Goal: Information Seeking & Learning: Learn about a topic

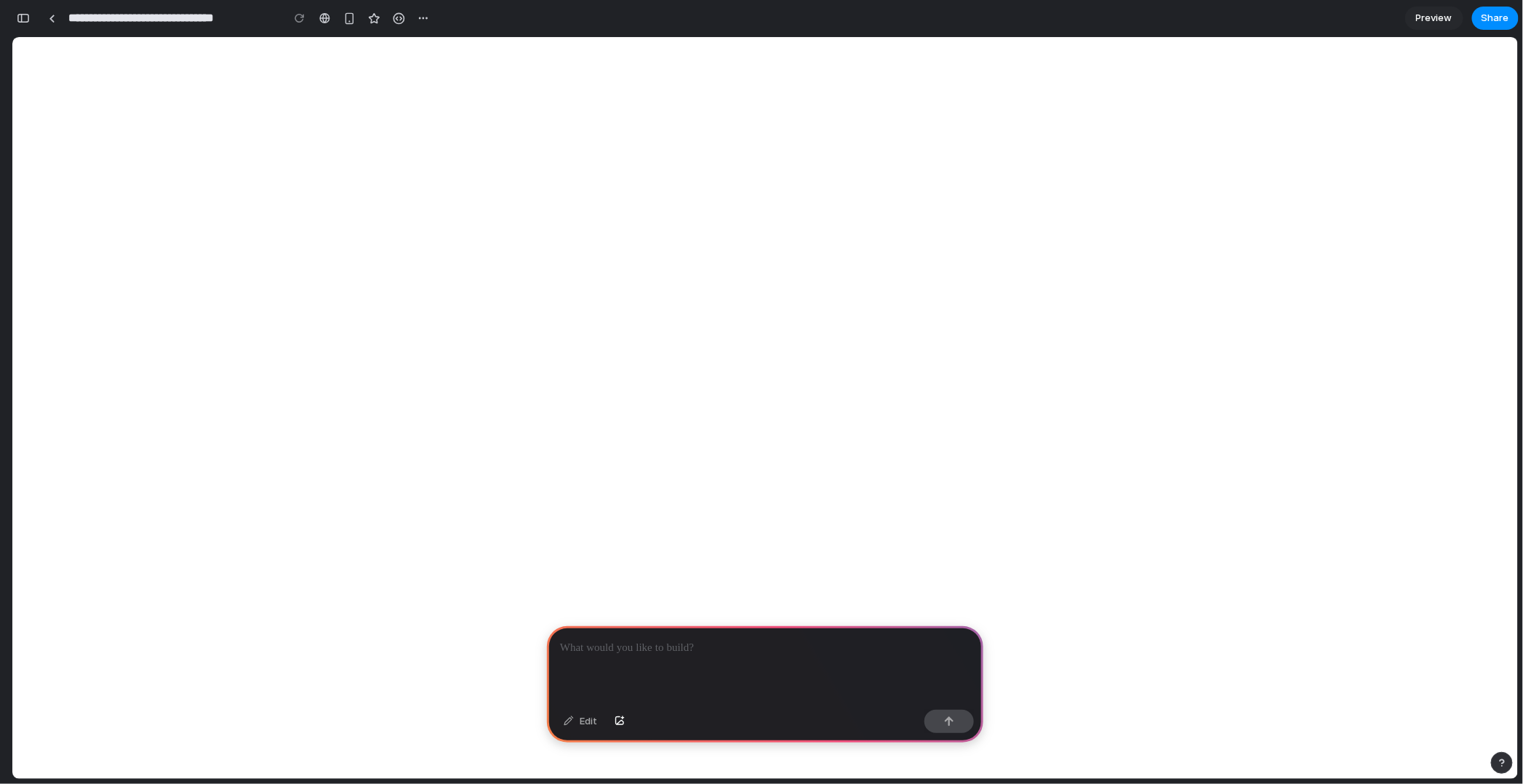
scroll to position [0, 13]
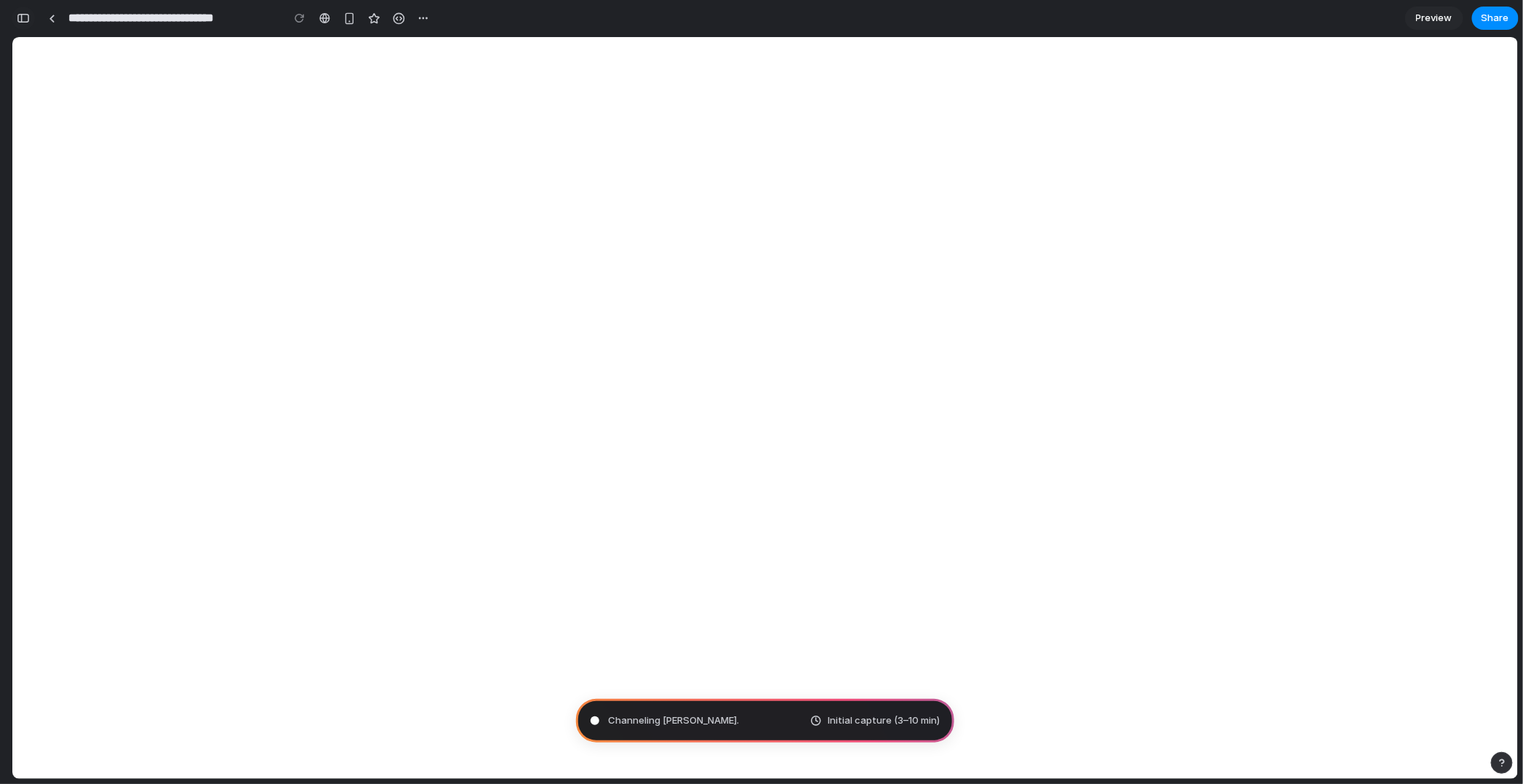
click at [26, 17] on div "button" at bounding box center [23, 18] width 13 height 10
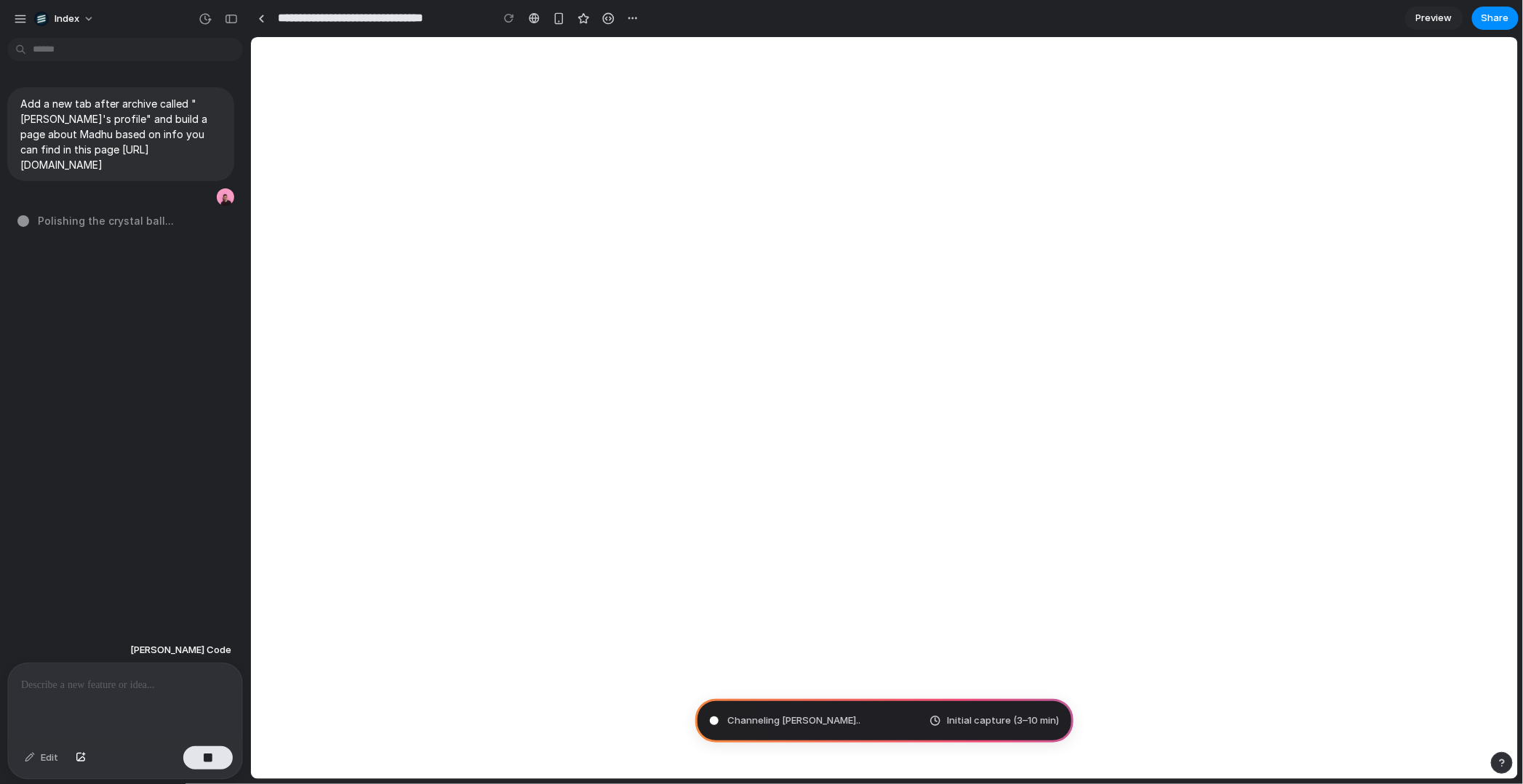
scroll to position [0, 0]
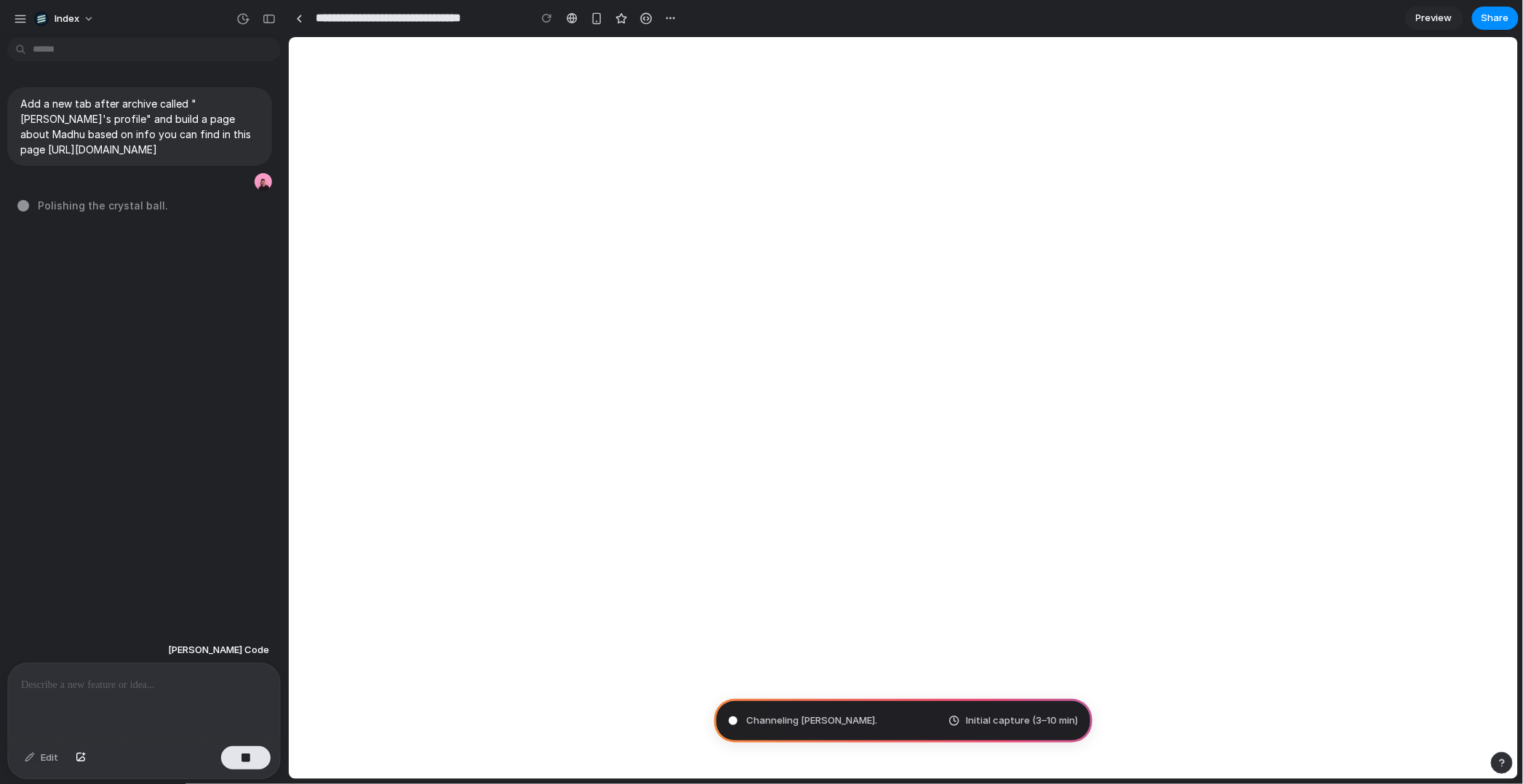
drag, startPoint x: 248, startPoint y: 325, endPoint x: 288, endPoint y: 325, distance: 40.0
click at [132, 662] on div "[PERSON_NAME] Edit" at bounding box center [139, 708] width 279 height 143
click at [115, 694] on div at bounding box center [144, 702] width 272 height 77
click at [300, 20] on div at bounding box center [299, 18] width 7 height 8
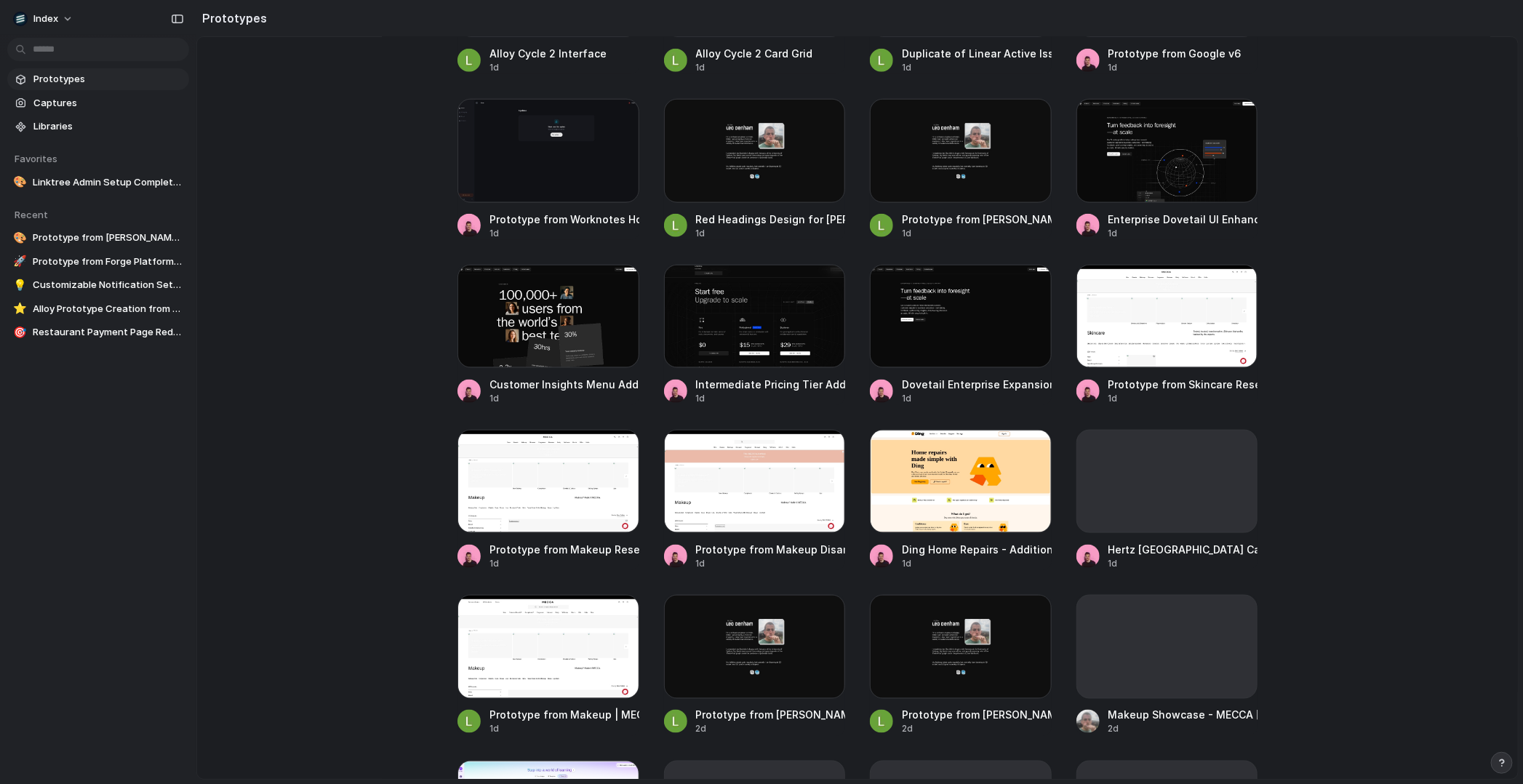
click at [852, 421] on div "Generating Prototype from Madhu’s Newsletter 2m Prototype from Forge Platform O…" at bounding box center [858, 169] width 800 height 1463
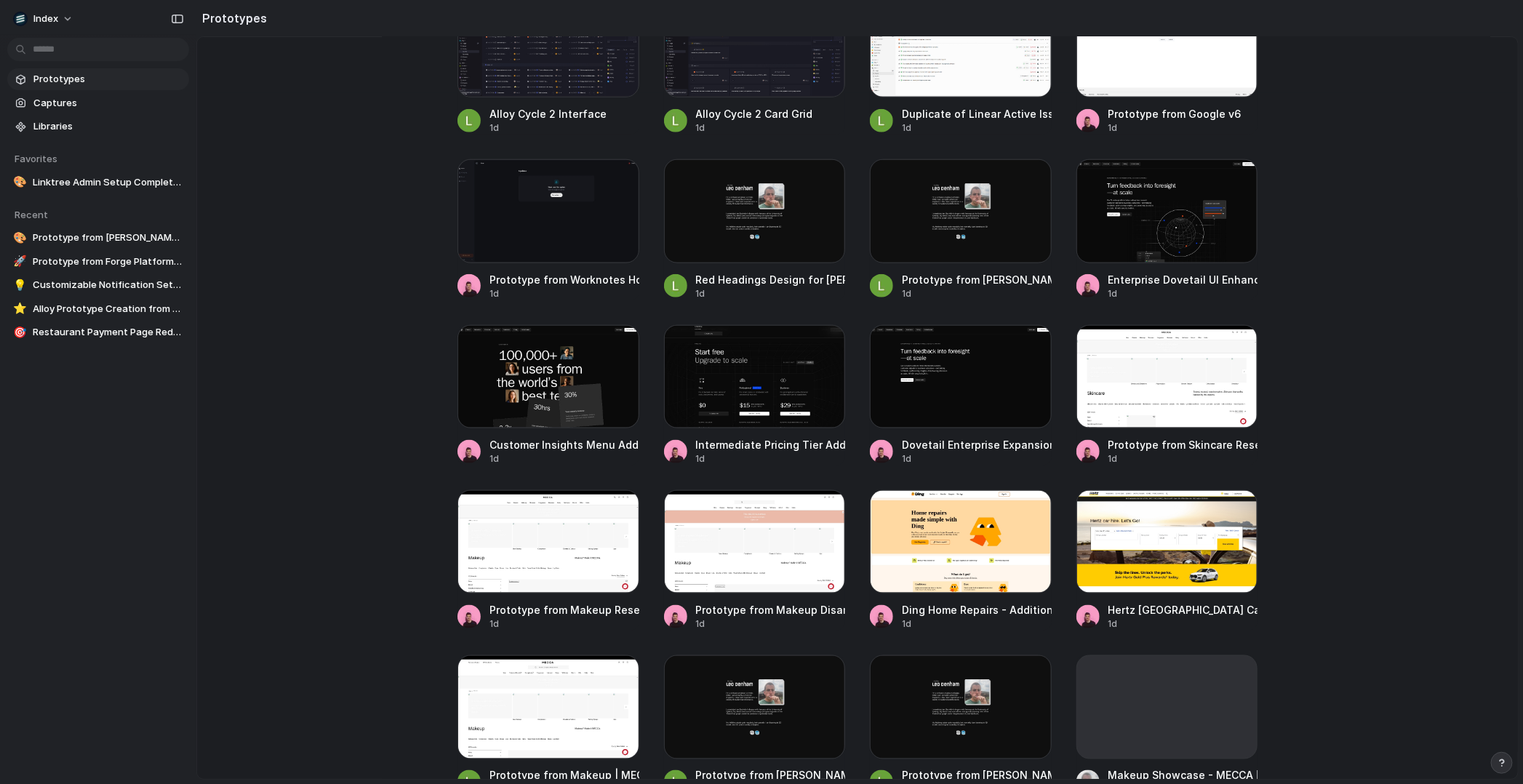
click at [854, 378] on div "Generating Prototype from Madhu’s Newsletter 2m Prototype from Forge Platform O…" at bounding box center [858, 230] width 800 height 1463
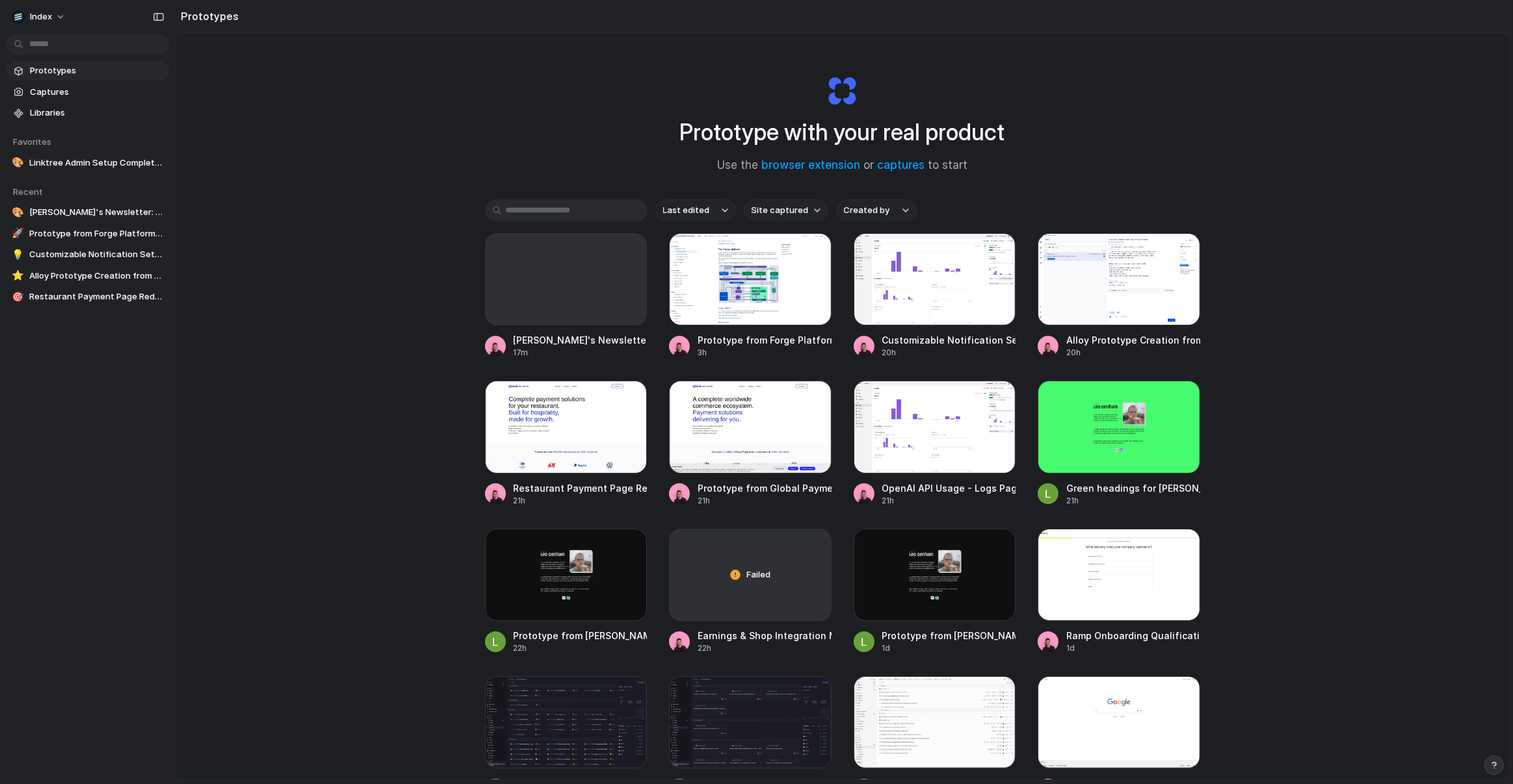
click at [381, 182] on div "Prototype with your real product Use the browser extension or captures to start…" at bounding box center [843, 441] width 1332 height 815
click at [548, 323] on div at bounding box center [566, 279] width 162 height 92
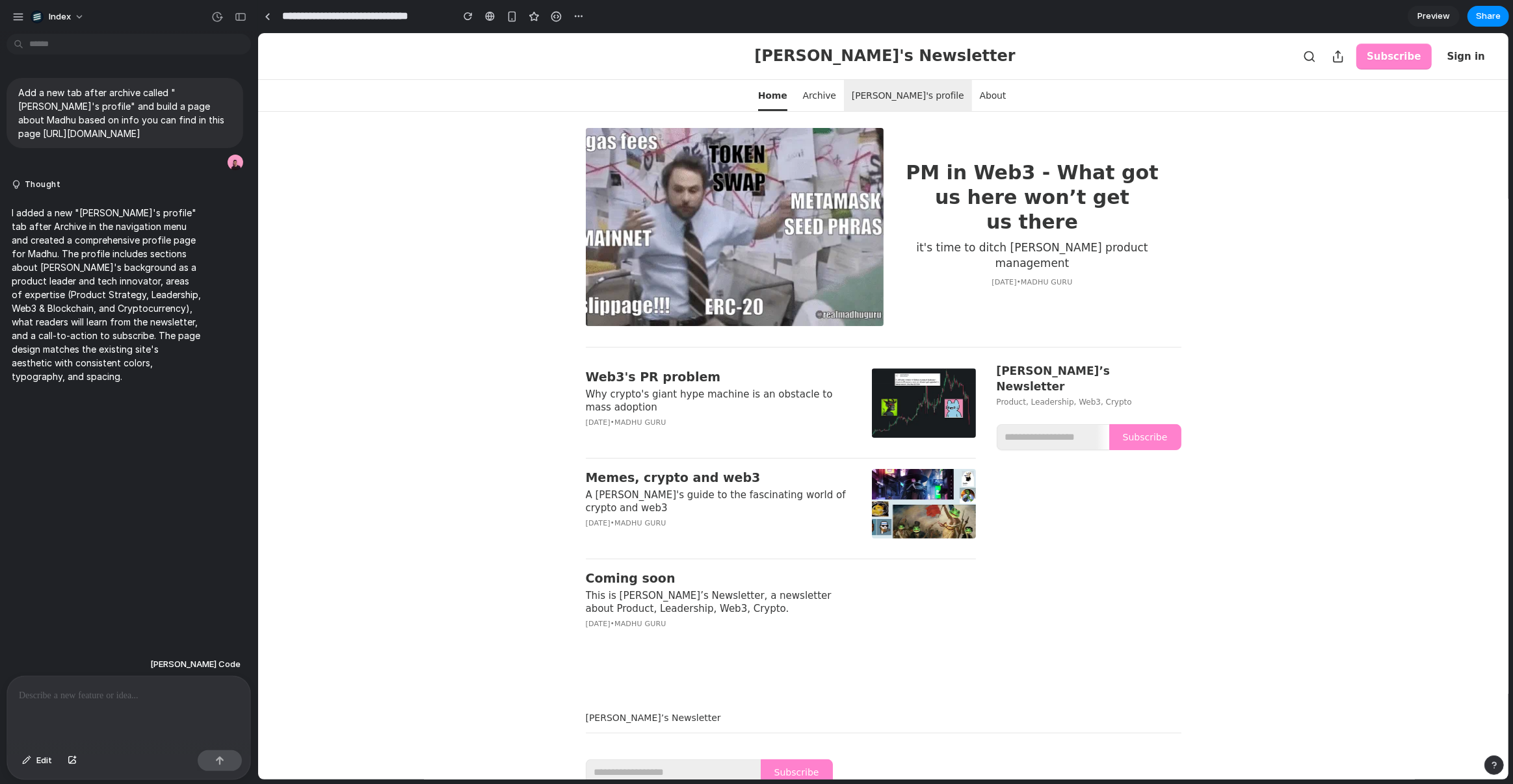
click at [904, 95] on span "[PERSON_NAME]'s profile" at bounding box center [907, 95] width 112 height 31
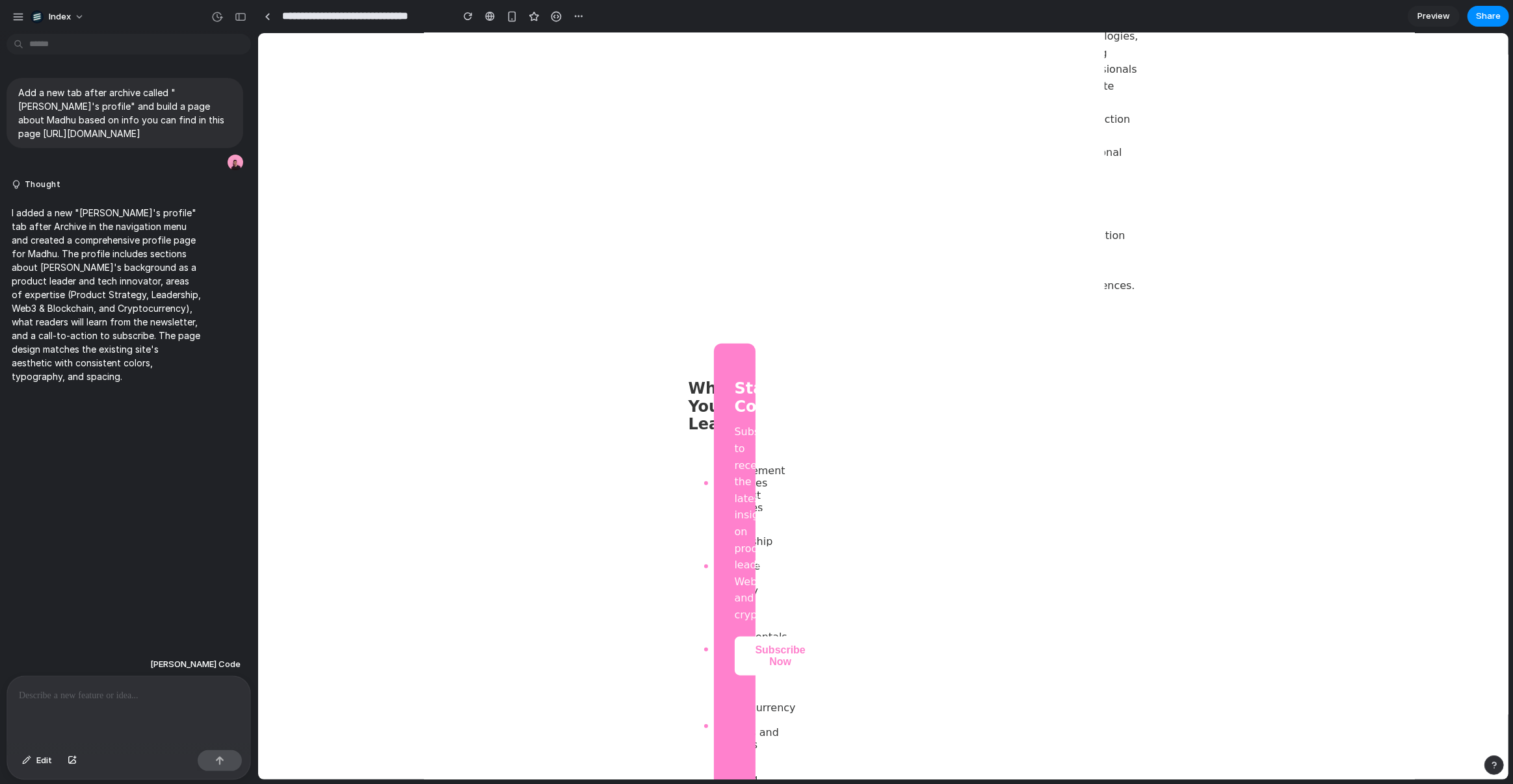
scroll to position [1427, 0]
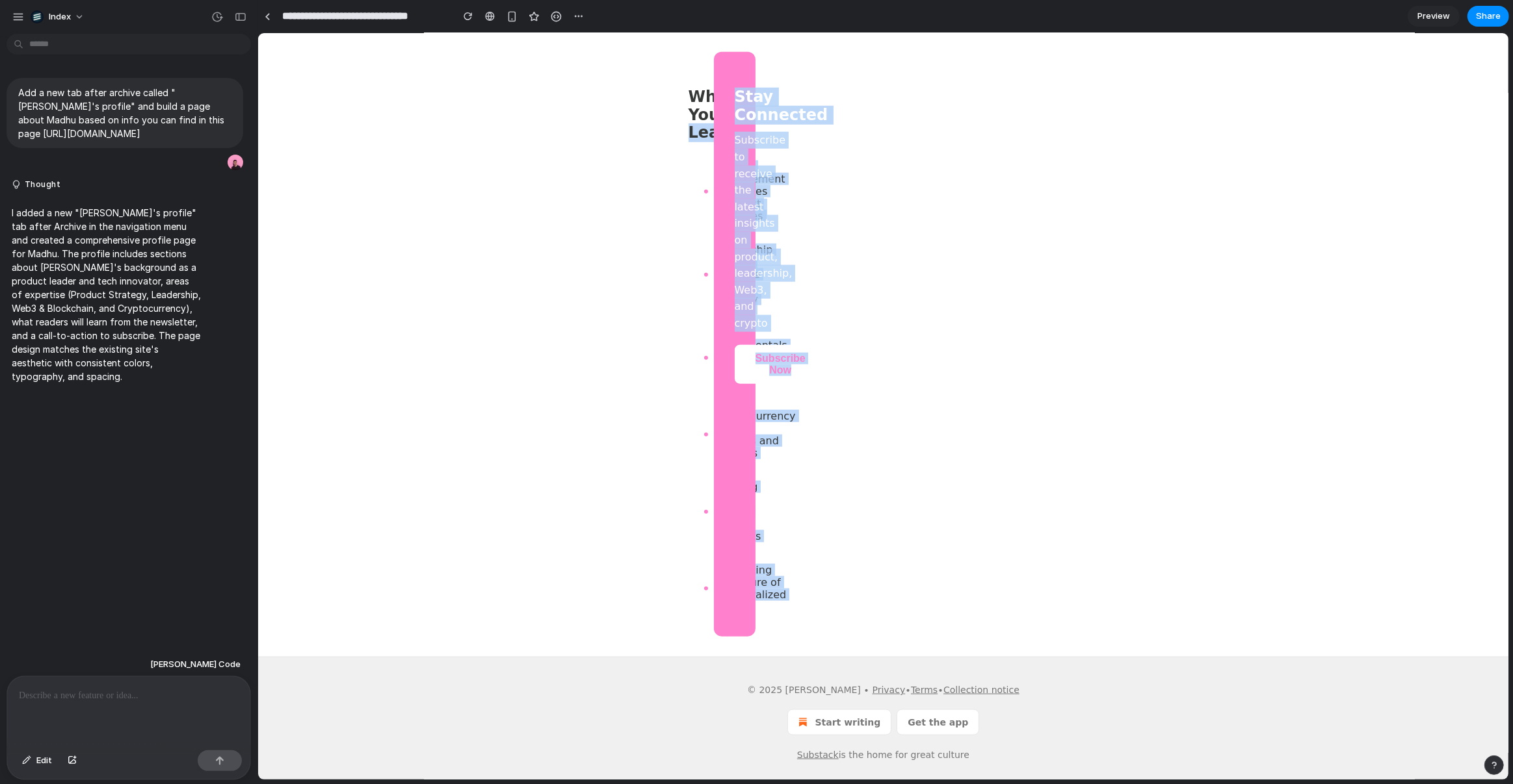
drag, startPoint x: 998, startPoint y: 463, endPoint x: 536, endPoint y: 147, distance: 559.7
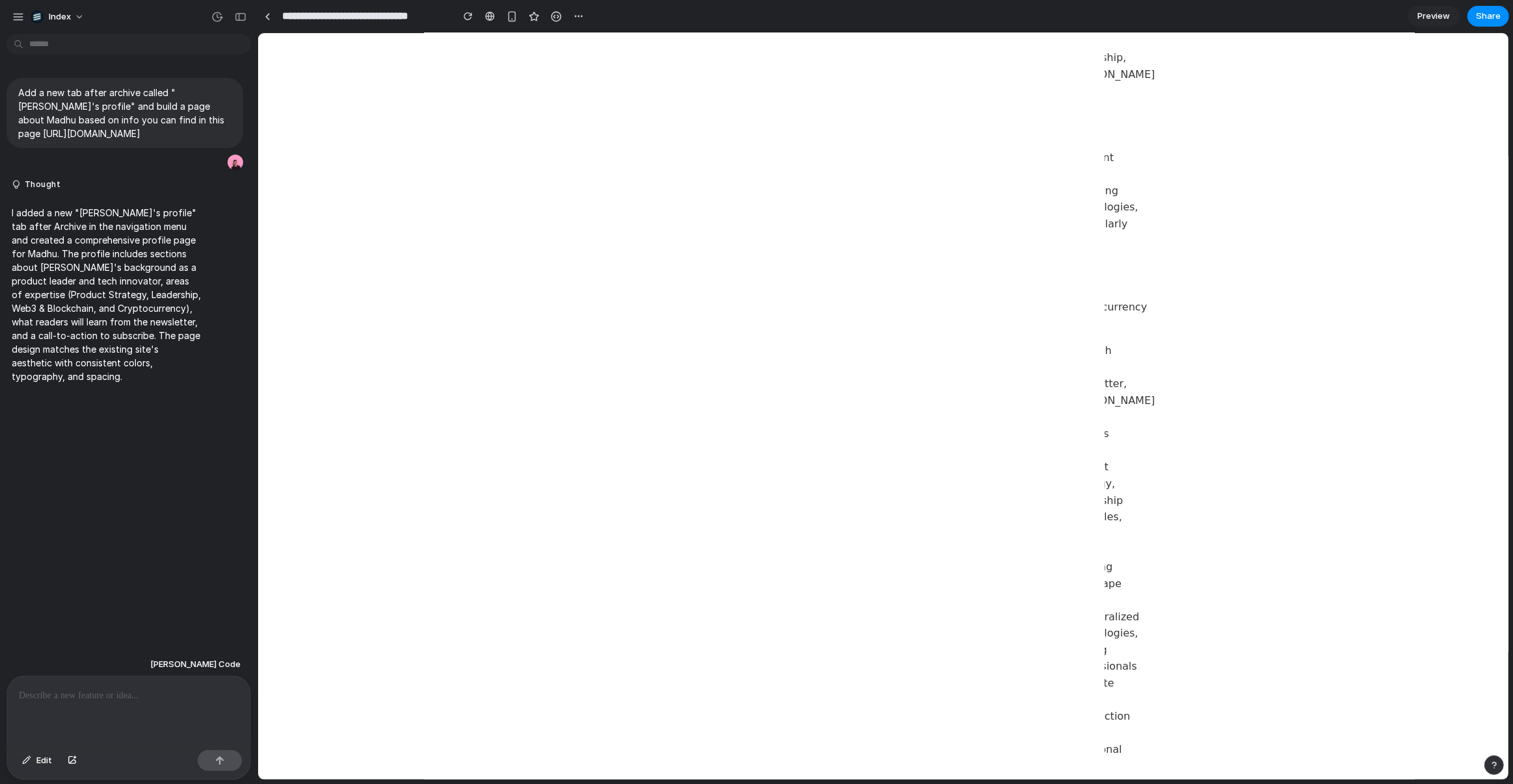
scroll to position [0, 0]
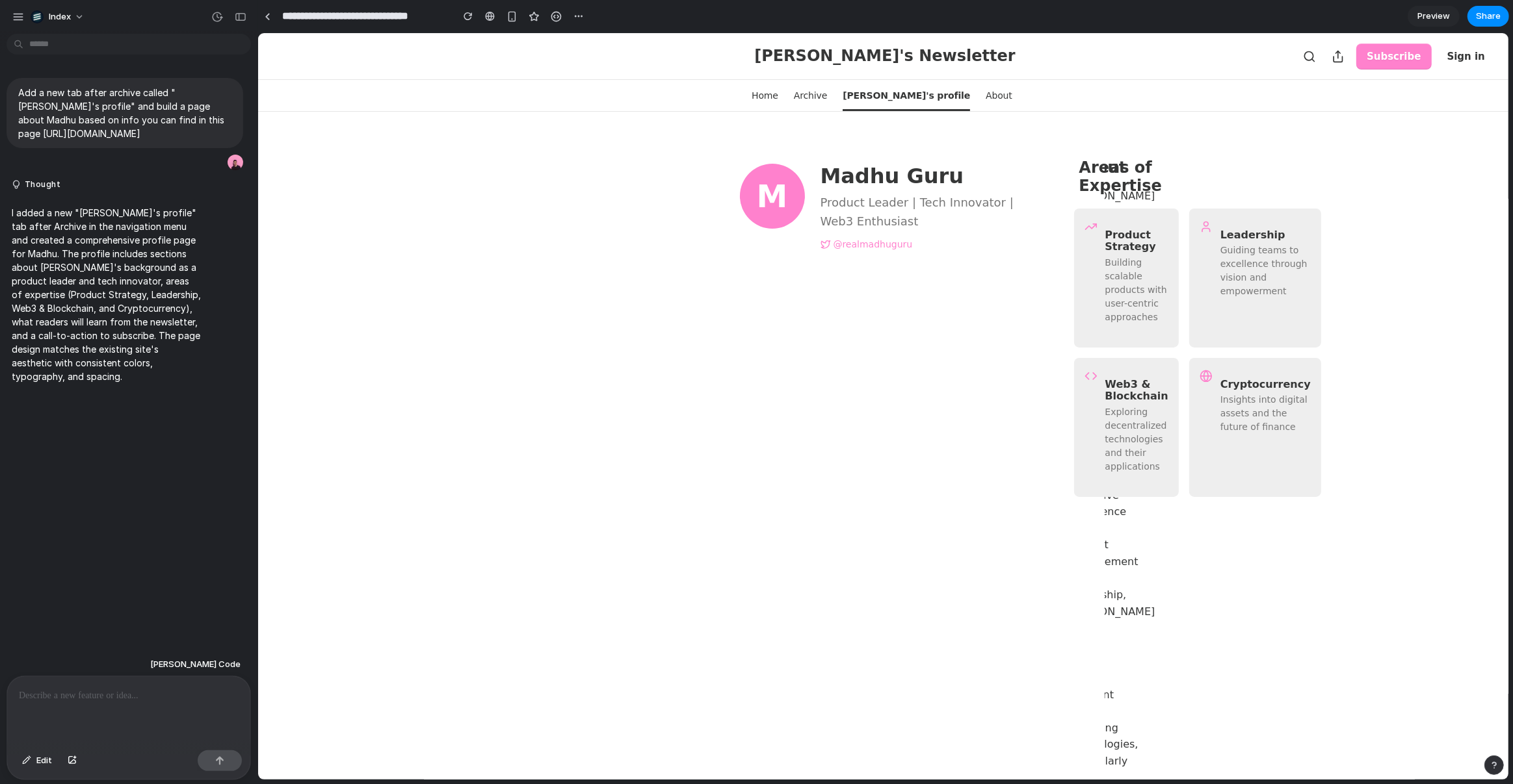
click at [133, 695] on p at bounding box center [128, 695] width 220 height 16
drag, startPoint x: 746, startPoint y: 411, endPoint x: 916, endPoint y: 628, distance: 275.7
click at [916, 628] on div "M Madhu Guru Product Leader | Tech Innovator | Web3 Enthusiast @realmadhuguru" at bounding box center [883, 793] width 329 height 1340
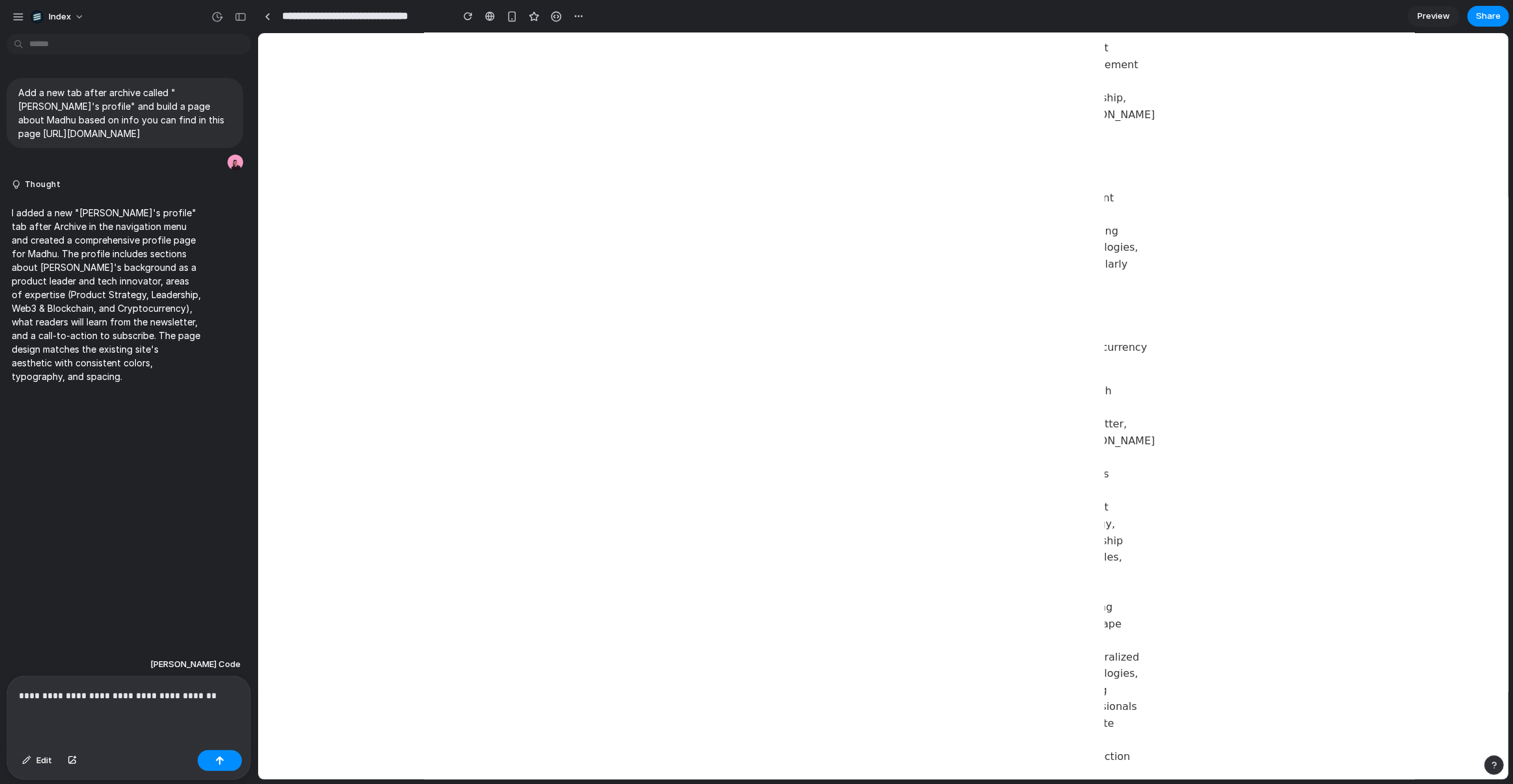
scroll to position [875, 0]
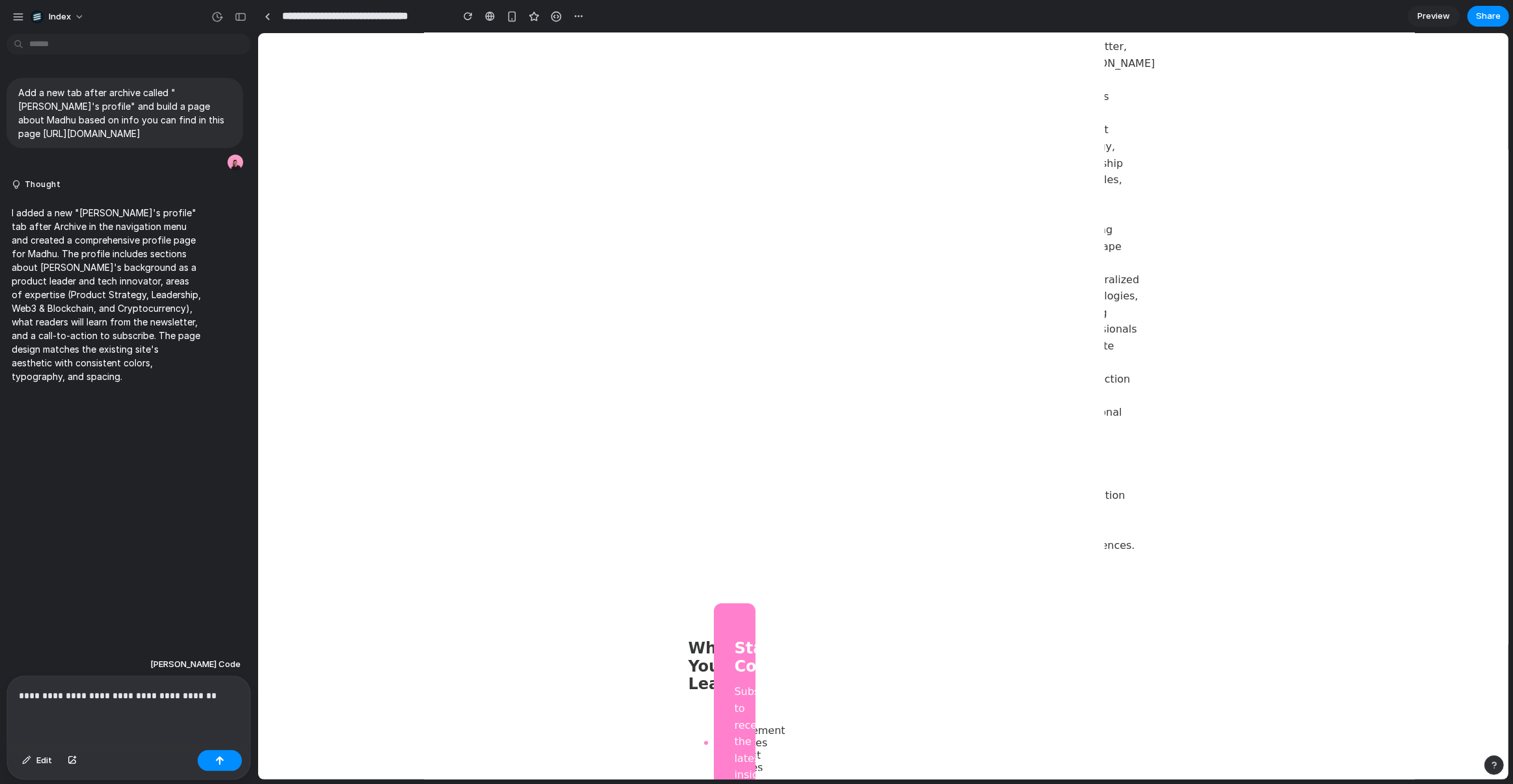
click at [134, 700] on div "**********" at bounding box center [129, 710] width 243 height 69
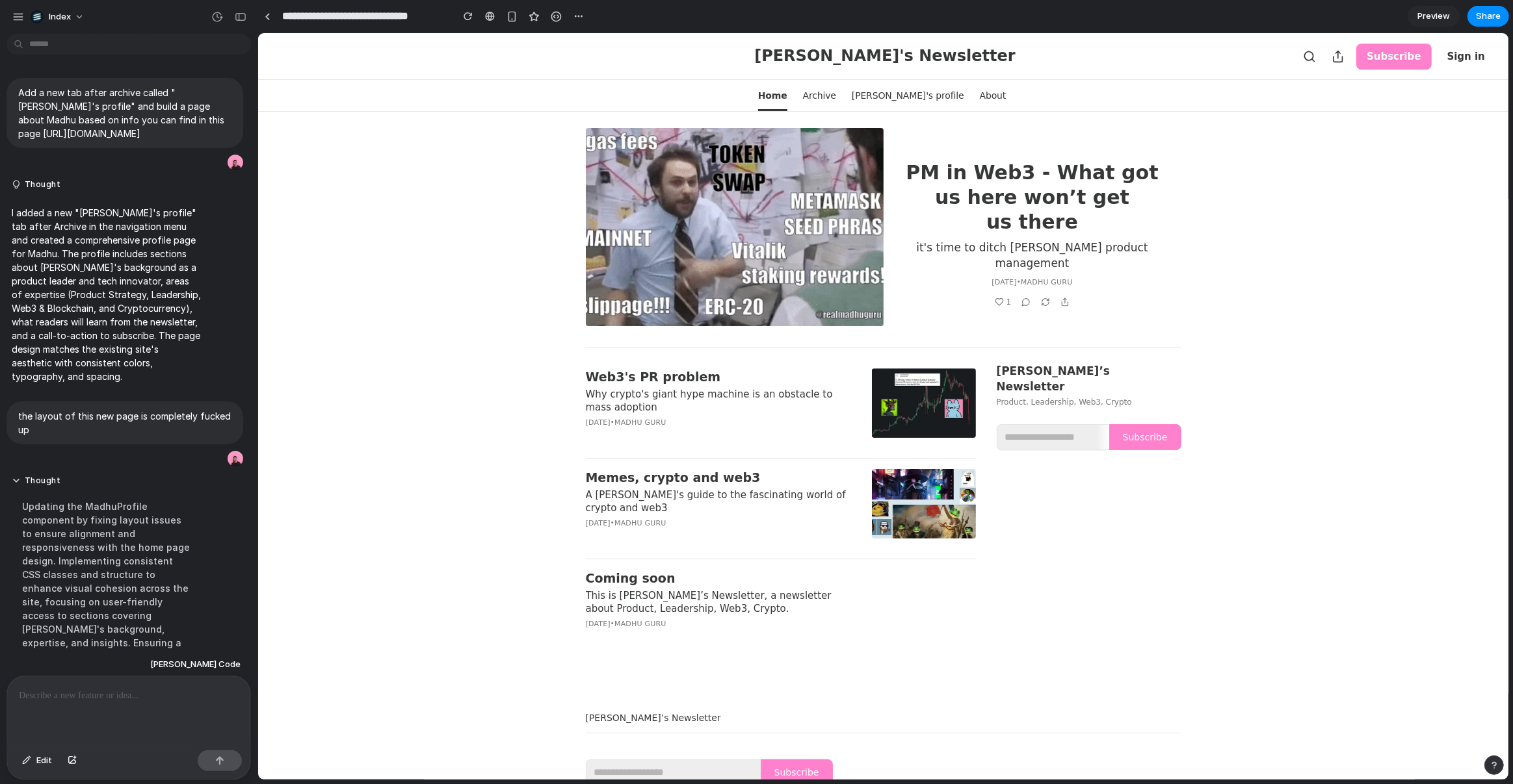
scroll to position [252, 0]
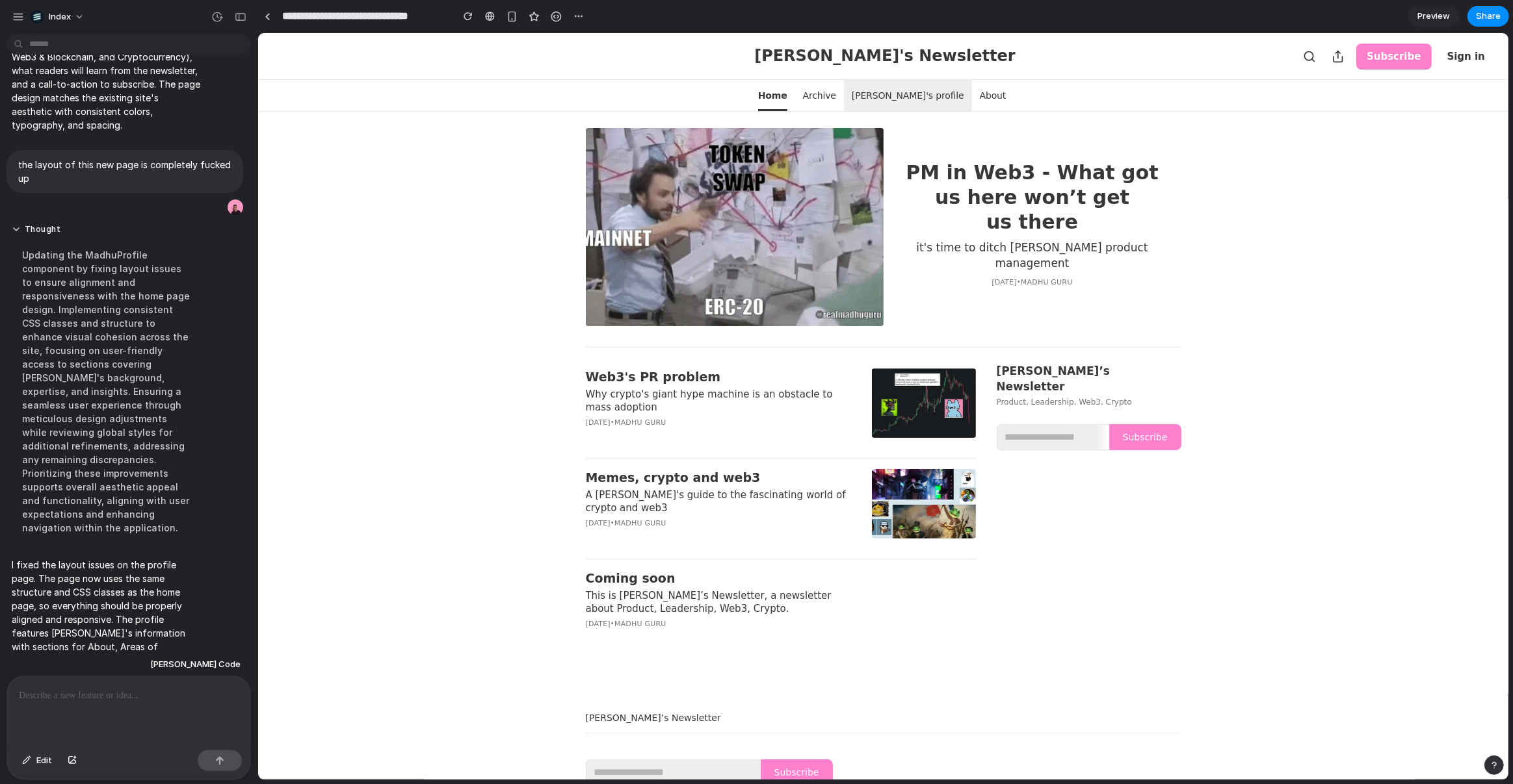
click at [904, 105] on span "[PERSON_NAME]'s profile" at bounding box center [907, 95] width 112 height 31
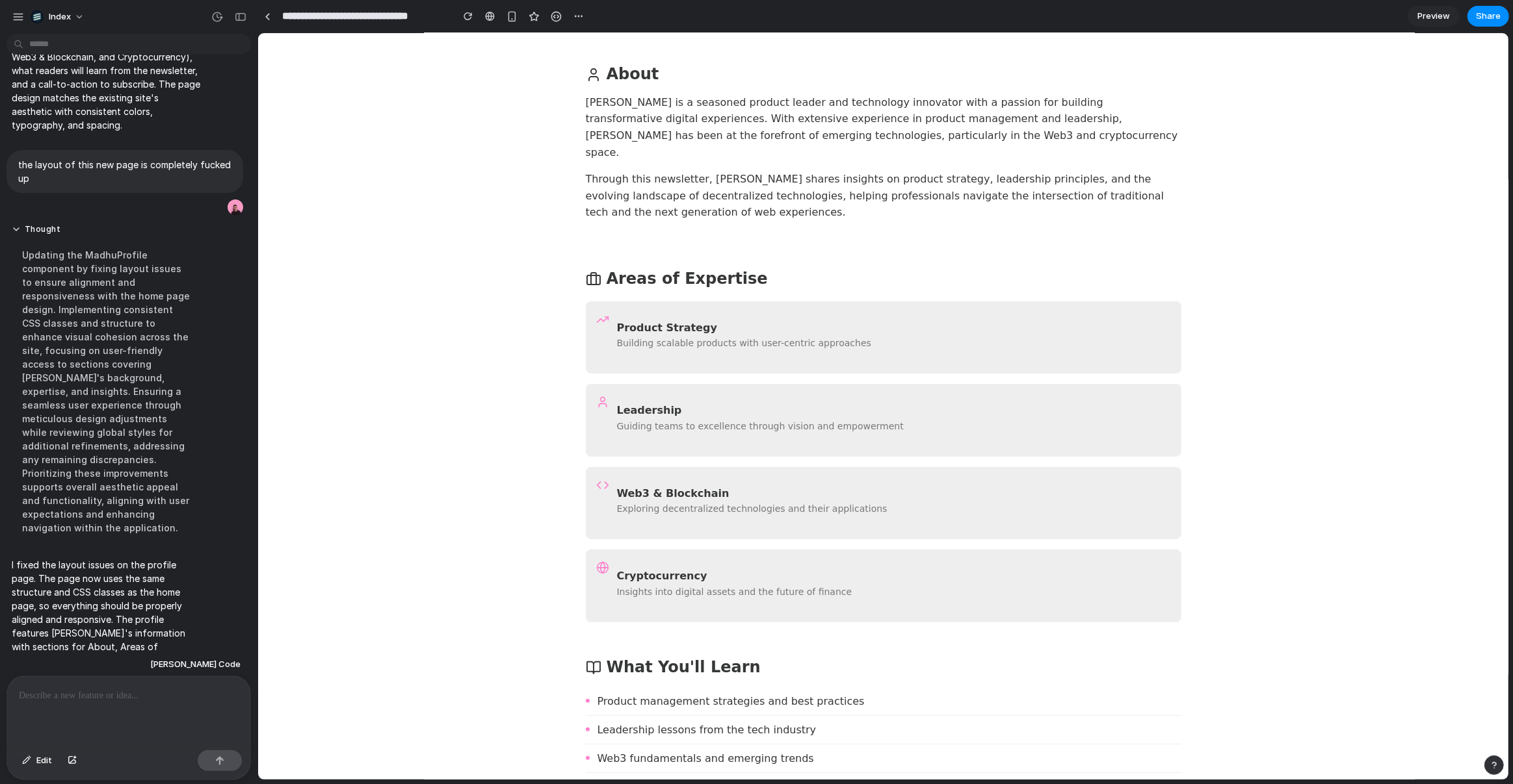
scroll to position [0, 0]
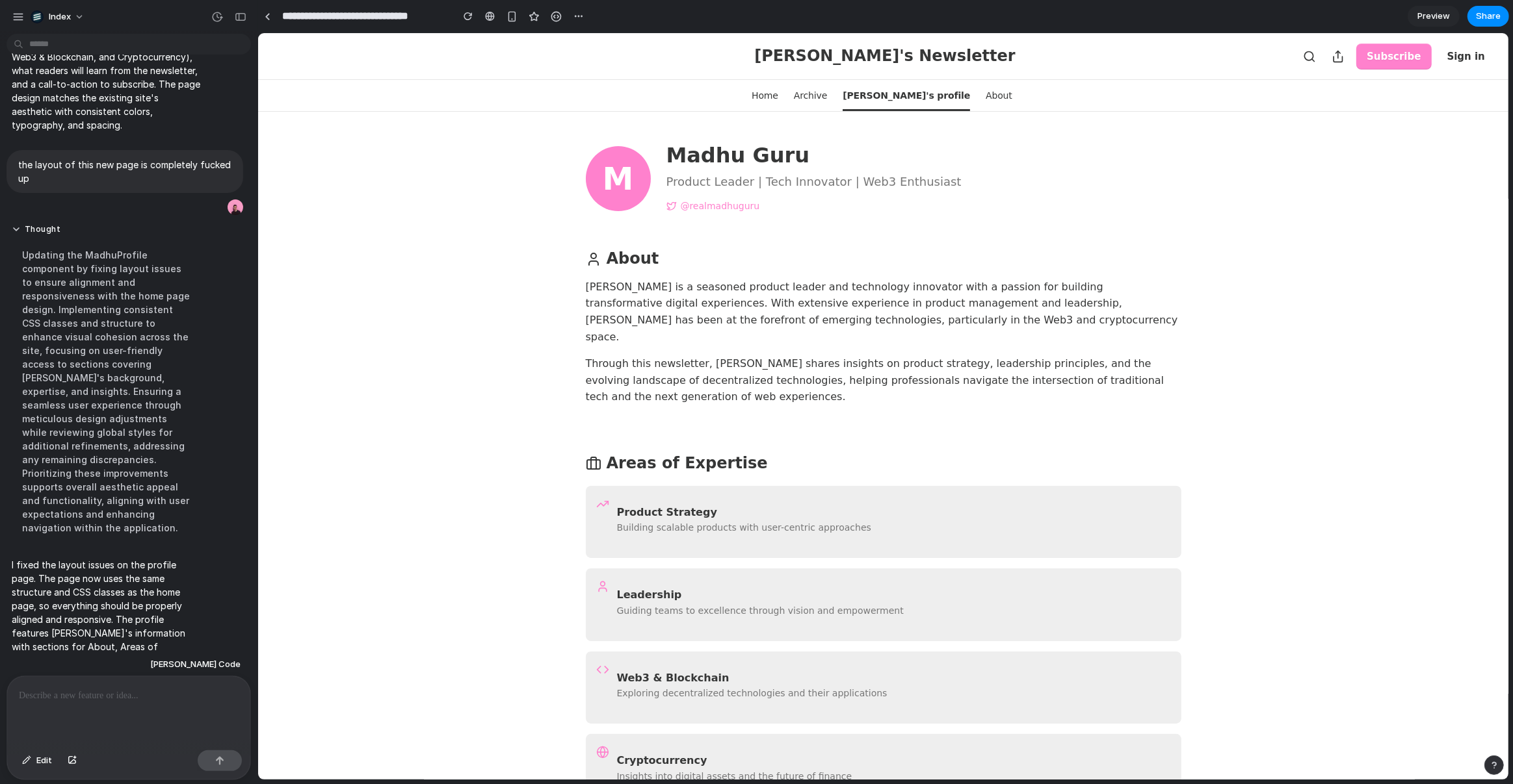
click at [475, 246] on div "M Madhu Guru Product Leader | Tech Innovator | Web3 Enthusiast @realmadhuguru A…" at bounding box center [883, 667] width 832 height 1110
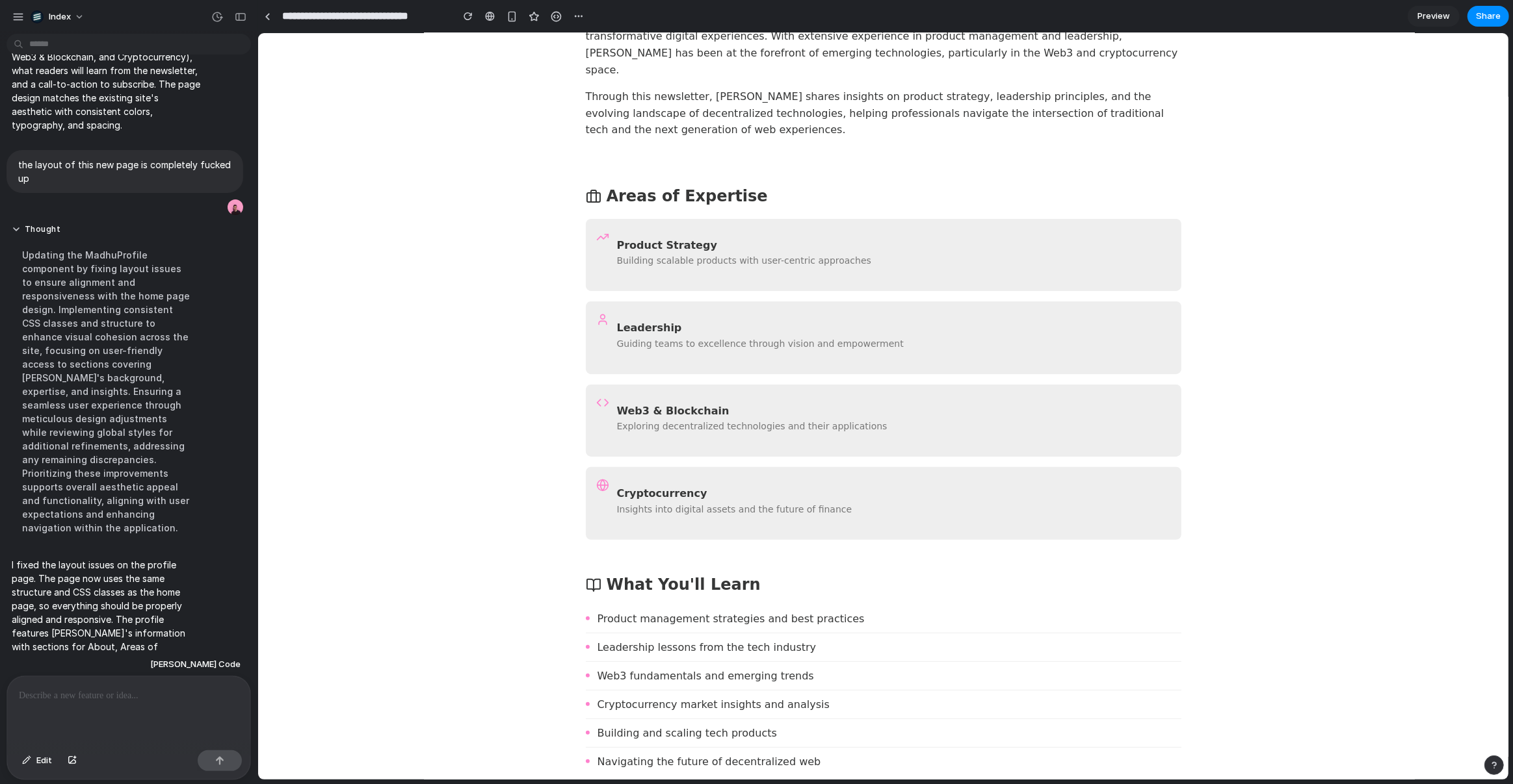
scroll to position [549, 0]
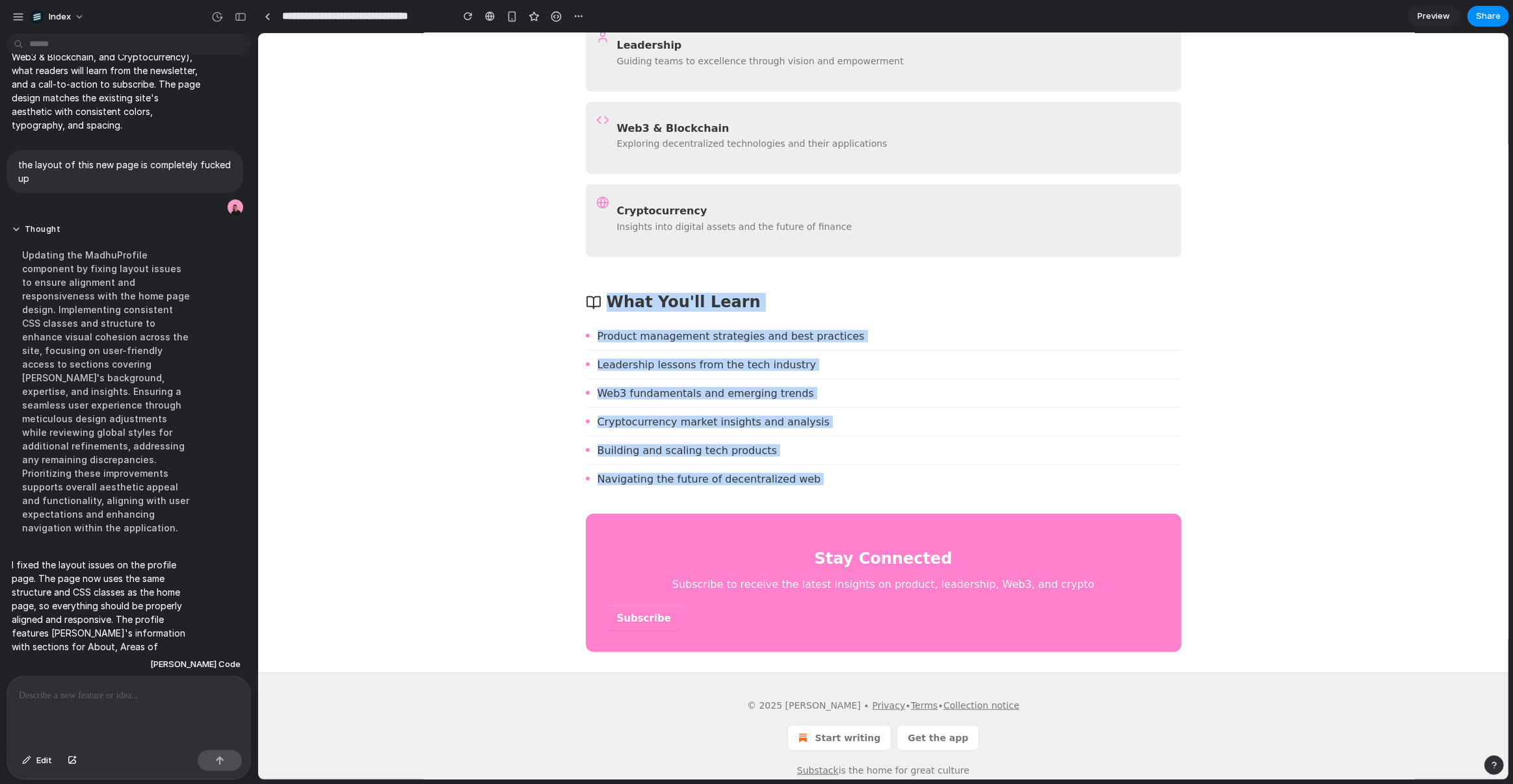
drag, startPoint x: 784, startPoint y: 266, endPoint x: 815, endPoint y: 526, distance: 261.8
click at [815, 526] on div "M Madhu Guru Product Leader | Tech Innovator | Web3 Enthusiast @realmadhuguru A…" at bounding box center [882, 123] width 606 height 1100
click at [815, 526] on div "Stay Connected Subscribe to receive the latest insights on product, leadership,…" at bounding box center [882, 583] width 595 height 138
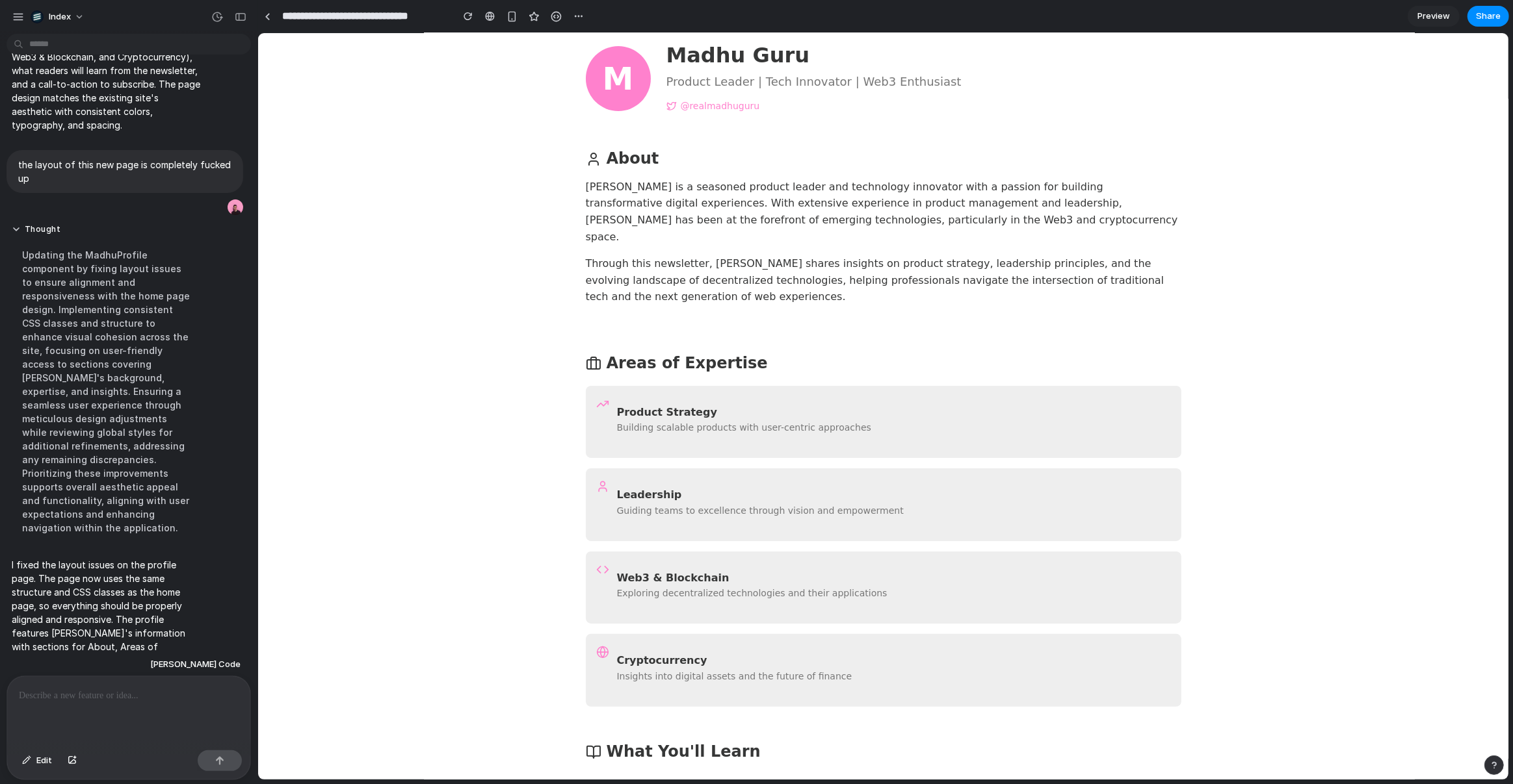
scroll to position [0, 0]
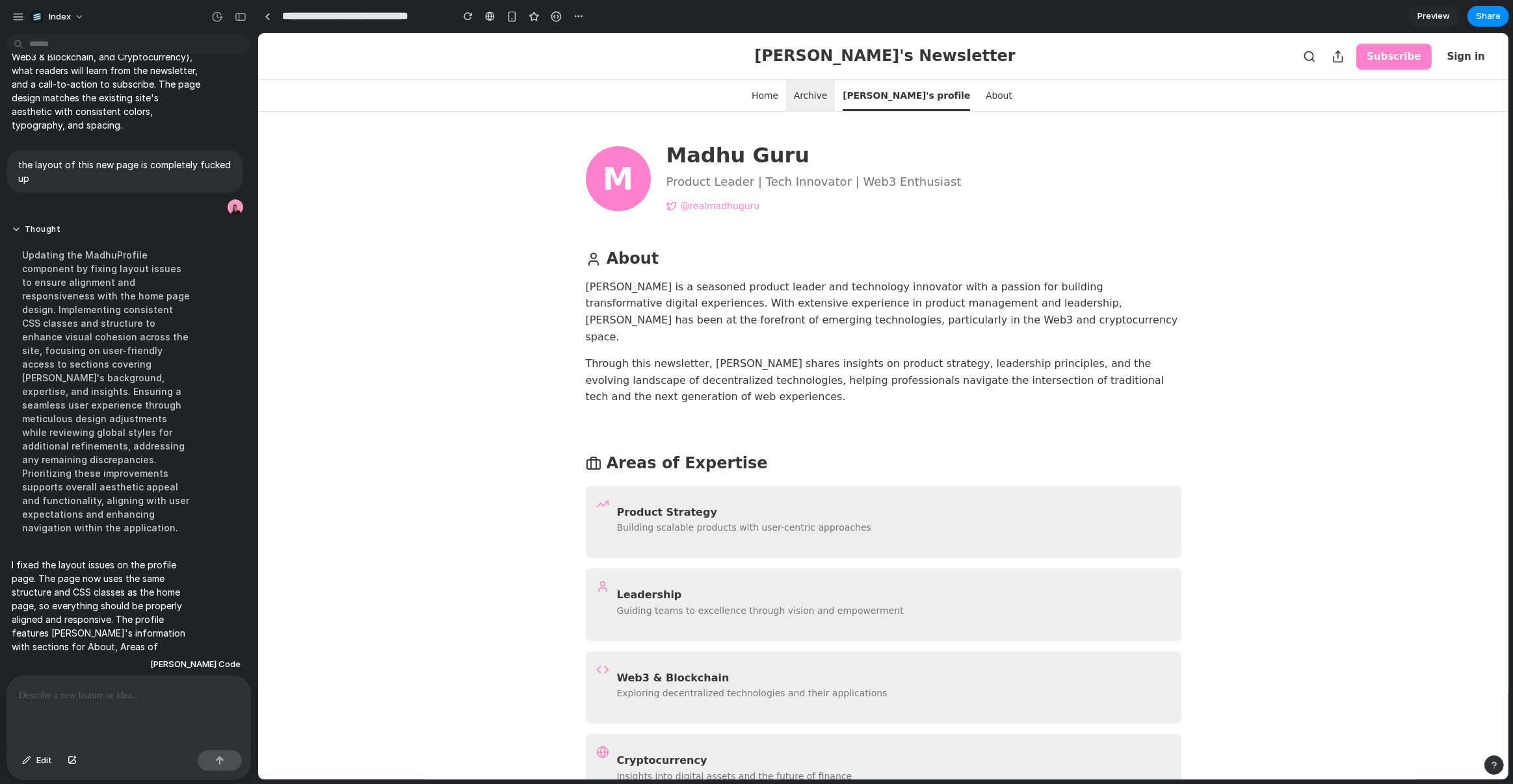
click at [826, 93] on span "Archive" at bounding box center [810, 95] width 34 height 31
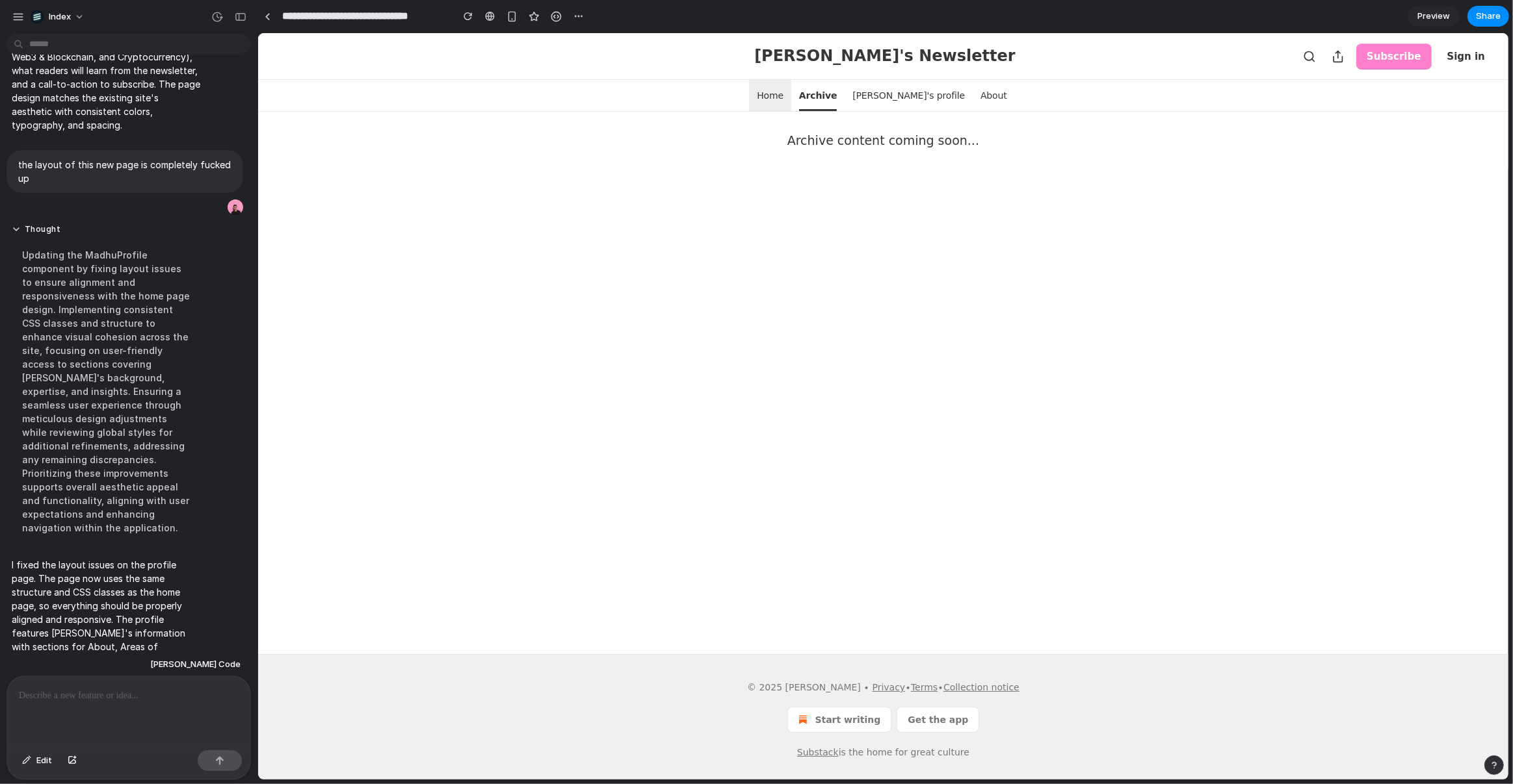
click at [783, 96] on span "Home" at bounding box center [770, 95] width 27 height 31
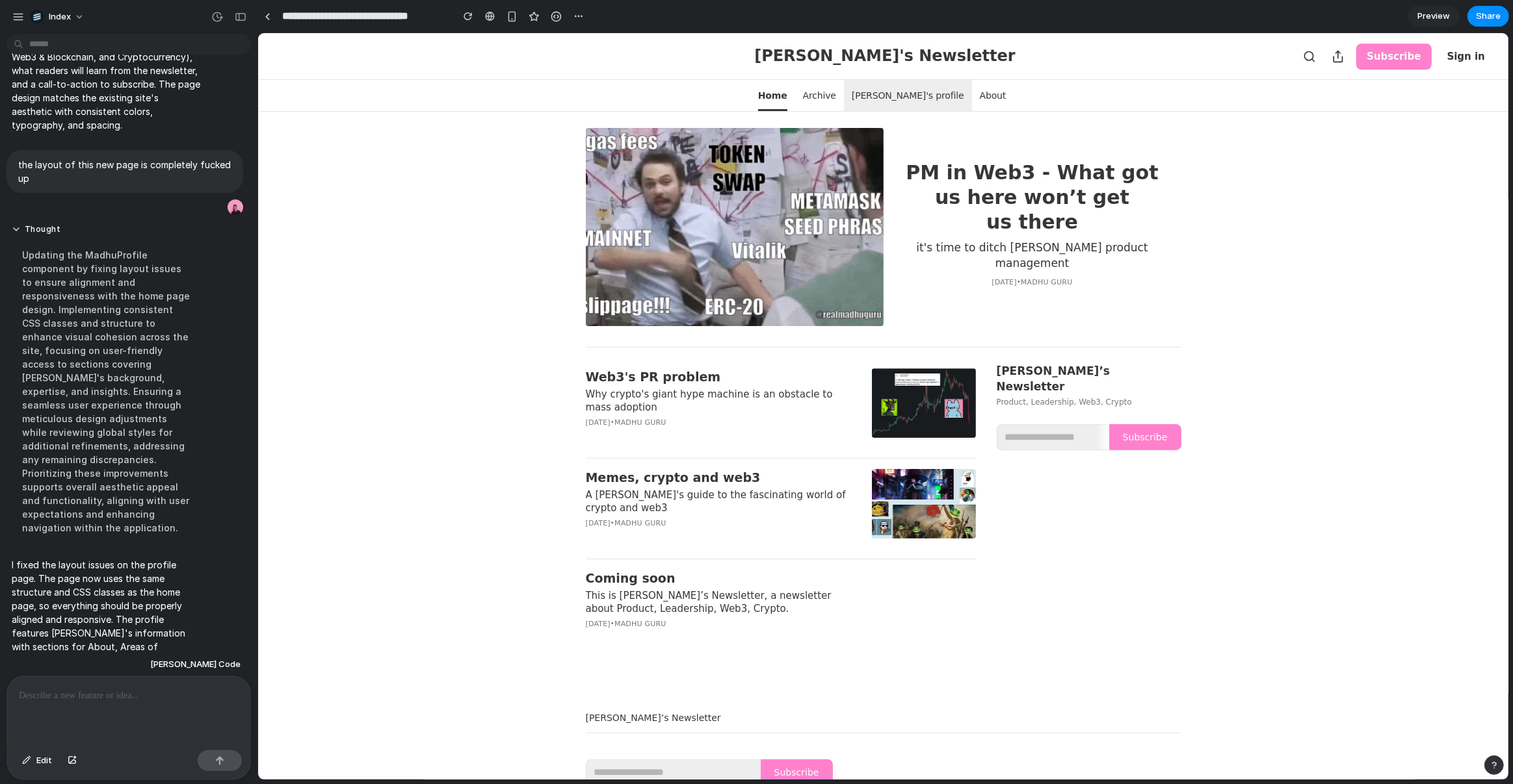
click at [885, 105] on span "[PERSON_NAME]'s profile" at bounding box center [907, 95] width 112 height 31
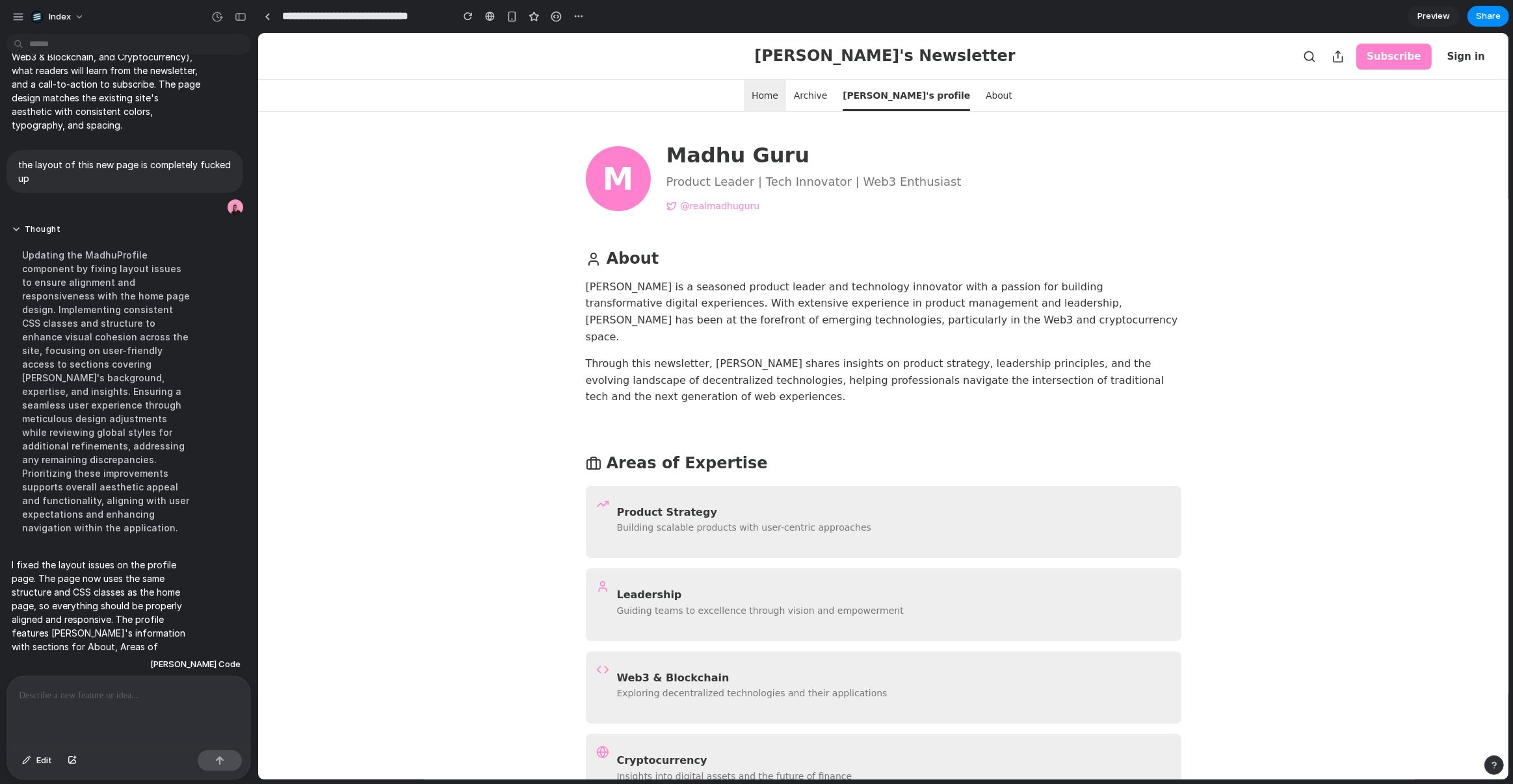
click at [778, 99] on span "Home" at bounding box center [764, 95] width 27 height 31
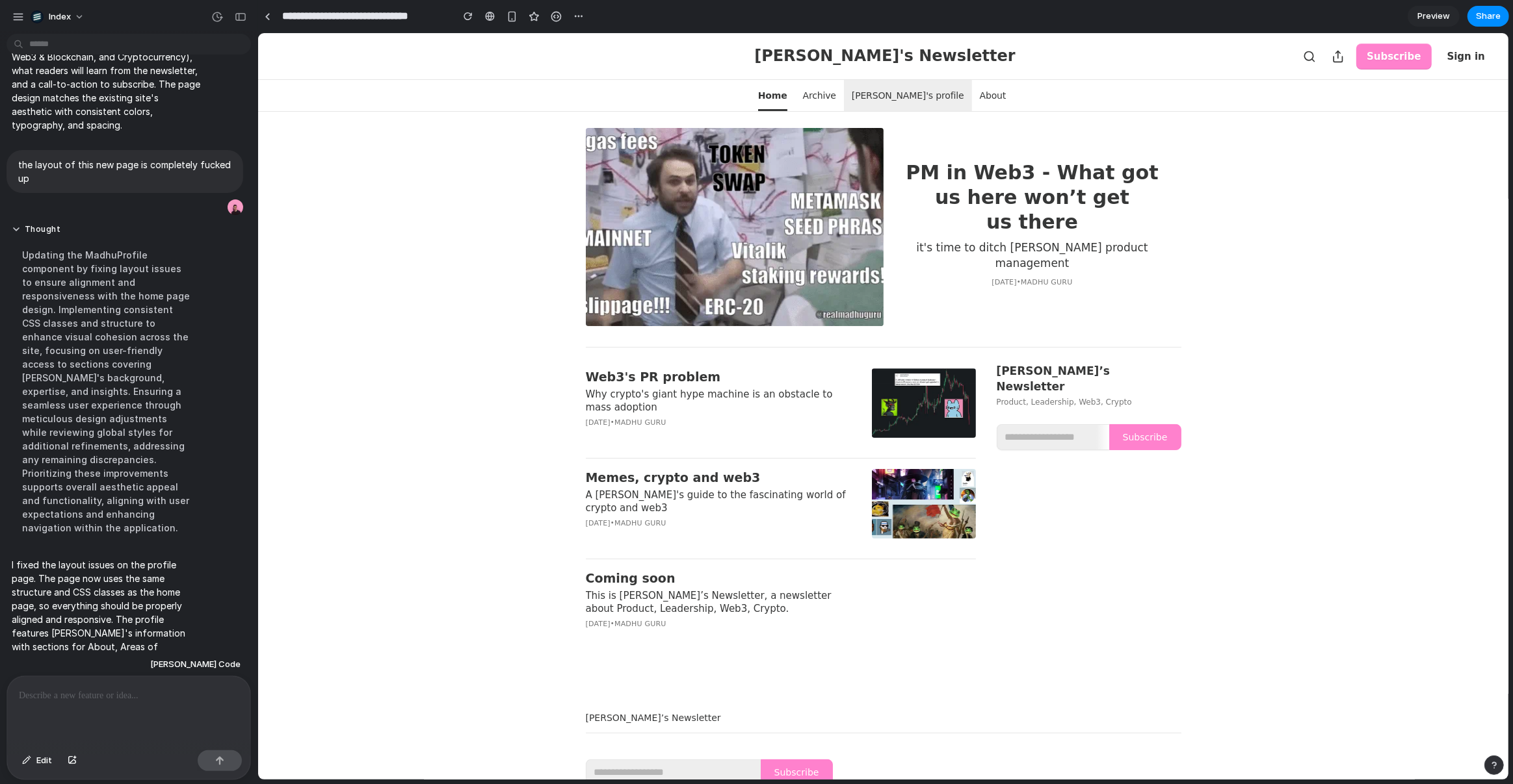
click at [884, 101] on span "[PERSON_NAME]'s profile" at bounding box center [907, 95] width 112 height 31
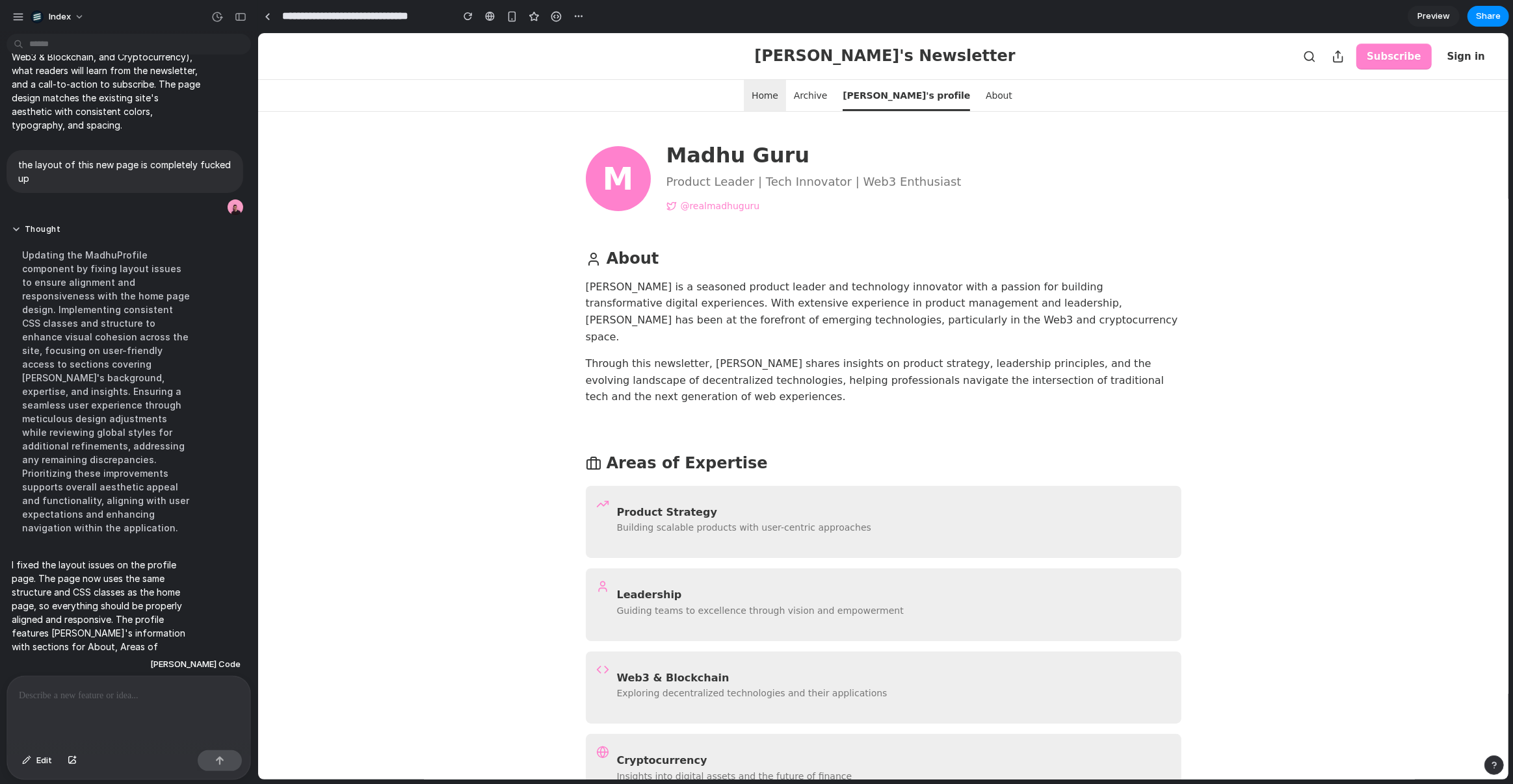
click at [778, 100] on span "Home" at bounding box center [764, 95] width 27 height 31
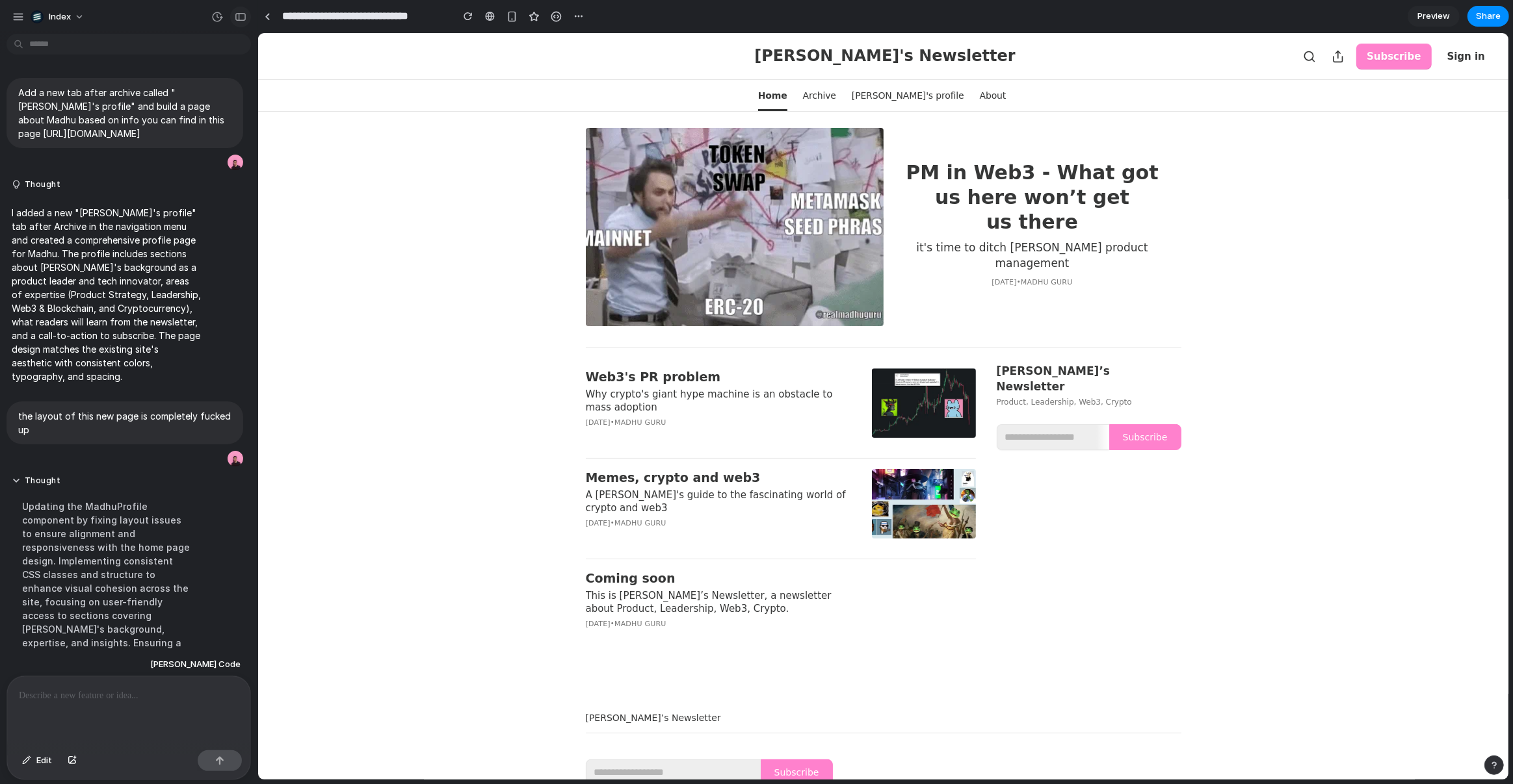
click at [237, 15] on div "button" at bounding box center [241, 17] width 12 height 9
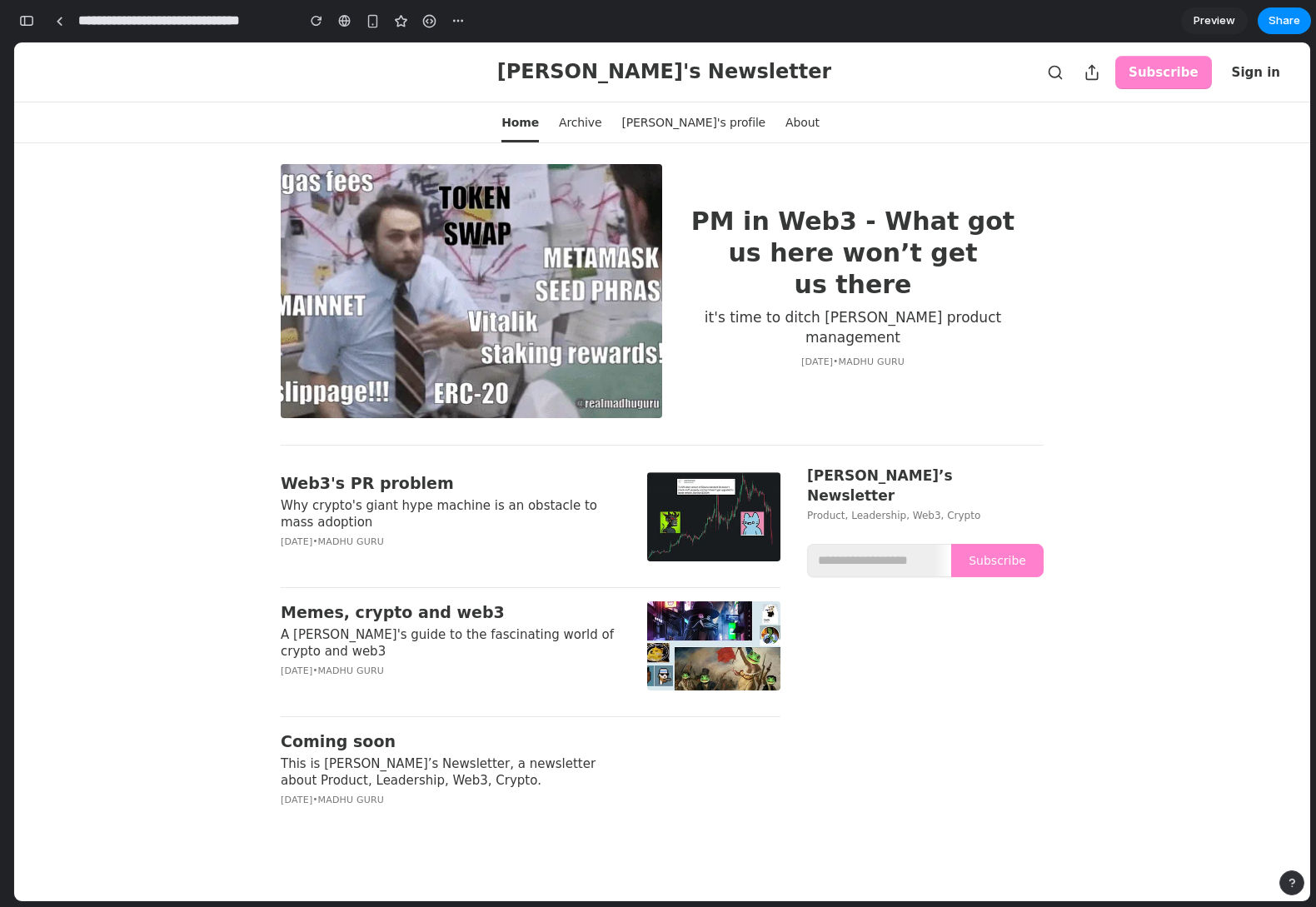
click at [102, 190] on div "PM in Web3 - What got us here won’t get us there it's time to ditch [PERSON_NAM…" at bounding box center [662, 634] width 1296 height 980
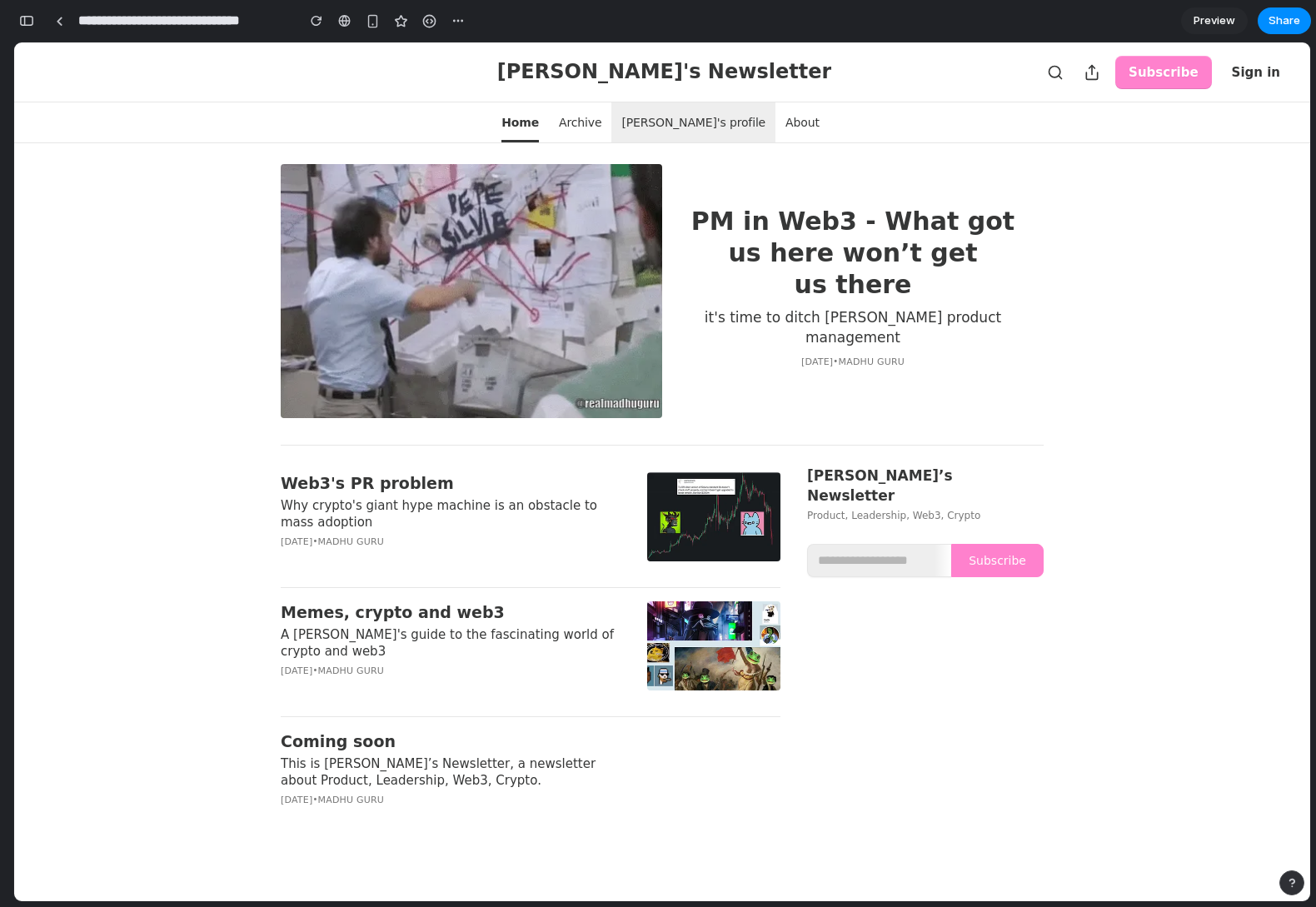
click at [681, 125] on span "[PERSON_NAME]'s profile" at bounding box center [693, 122] width 144 height 40
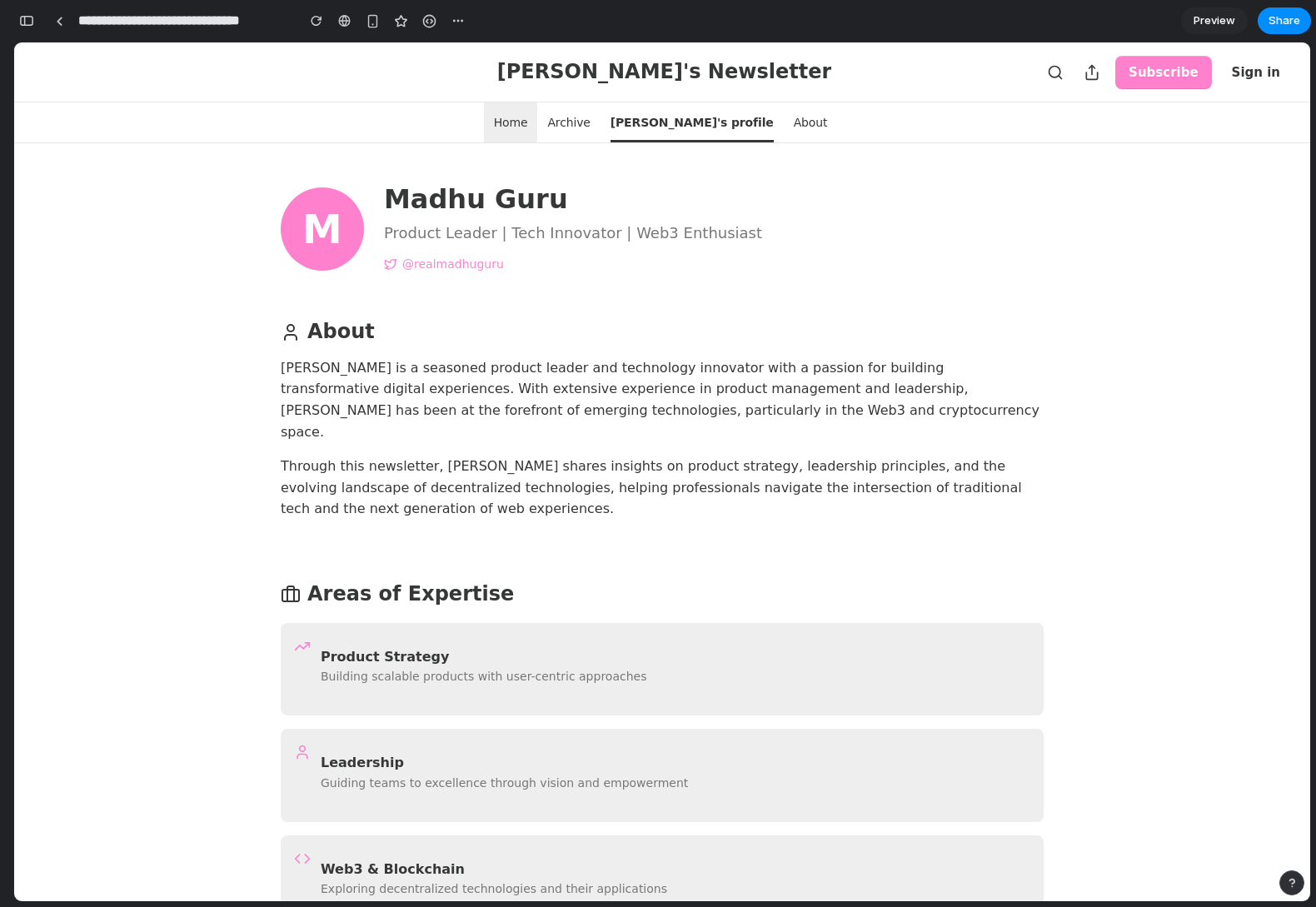
click at [528, 115] on span "Home" at bounding box center [512, 122] width 34 height 40
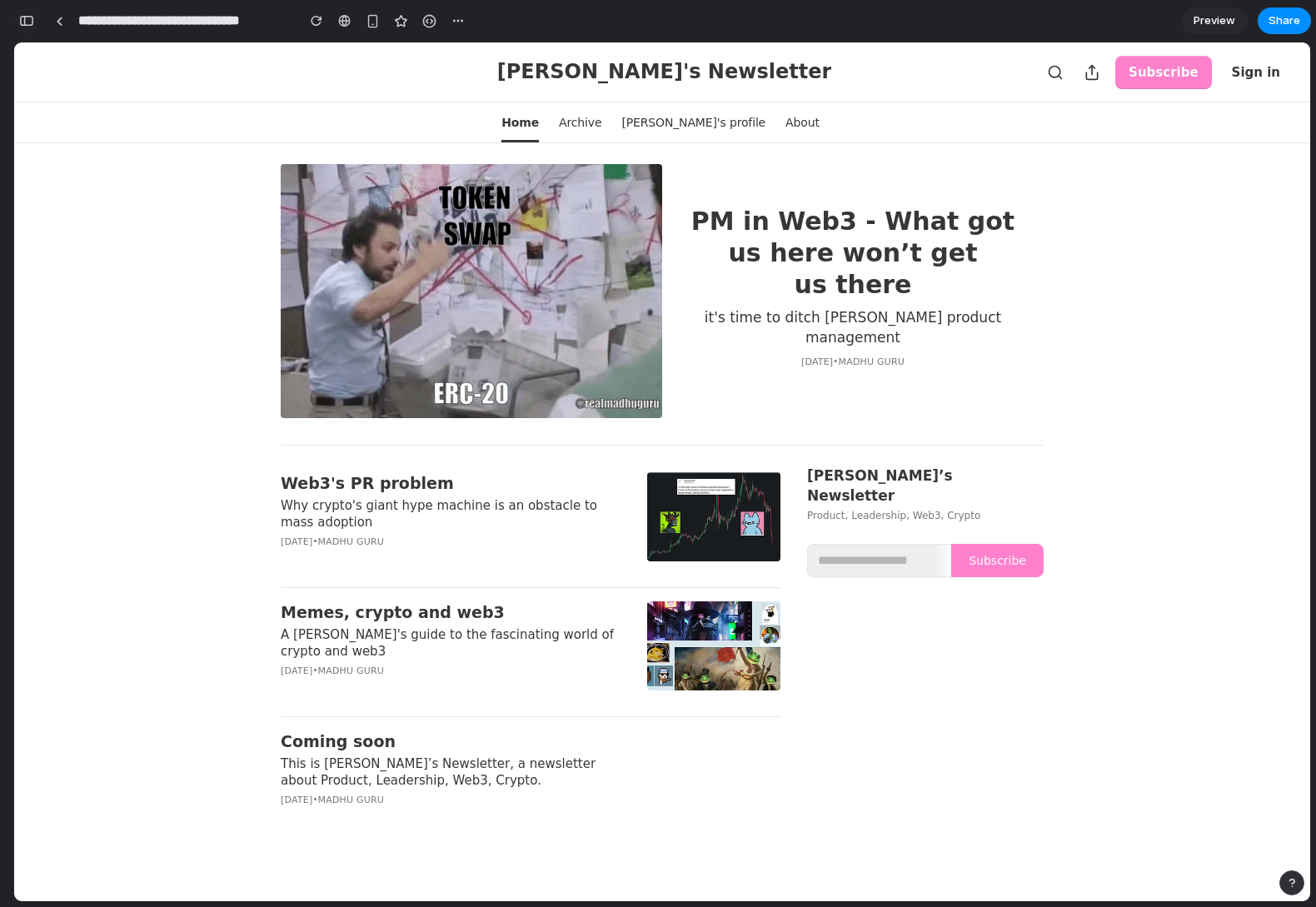
click at [31, 19] on div "button" at bounding box center [27, 21] width 15 height 11
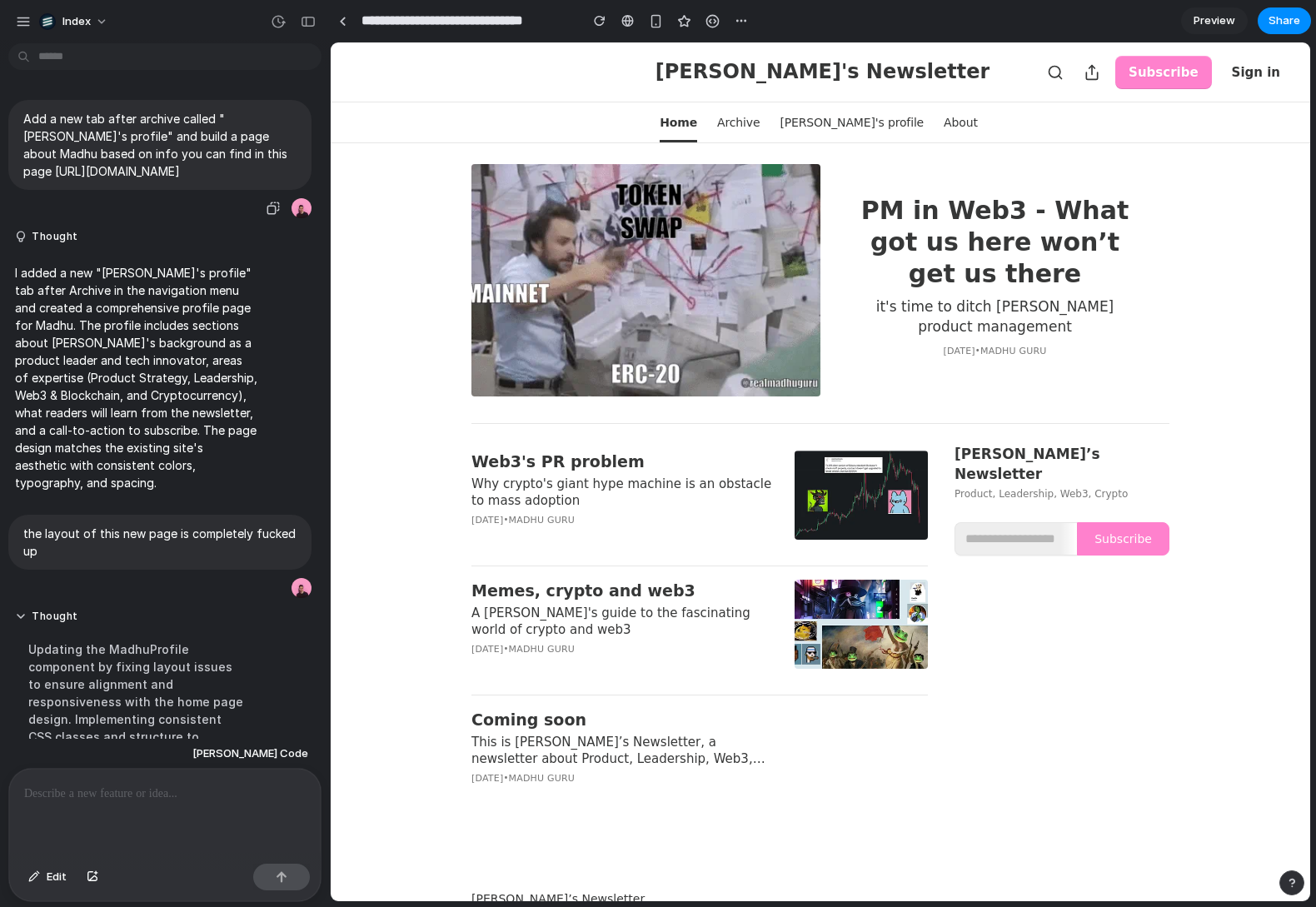
click at [245, 206] on div "Add a new tab after archive called "[PERSON_NAME]'s profile" and build a page a…" at bounding box center [160, 160] width 303 height 120
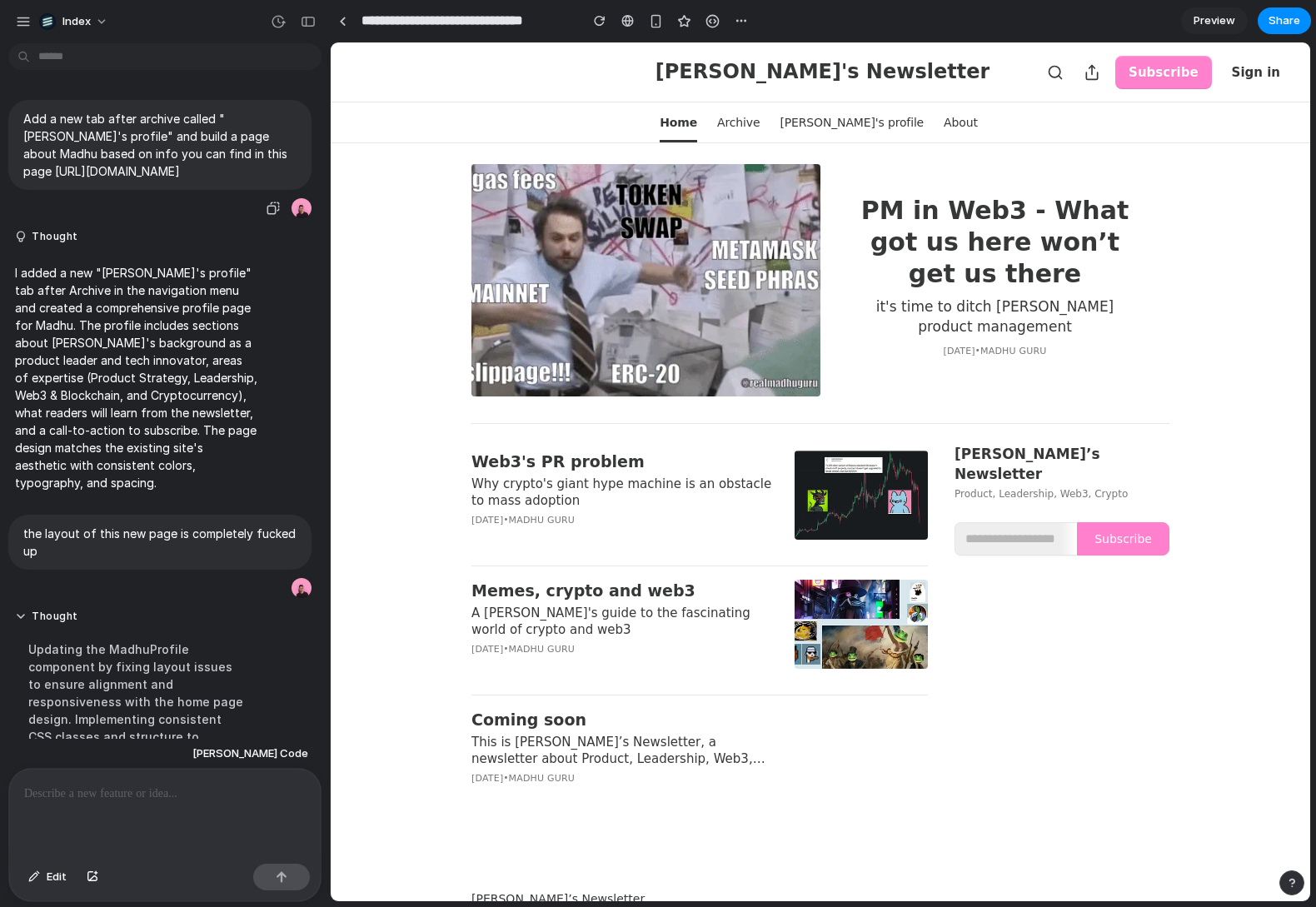
click at [245, 206] on div "Add a new tab after archive called "[PERSON_NAME]'s profile" and build a page a…" at bounding box center [160, 160] width 303 height 120
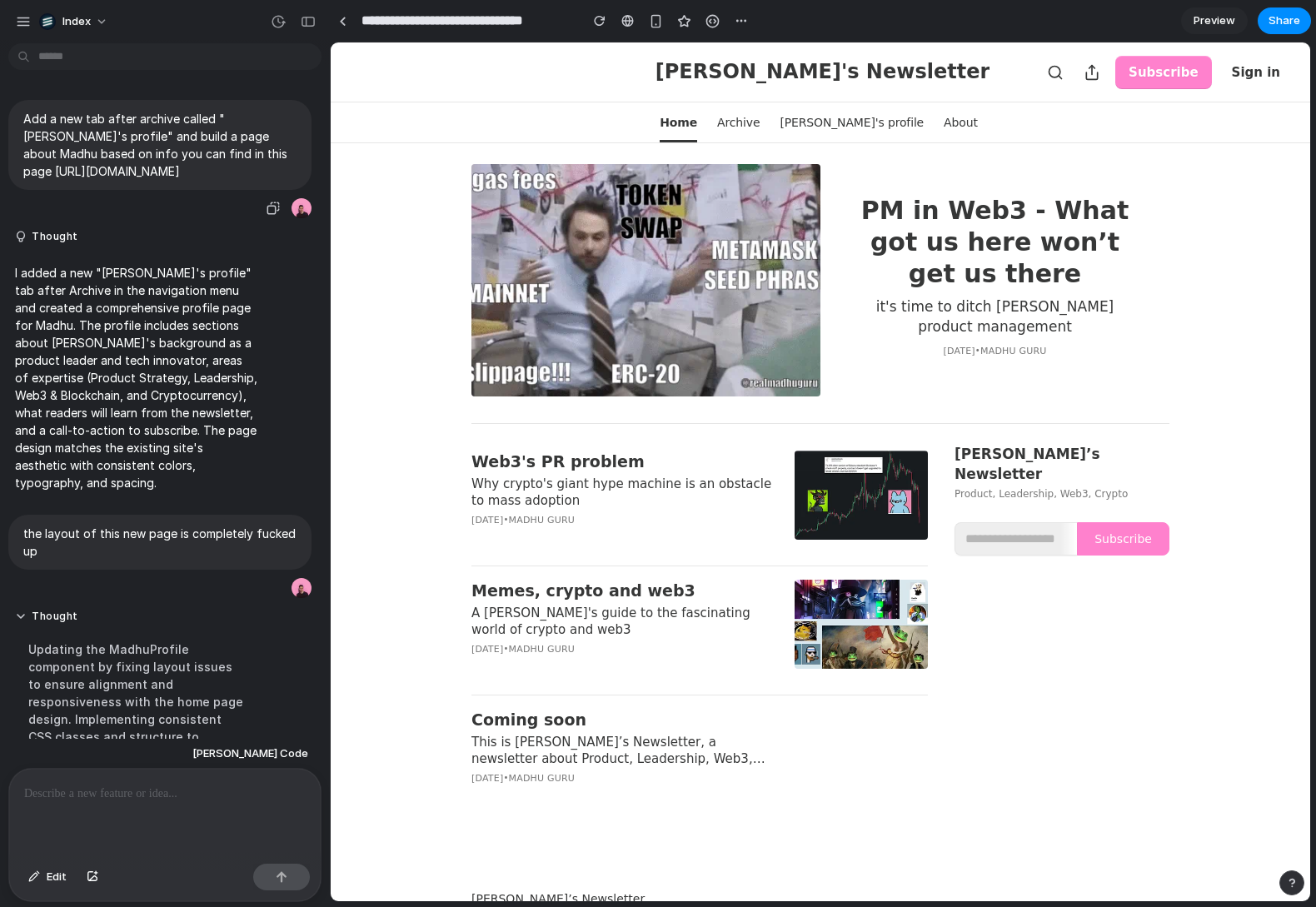
click at [196, 200] on div "Add a new tab after archive called "[PERSON_NAME]'s profile" and build a page a…" at bounding box center [160, 160] width 303 height 120
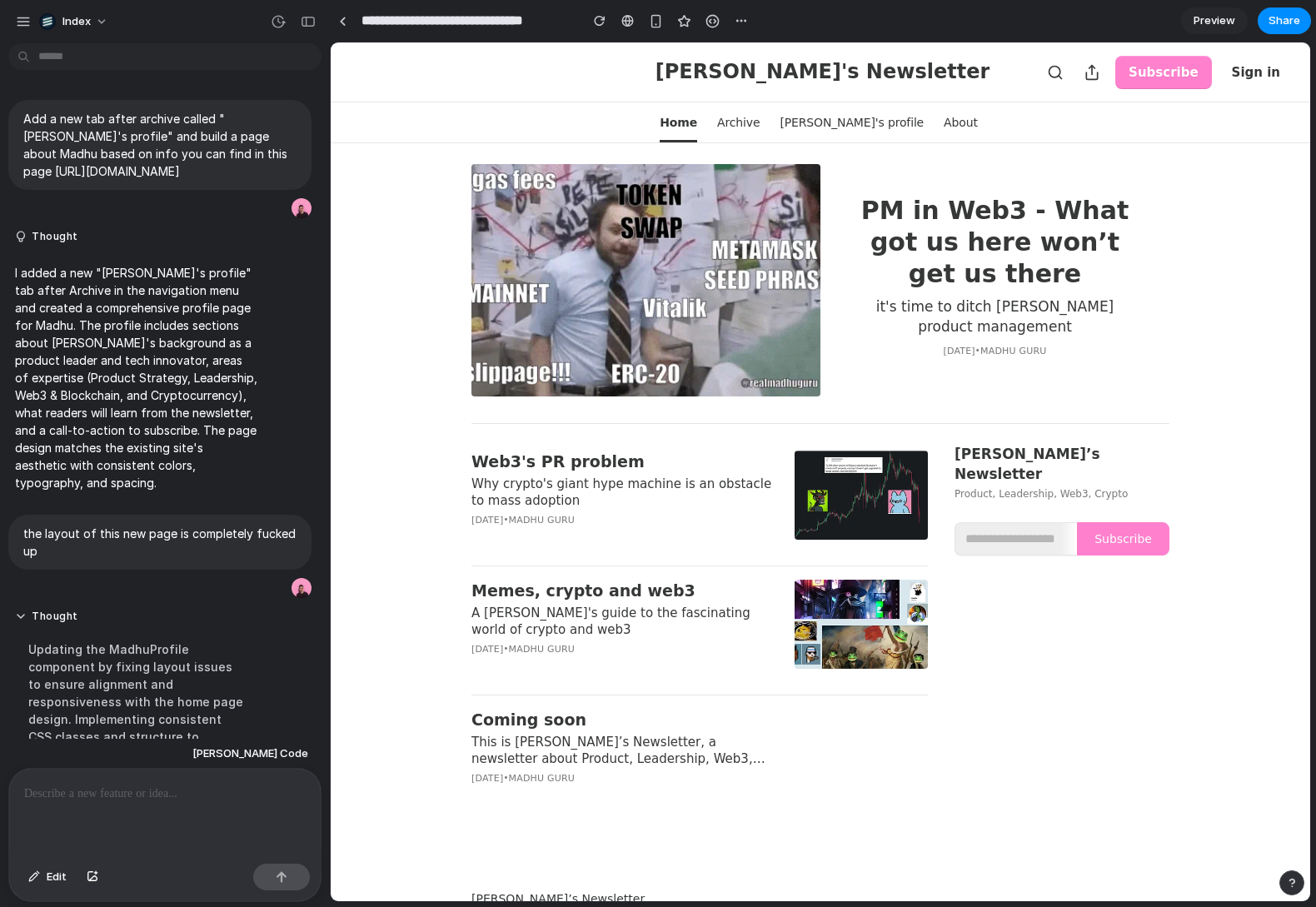
click at [384, 247] on div "PM in Web3 - What got us here won’t get us there it's time to ditch [PERSON_NAM…" at bounding box center [820, 280] width 952 height 245
click at [43, 875] on button "Edit" at bounding box center [48, 877] width 55 height 27
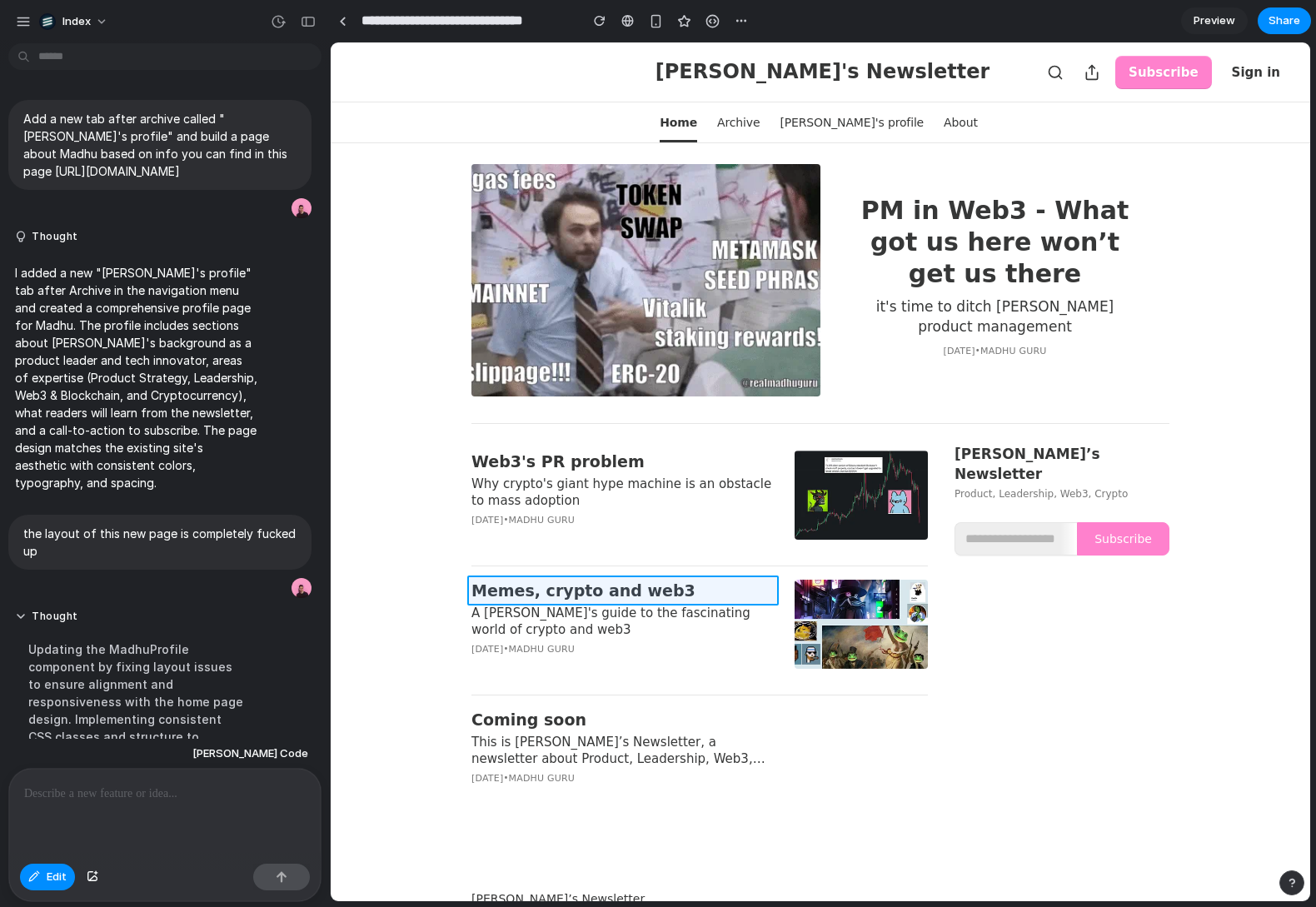
click at [566, 586] on div at bounding box center [819, 472] width 978 height 858
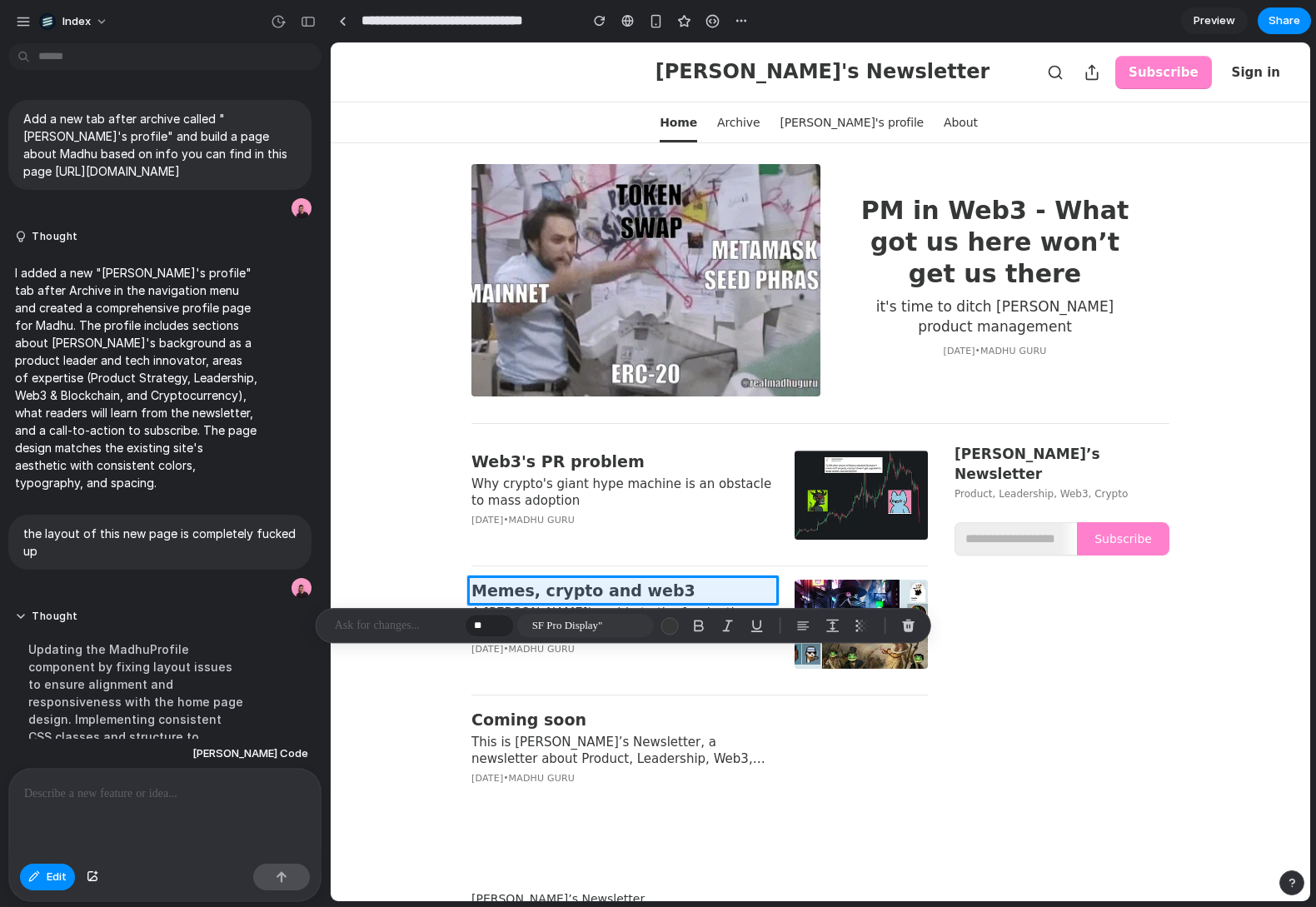
click at [83, 820] on div at bounding box center [165, 813] width 311 height 89
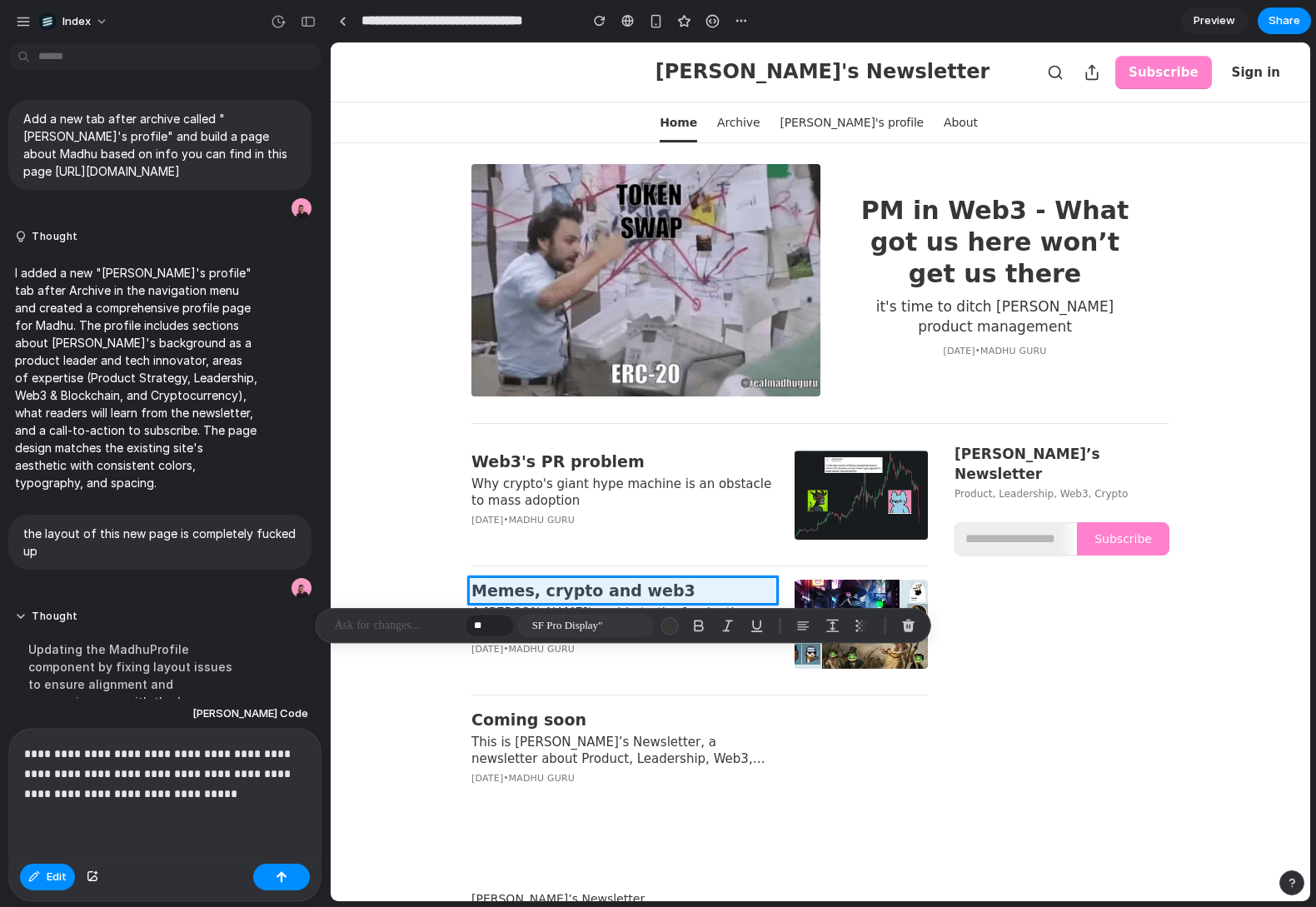
click at [395, 631] on p at bounding box center [396, 625] width 123 height 20
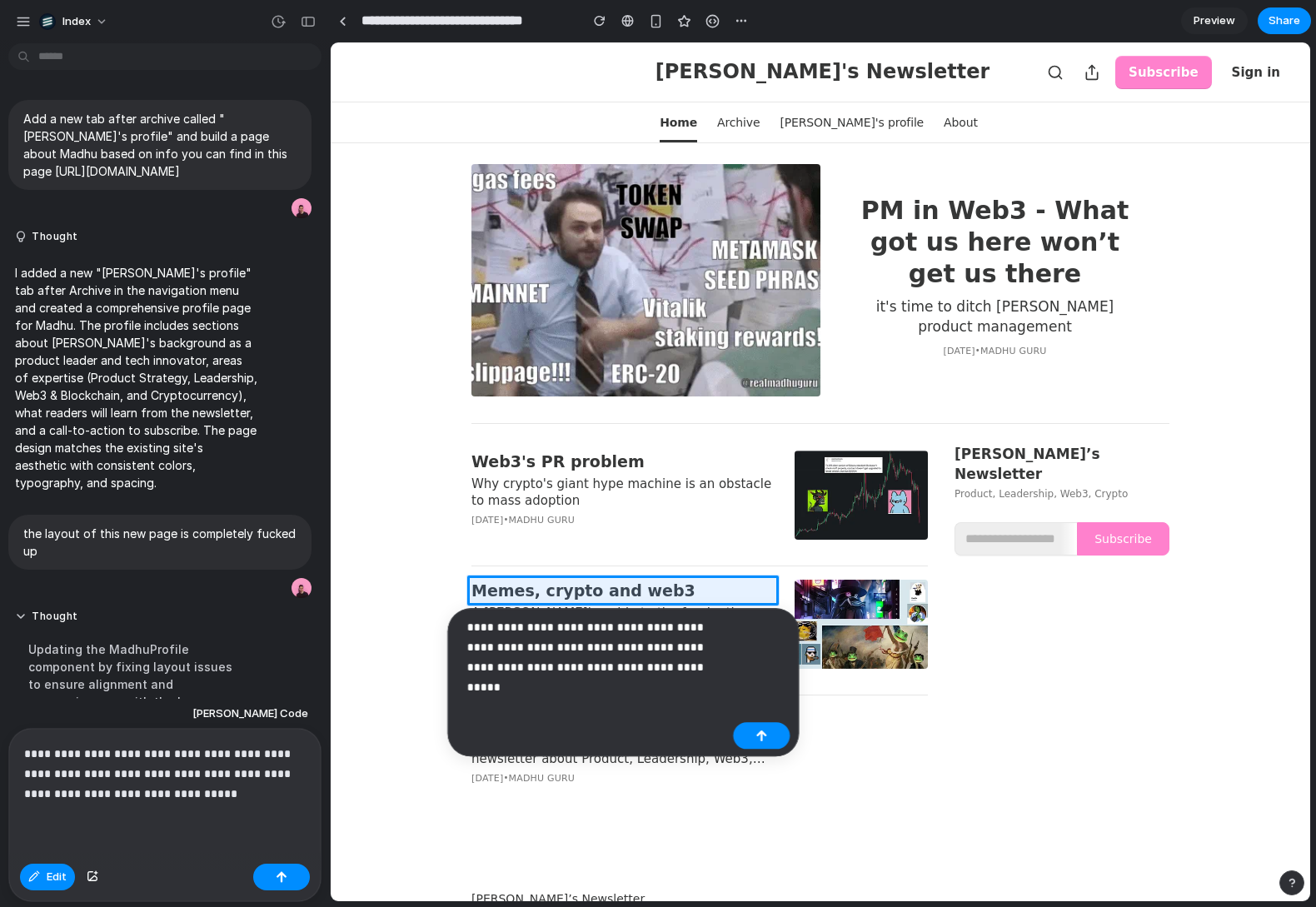
click at [566, 634] on p "**********" at bounding box center [596, 647] width 260 height 60
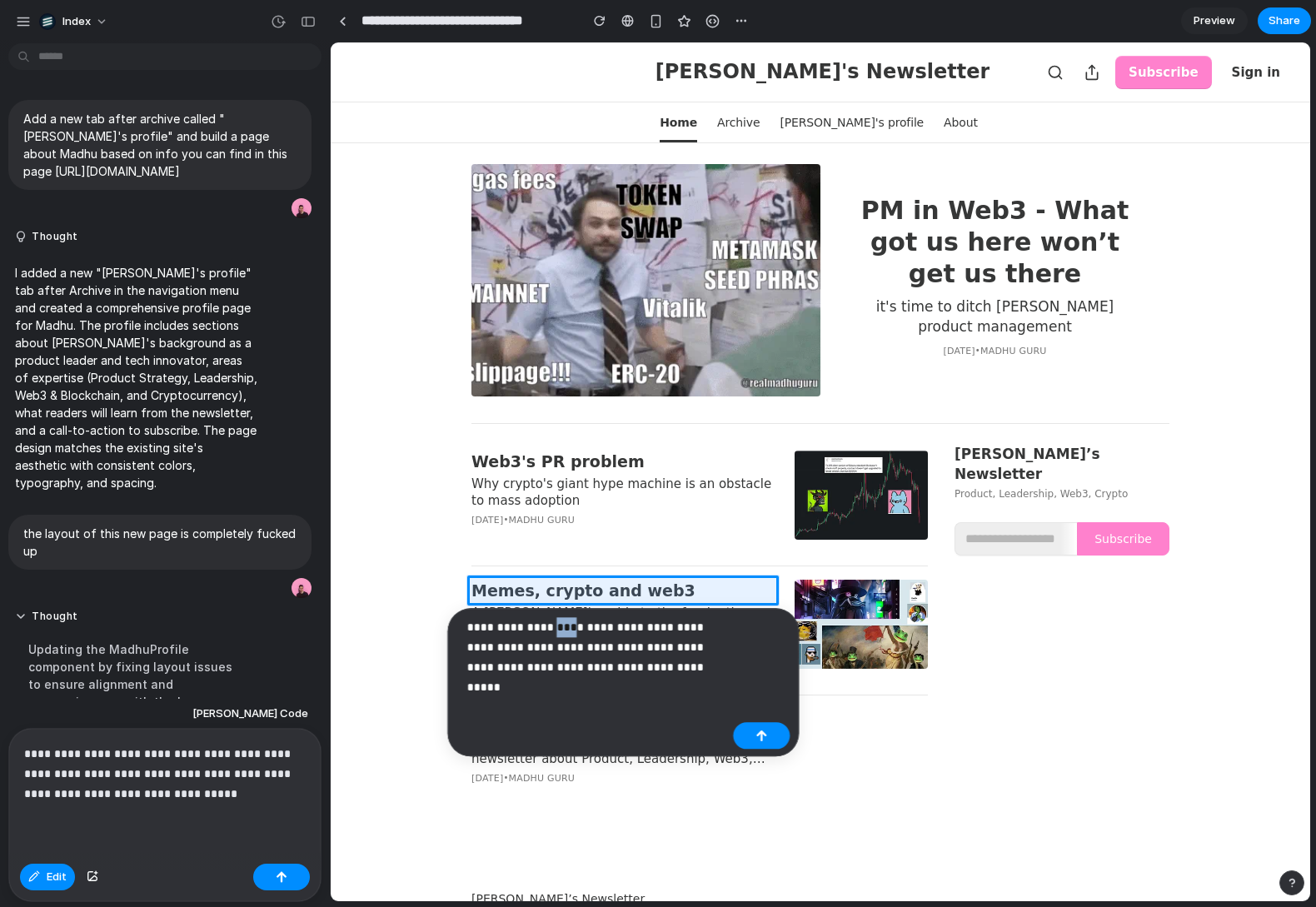
click at [566, 634] on p "**********" at bounding box center [596, 647] width 260 height 60
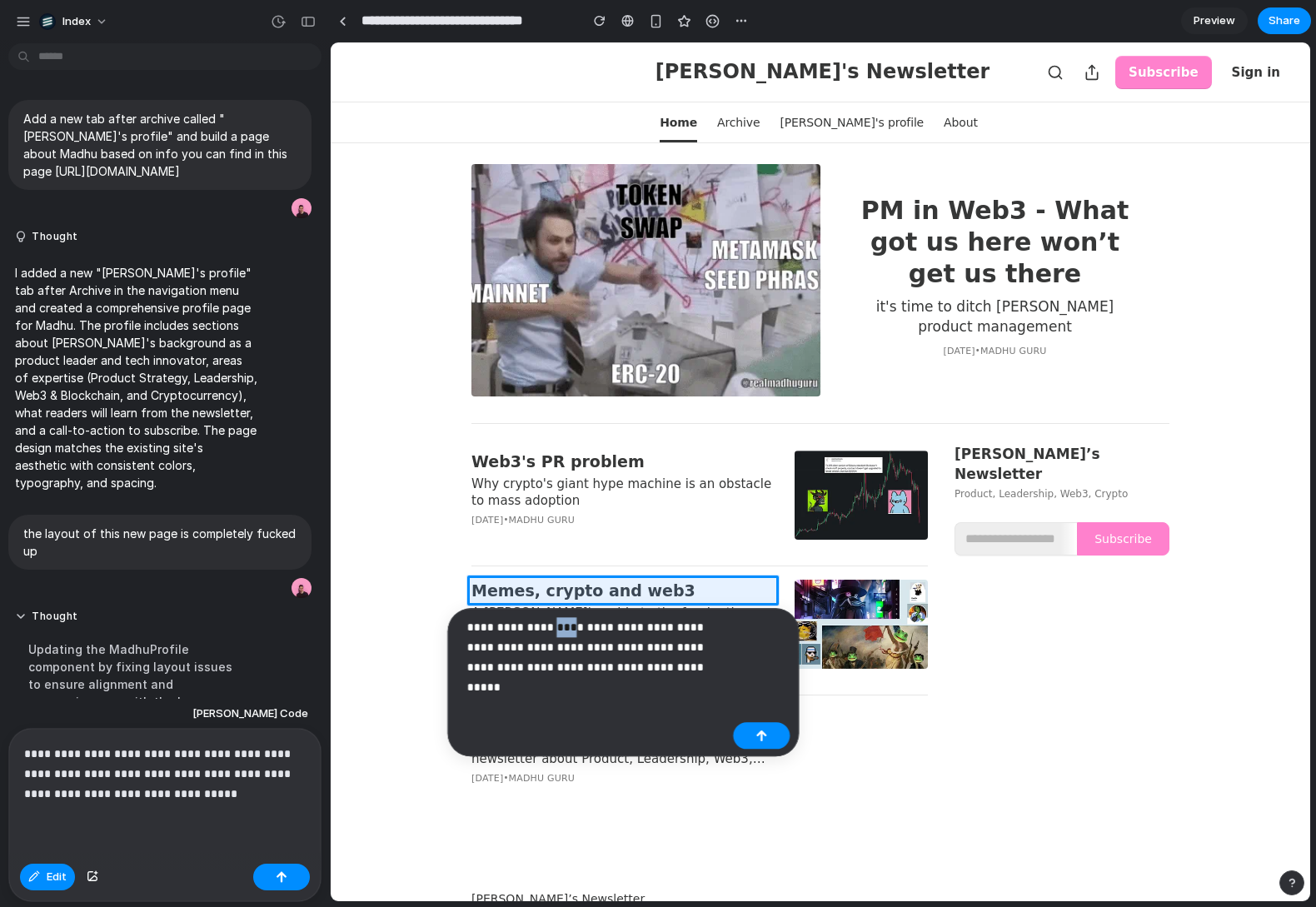
click at [566, 634] on p "**********" at bounding box center [596, 647] width 260 height 60
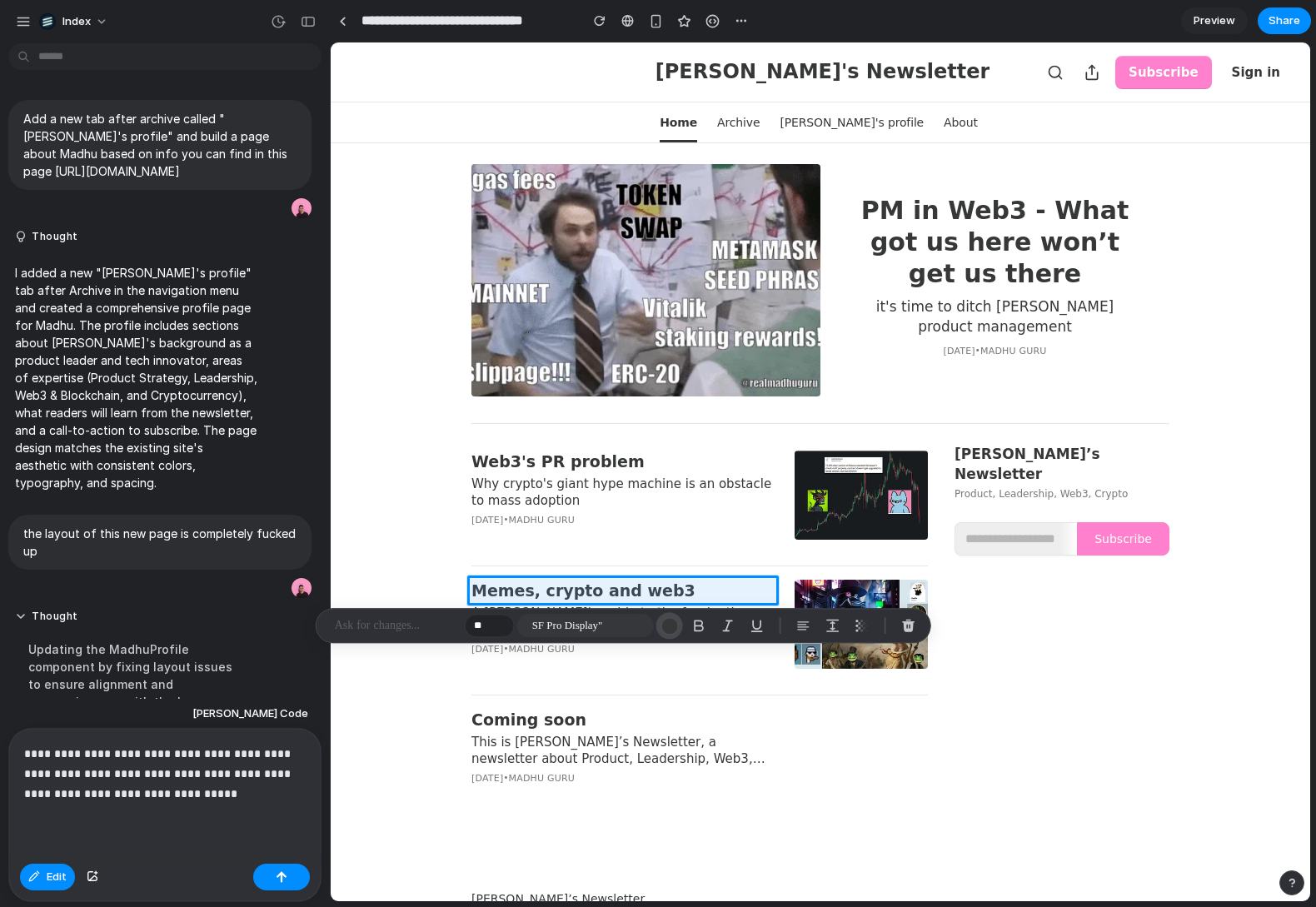
click at [674, 633] on div "button" at bounding box center [669, 626] width 17 height 17
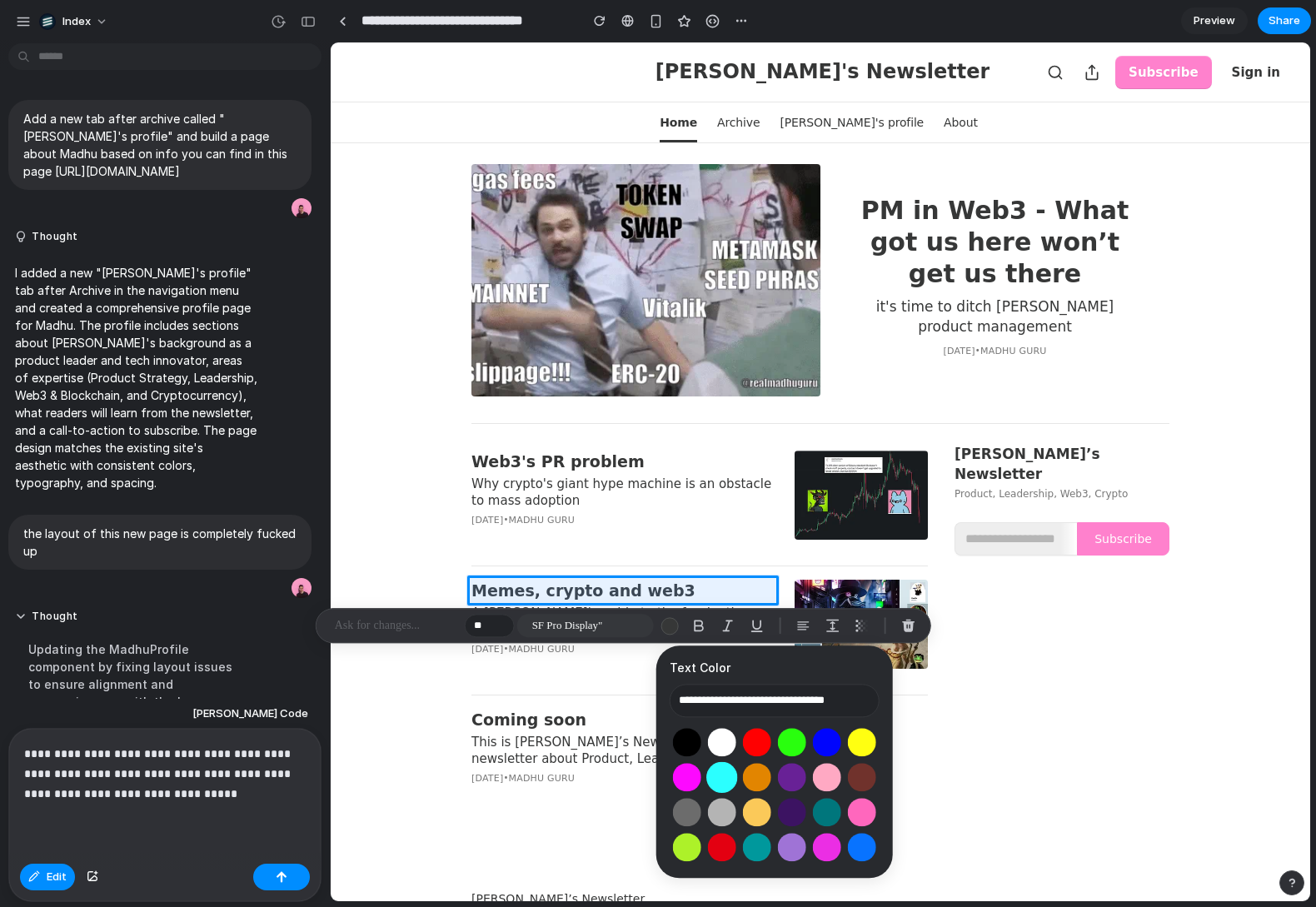
click at [718, 770] on button "Select color oklch(0.91 0.15 195)" at bounding box center [721, 778] width 31 height 31
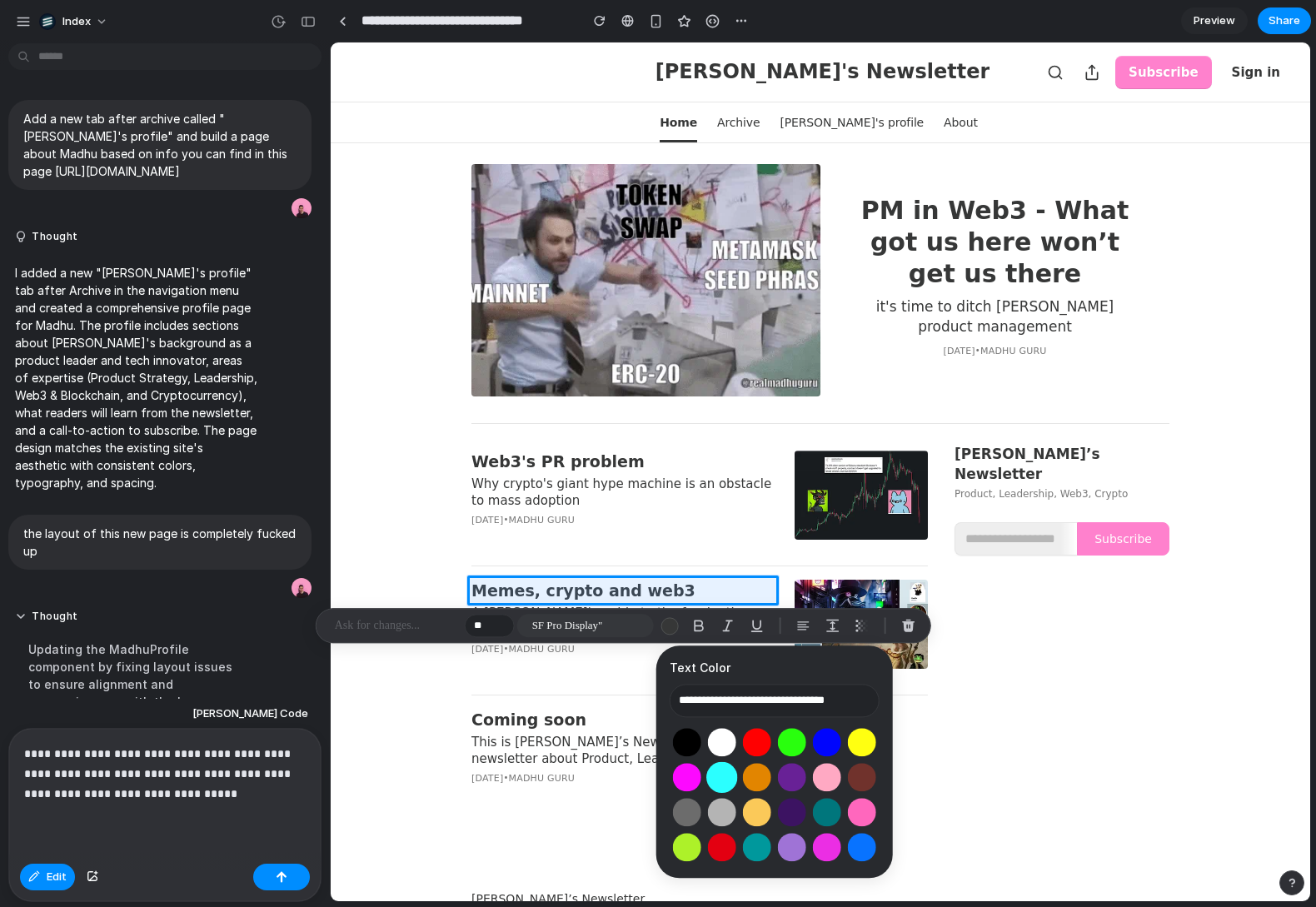
type input "**********"
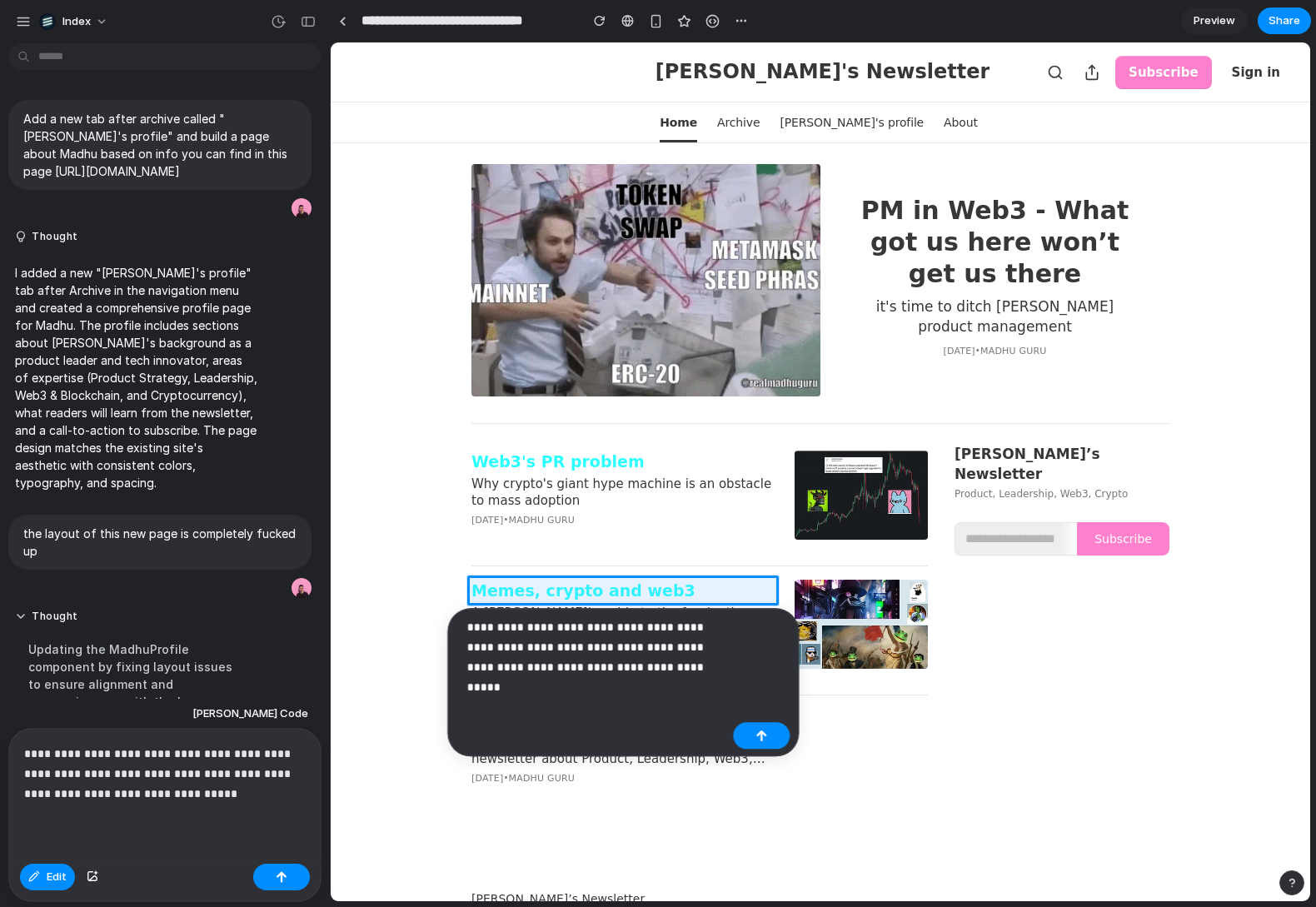
click at [678, 659] on p "**********" at bounding box center [596, 647] width 260 height 60
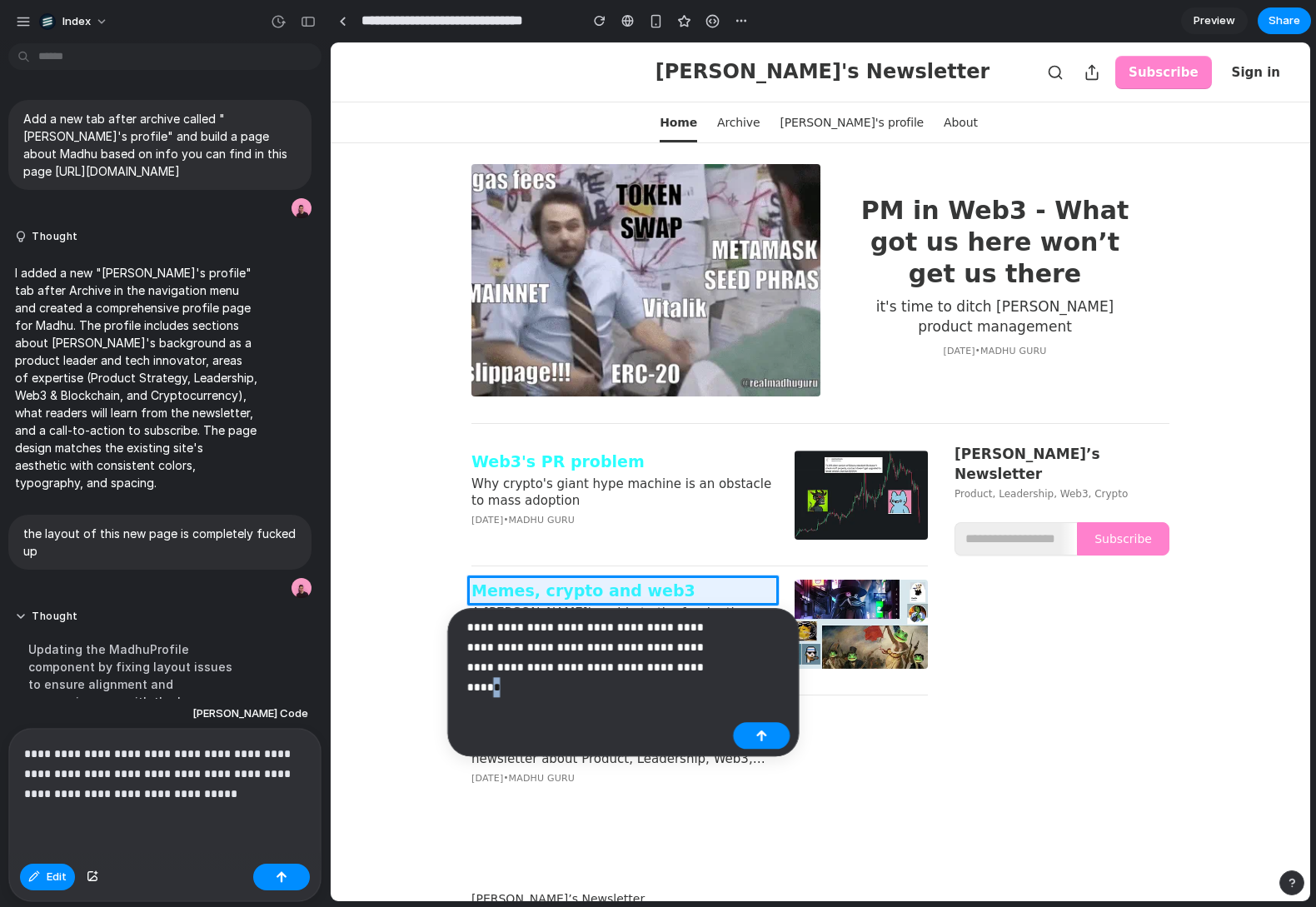
click at [678, 659] on p "**********" at bounding box center [596, 647] width 260 height 60
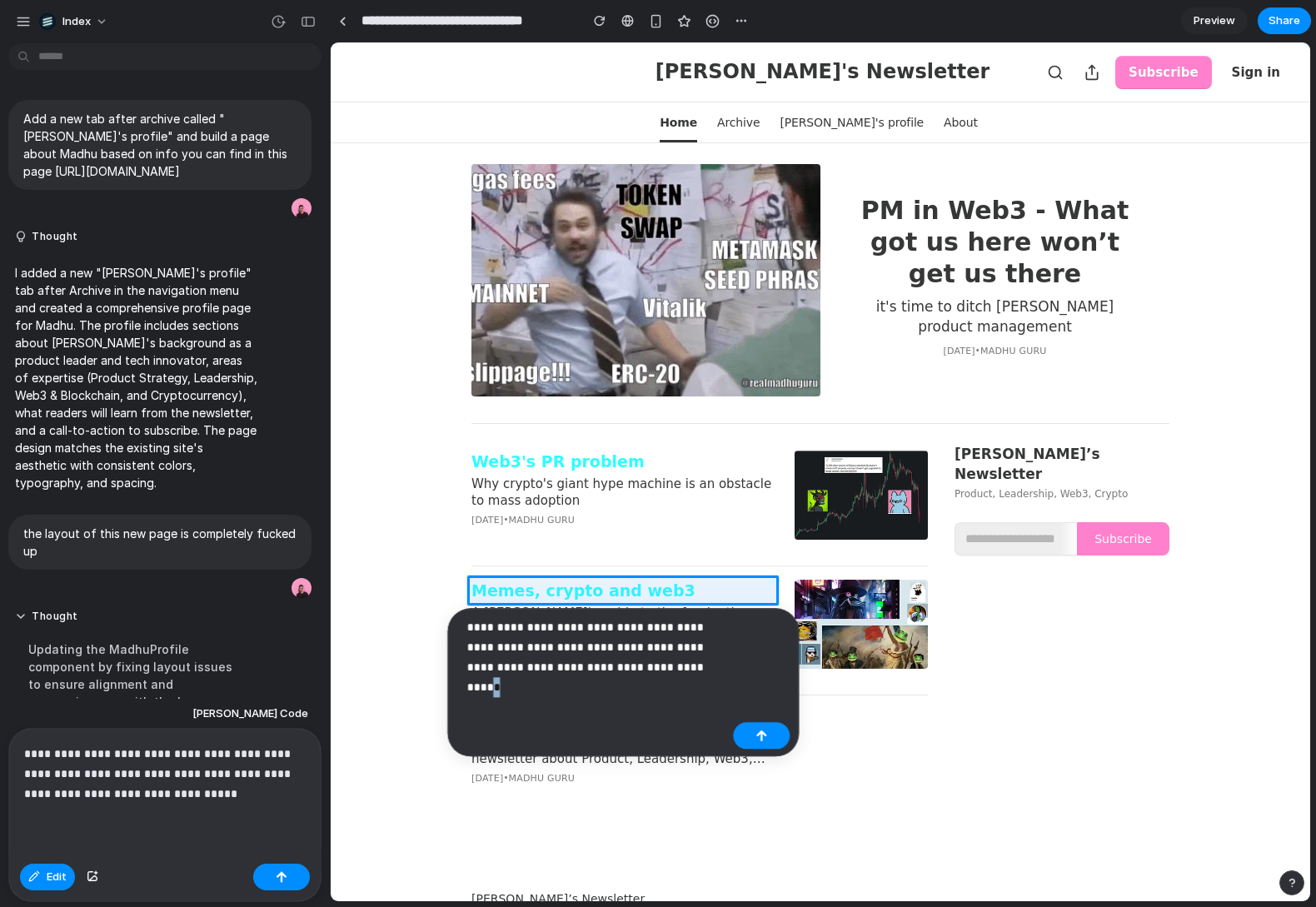
click at [678, 659] on p "**********" at bounding box center [596, 647] width 260 height 60
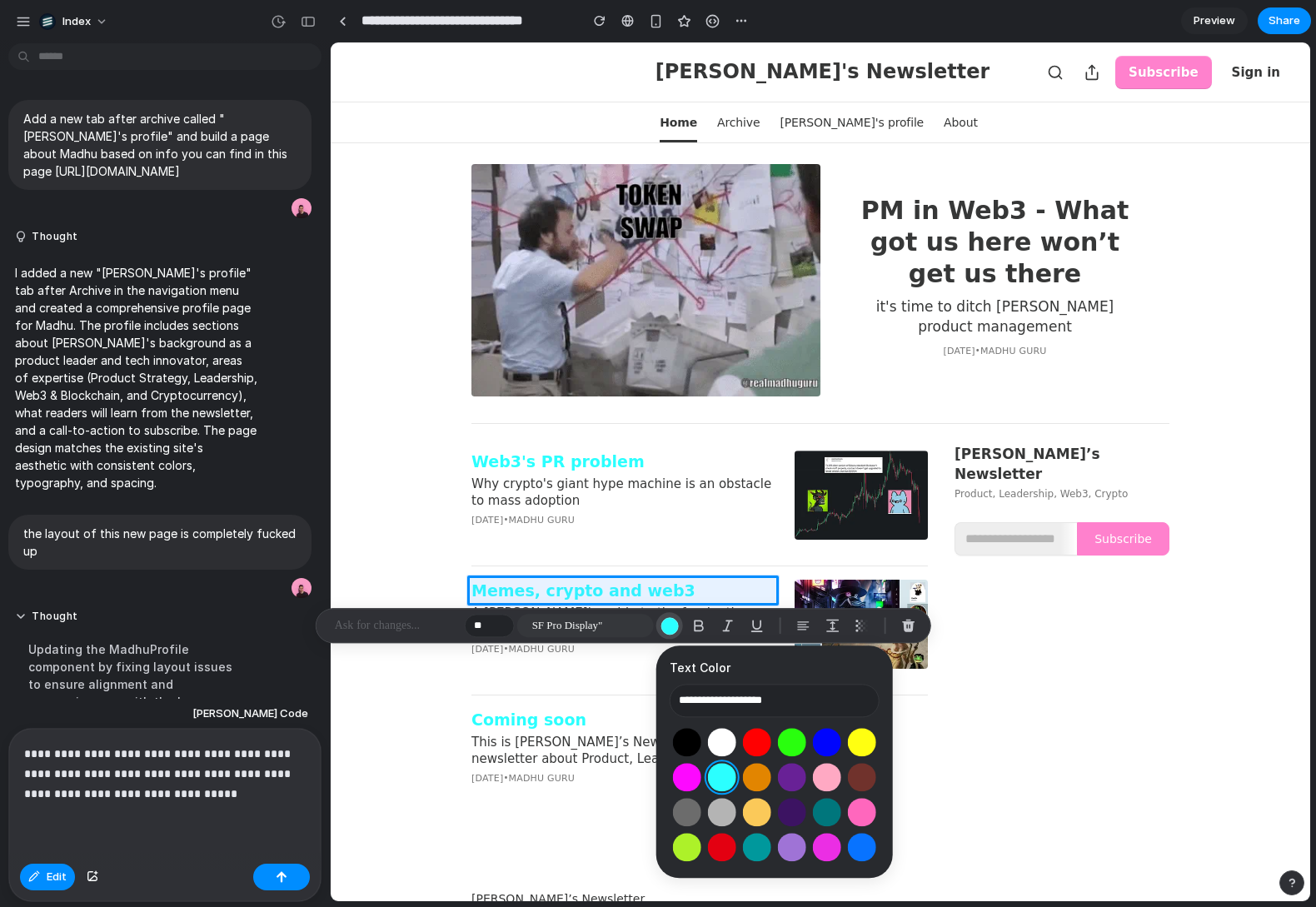
click at [663, 619] on div "button" at bounding box center [669, 626] width 17 height 17
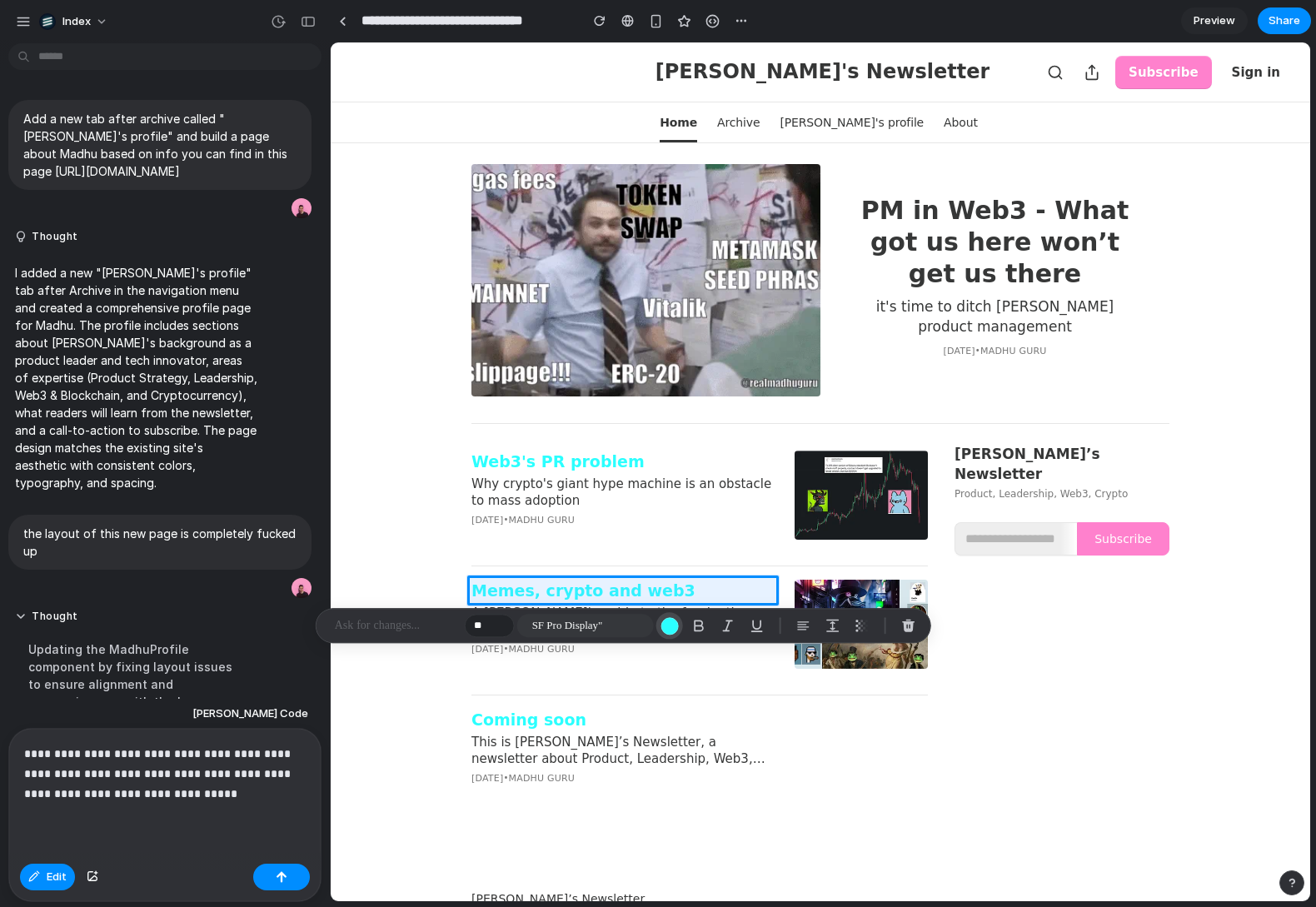
click at [664, 619] on div "button" at bounding box center [669, 626] width 17 height 17
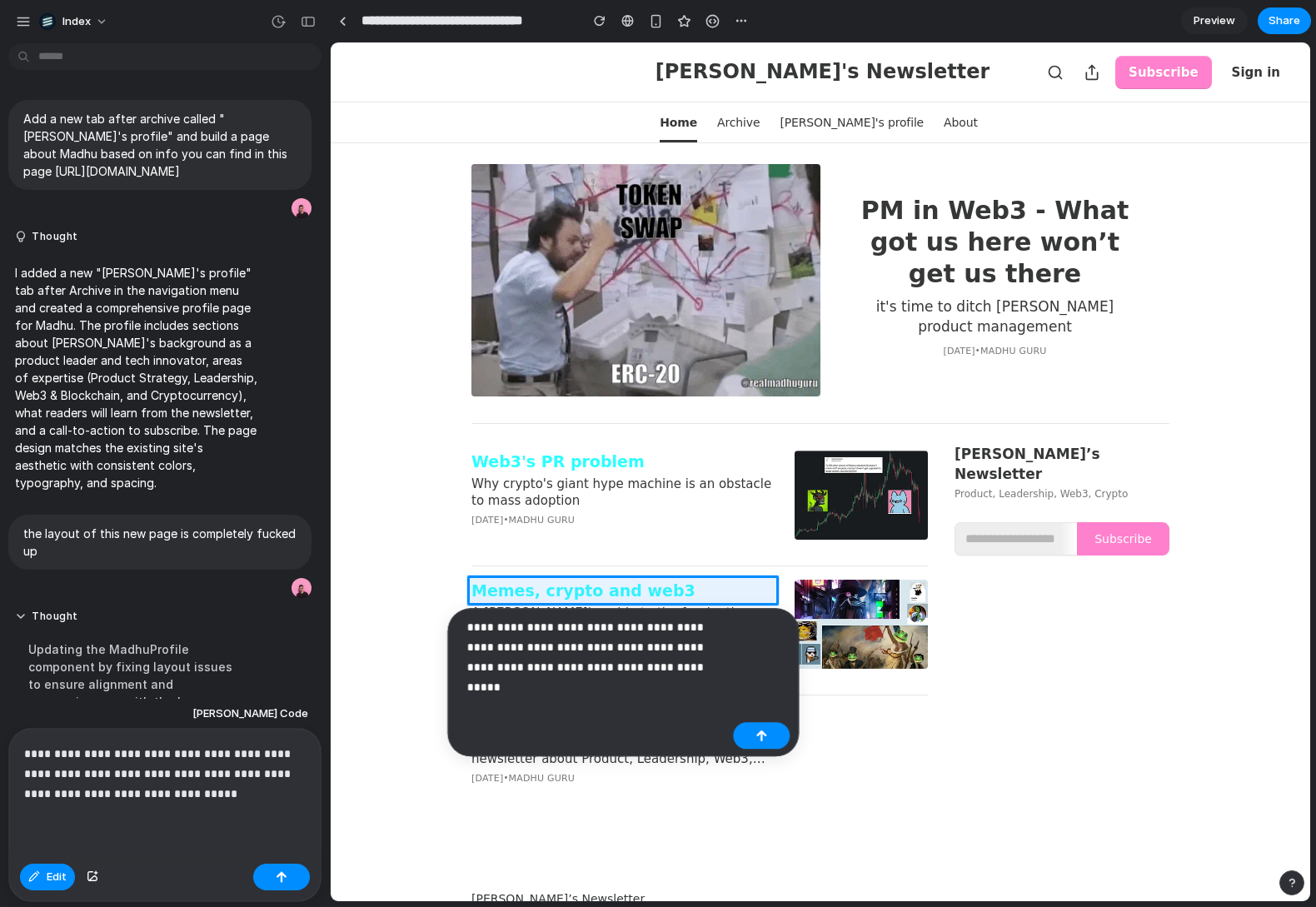
click at [651, 625] on p "**********" at bounding box center [596, 647] width 260 height 60
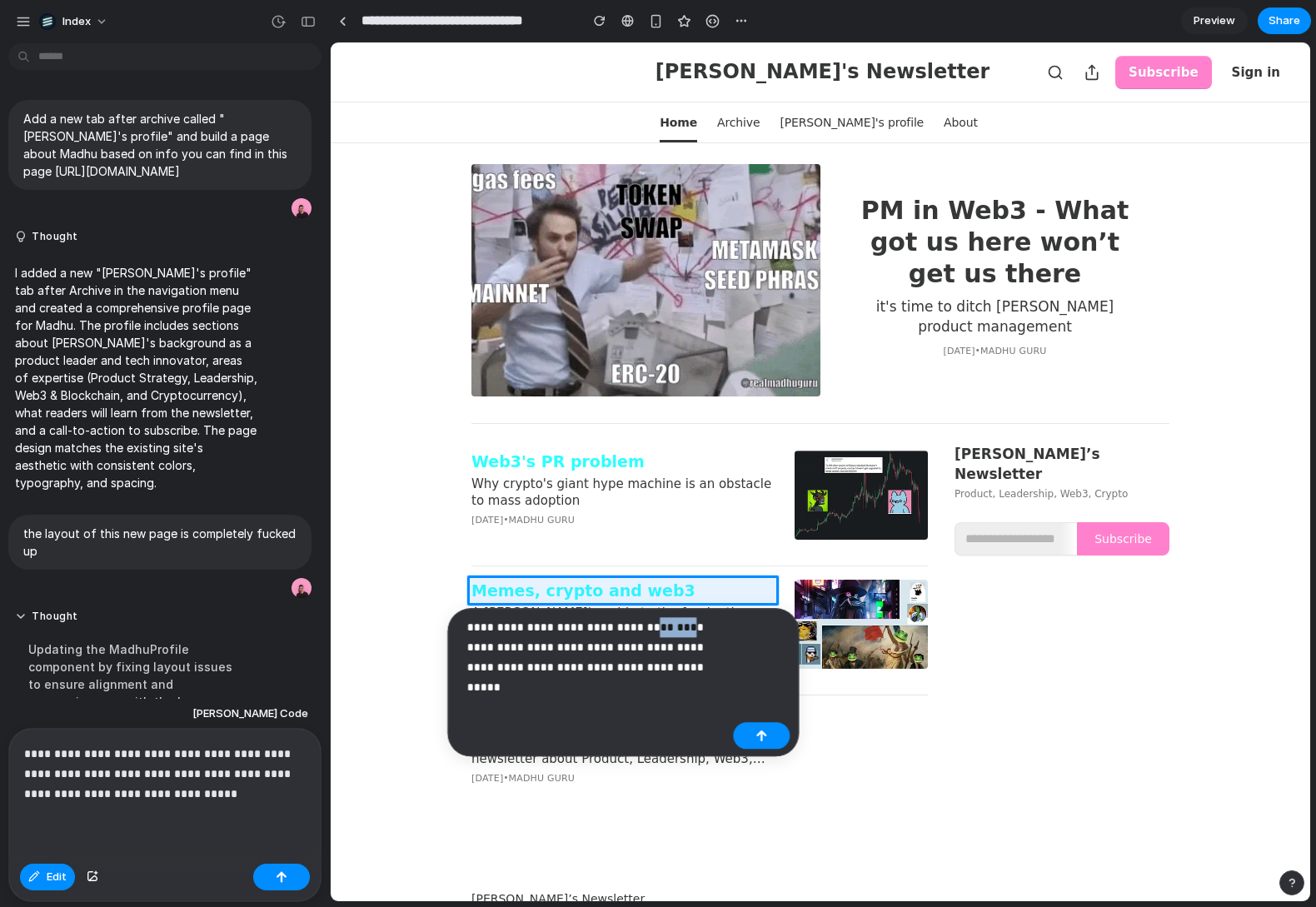
click at [651, 625] on p "**********" at bounding box center [596, 647] width 260 height 60
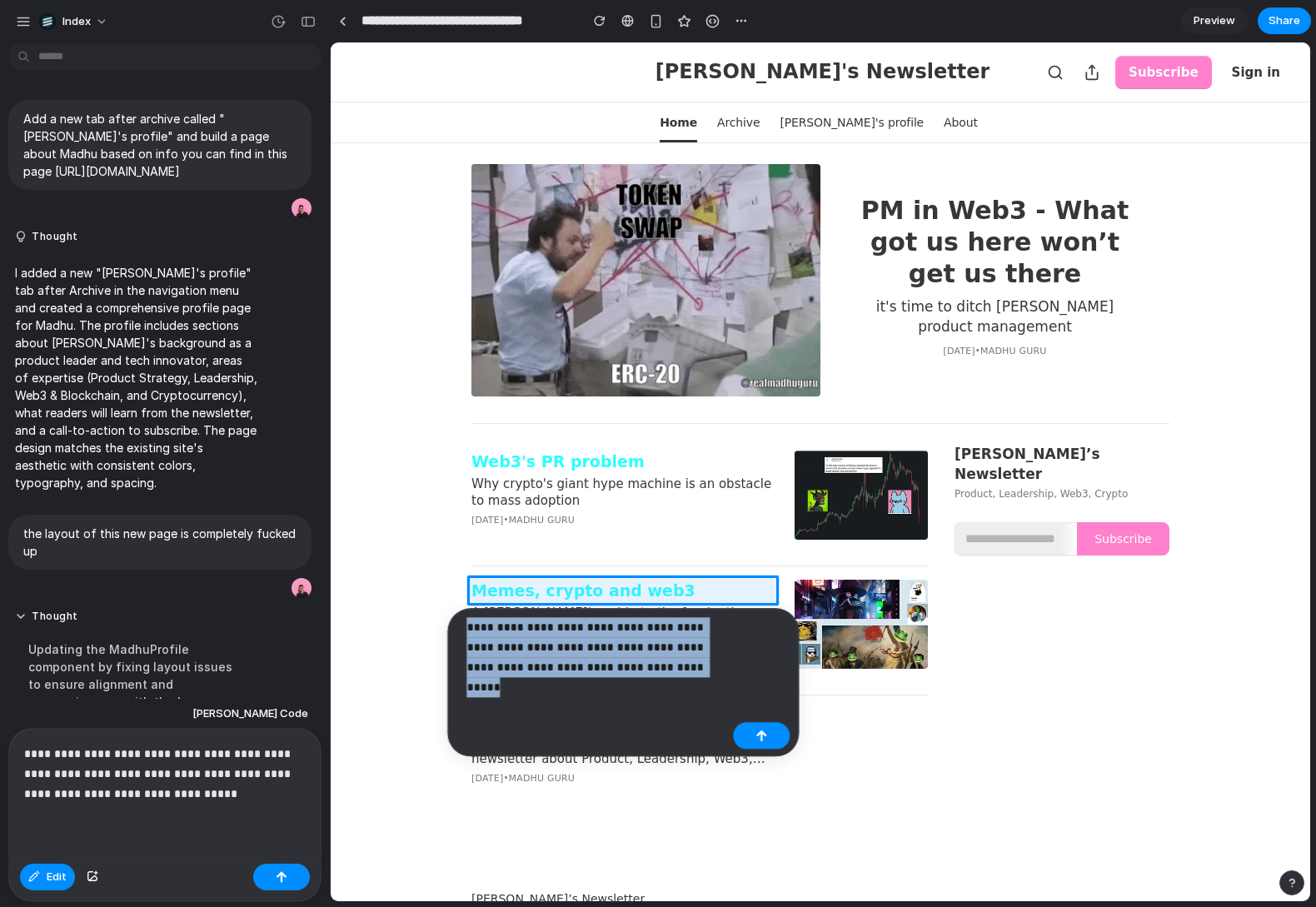
click at [651, 625] on p "**********" at bounding box center [596, 647] width 260 height 60
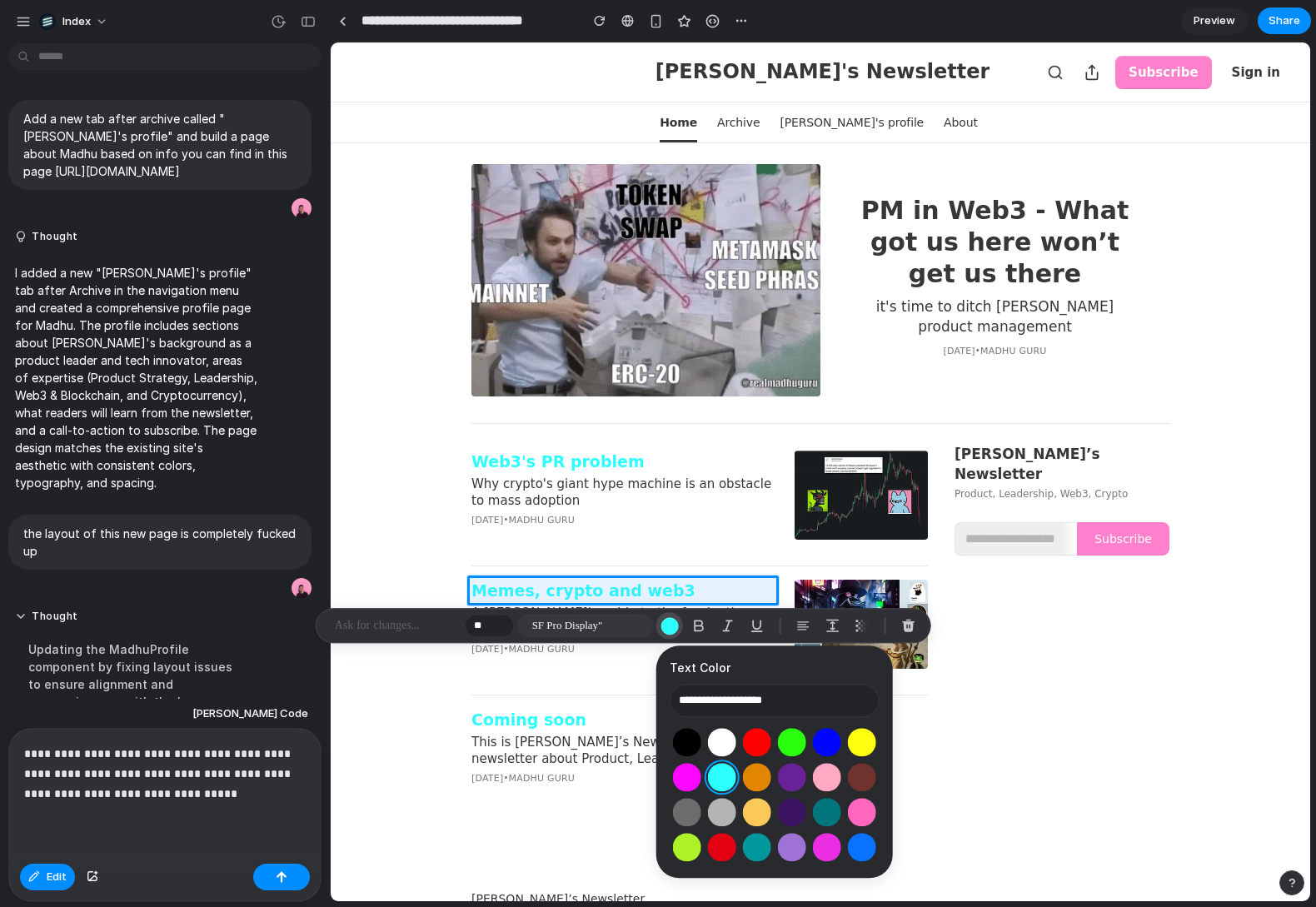
click at [674, 622] on div "button" at bounding box center [669, 626] width 17 height 17
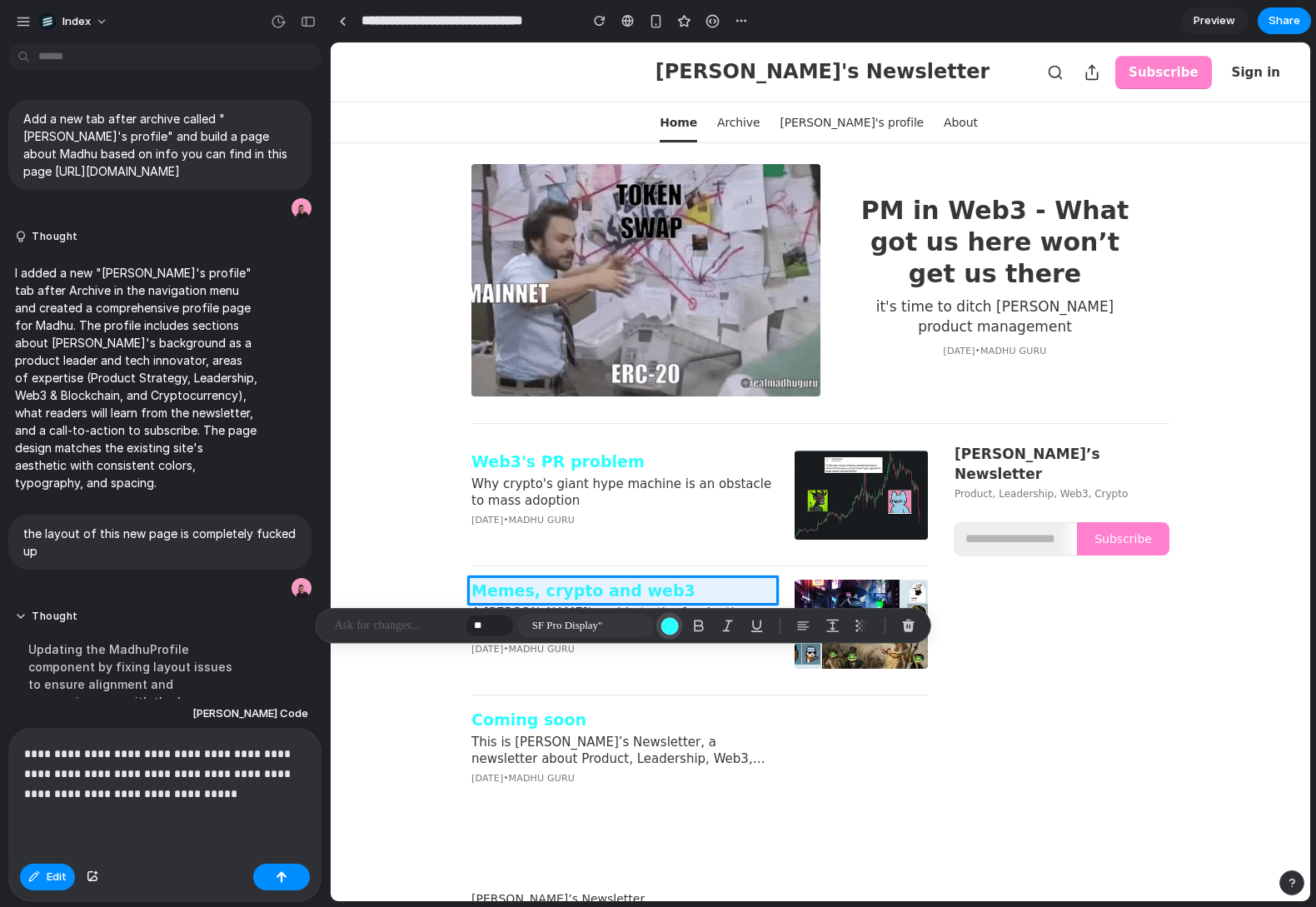
click at [674, 622] on div "button" at bounding box center [669, 626] width 17 height 17
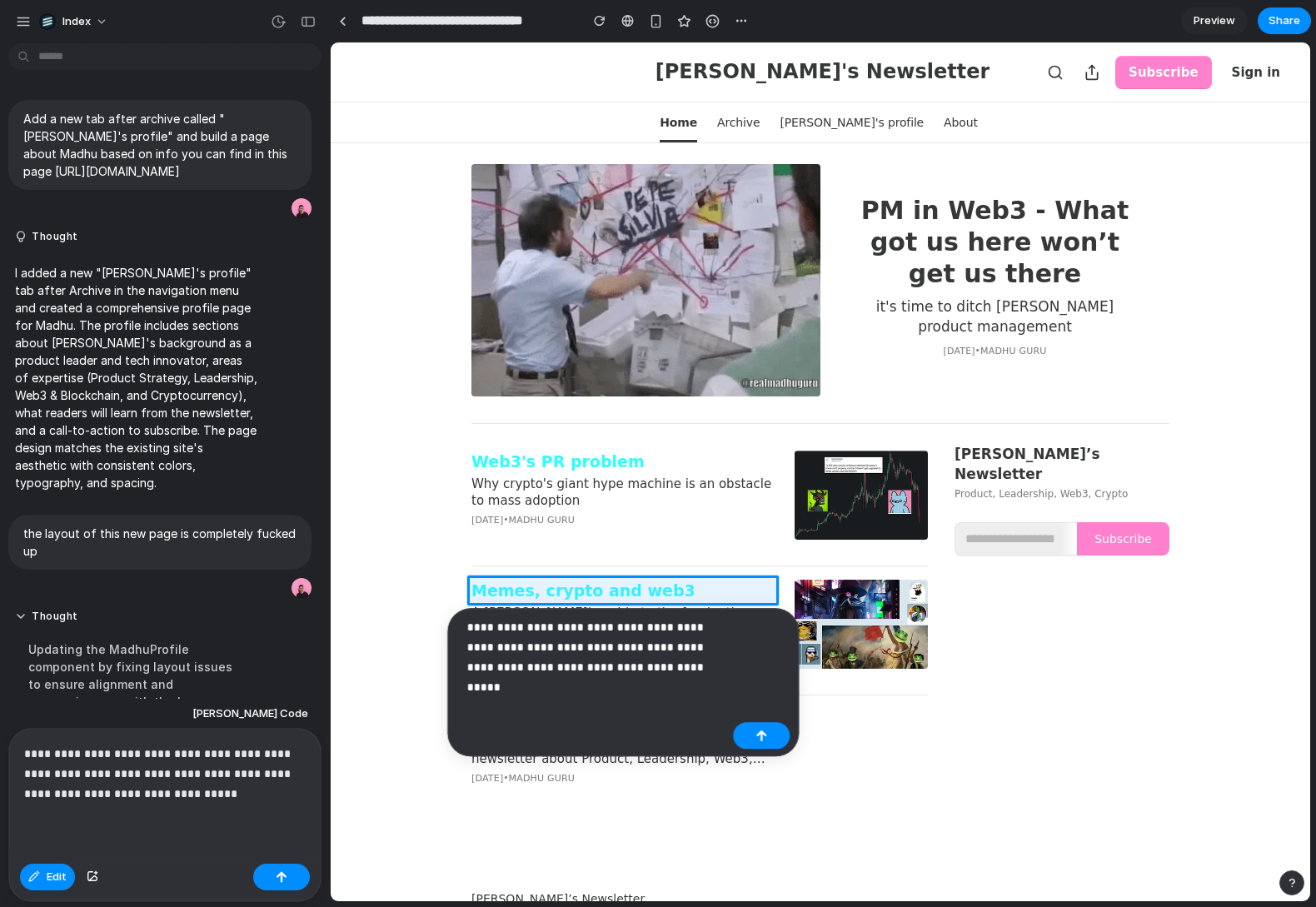
click at [674, 622] on p "**********" at bounding box center [596, 647] width 260 height 60
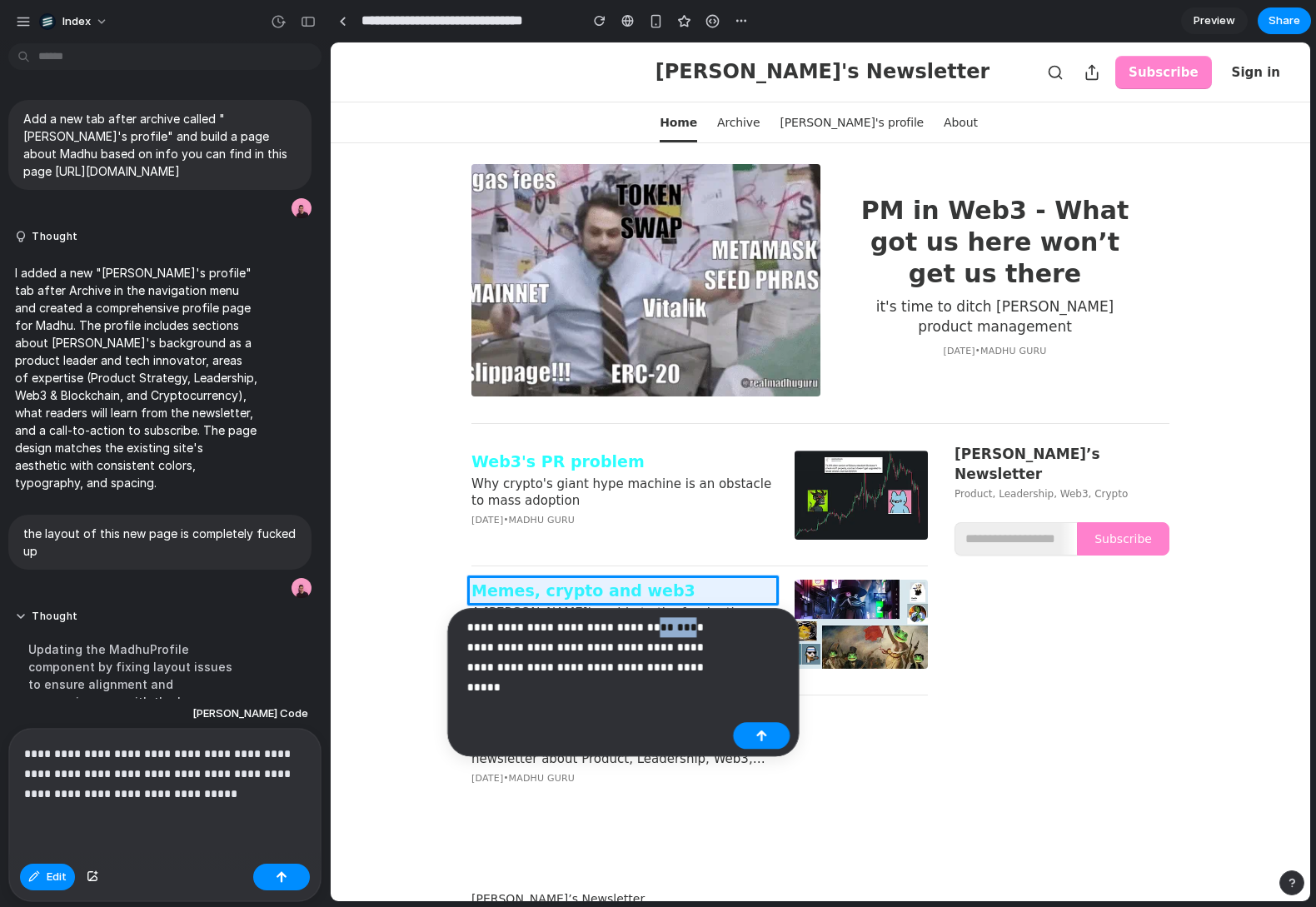
click at [674, 622] on p "**********" at bounding box center [596, 647] width 260 height 60
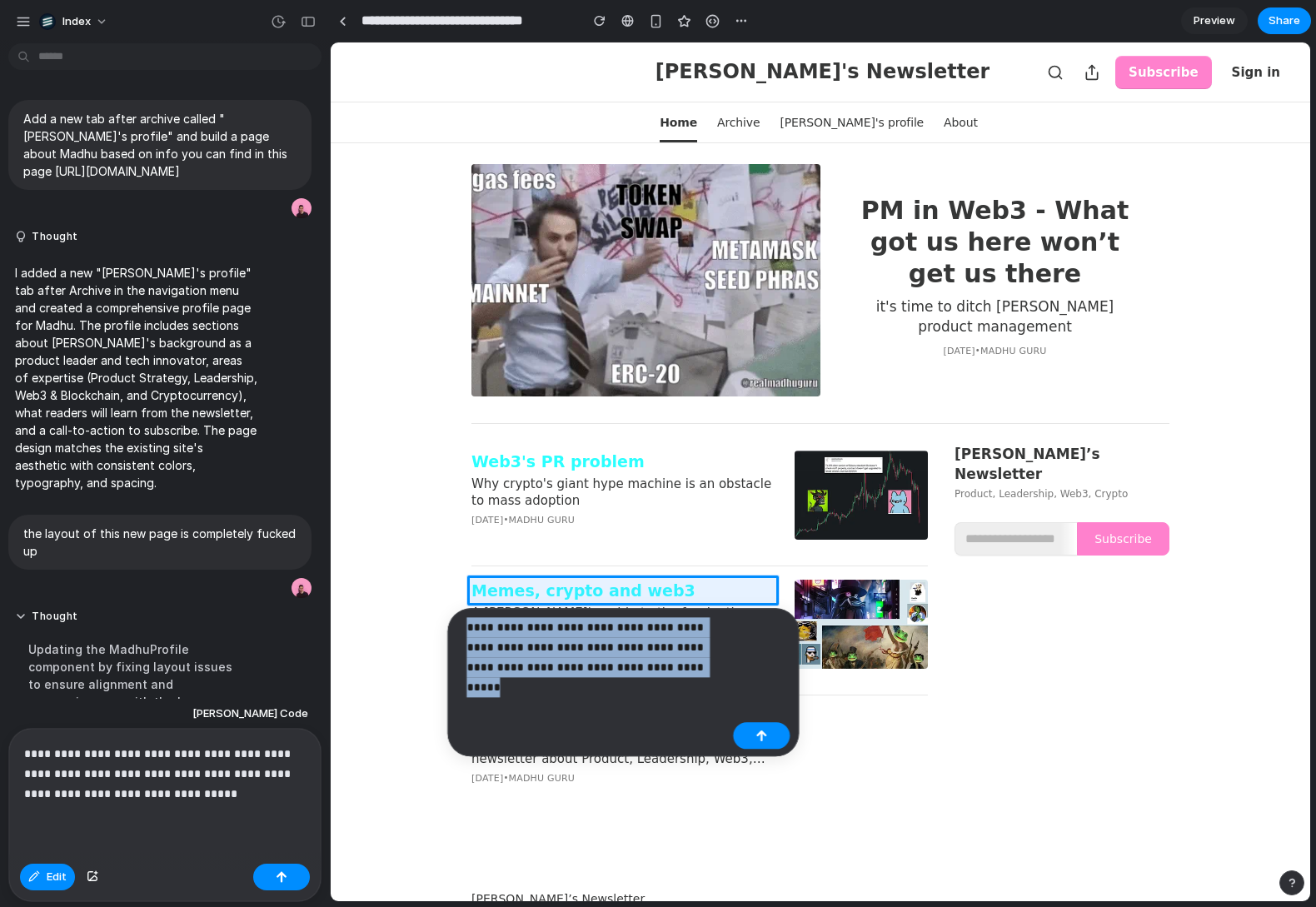
click at [674, 622] on p "**********" at bounding box center [596, 647] width 260 height 60
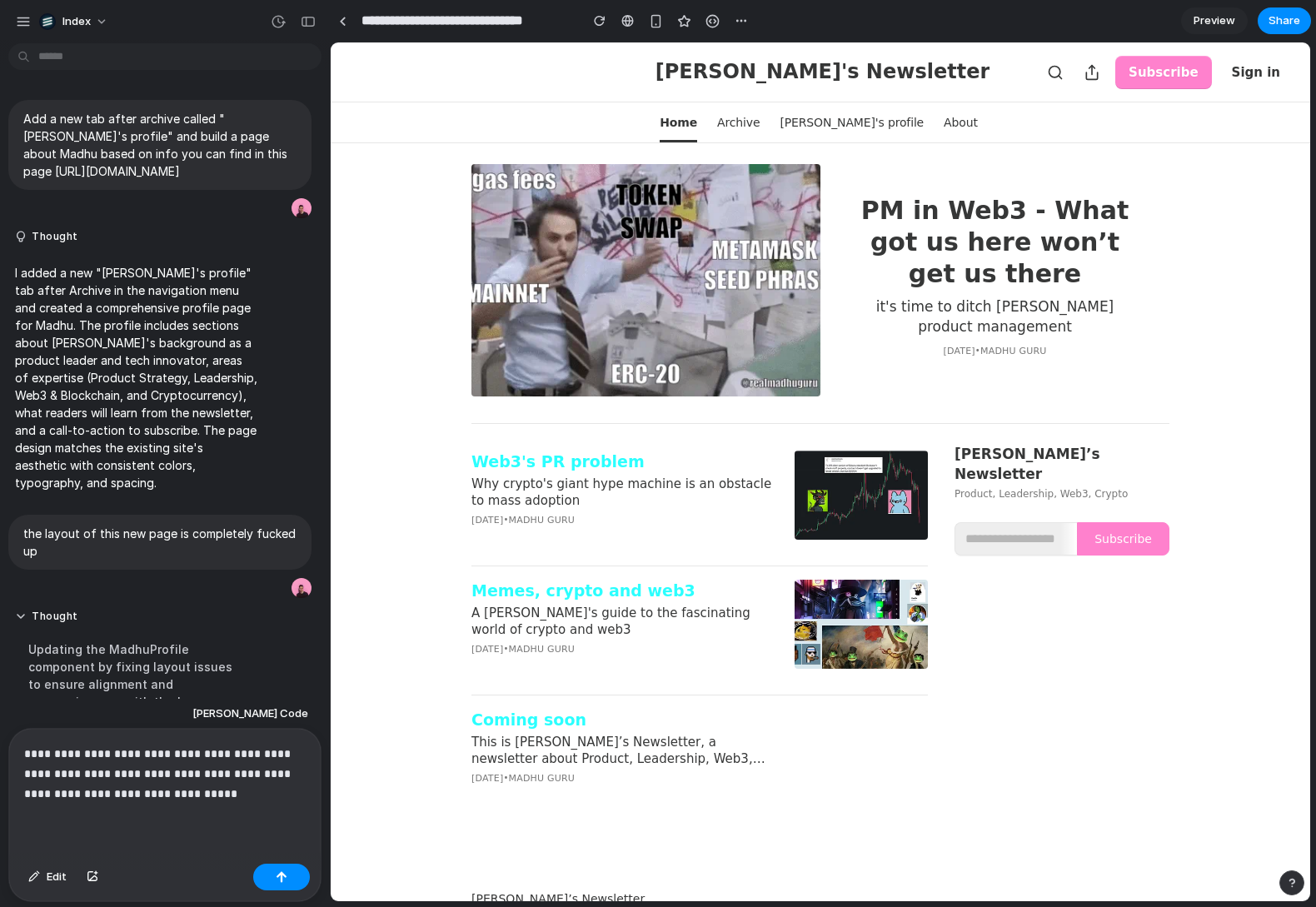
click at [394, 542] on div "Web3's PR problem Why crypto's giant hype machine is an obstacle to mass adopti…" at bounding box center [820, 638] width 952 height 389
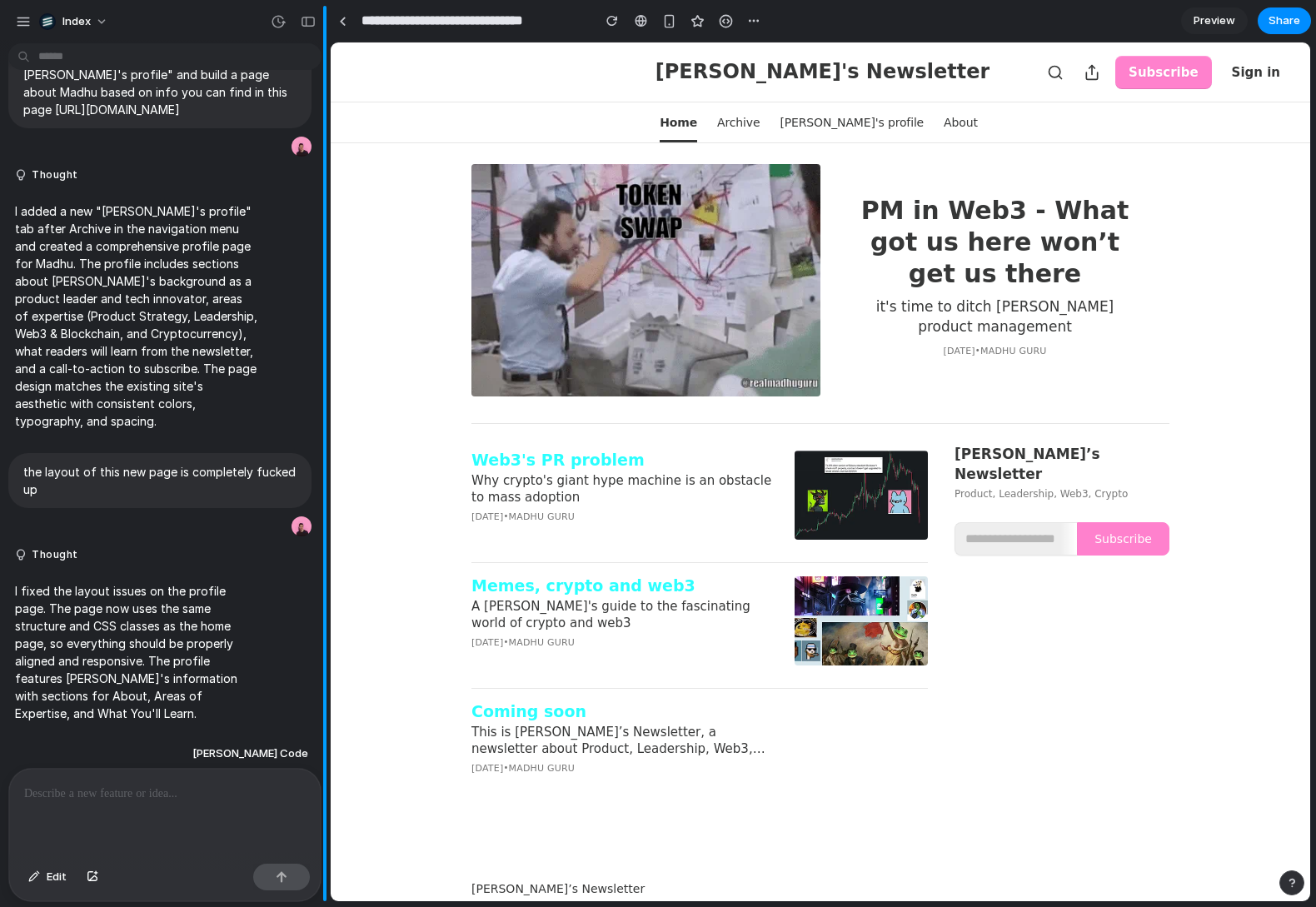
scroll to position [44, 0]
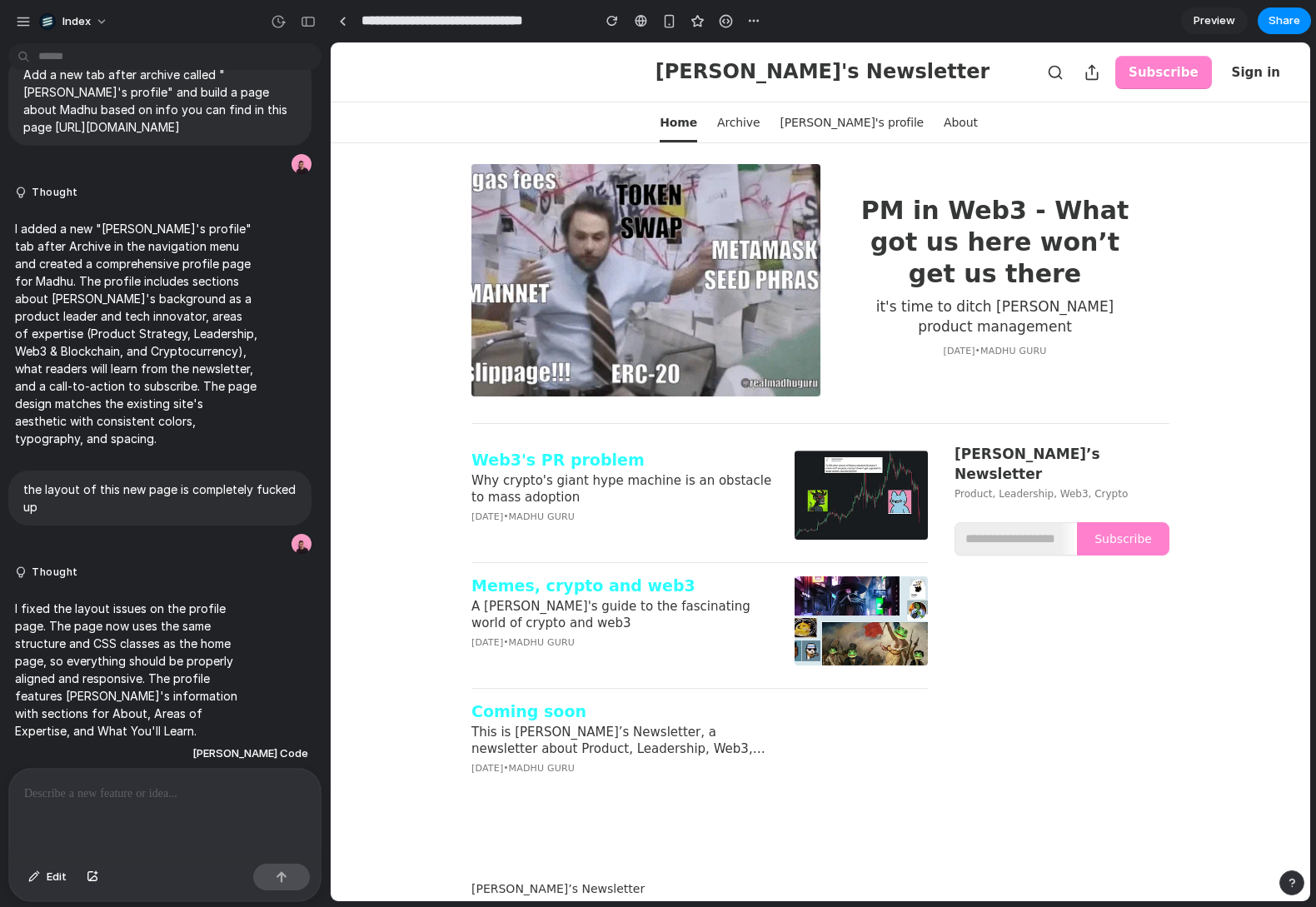
click at [394, 527] on div "Web3's PR problem Why crypto's giant hype machine is an obstacle to mass adopti…" at bounding box center [820, 633] width 952 height 378
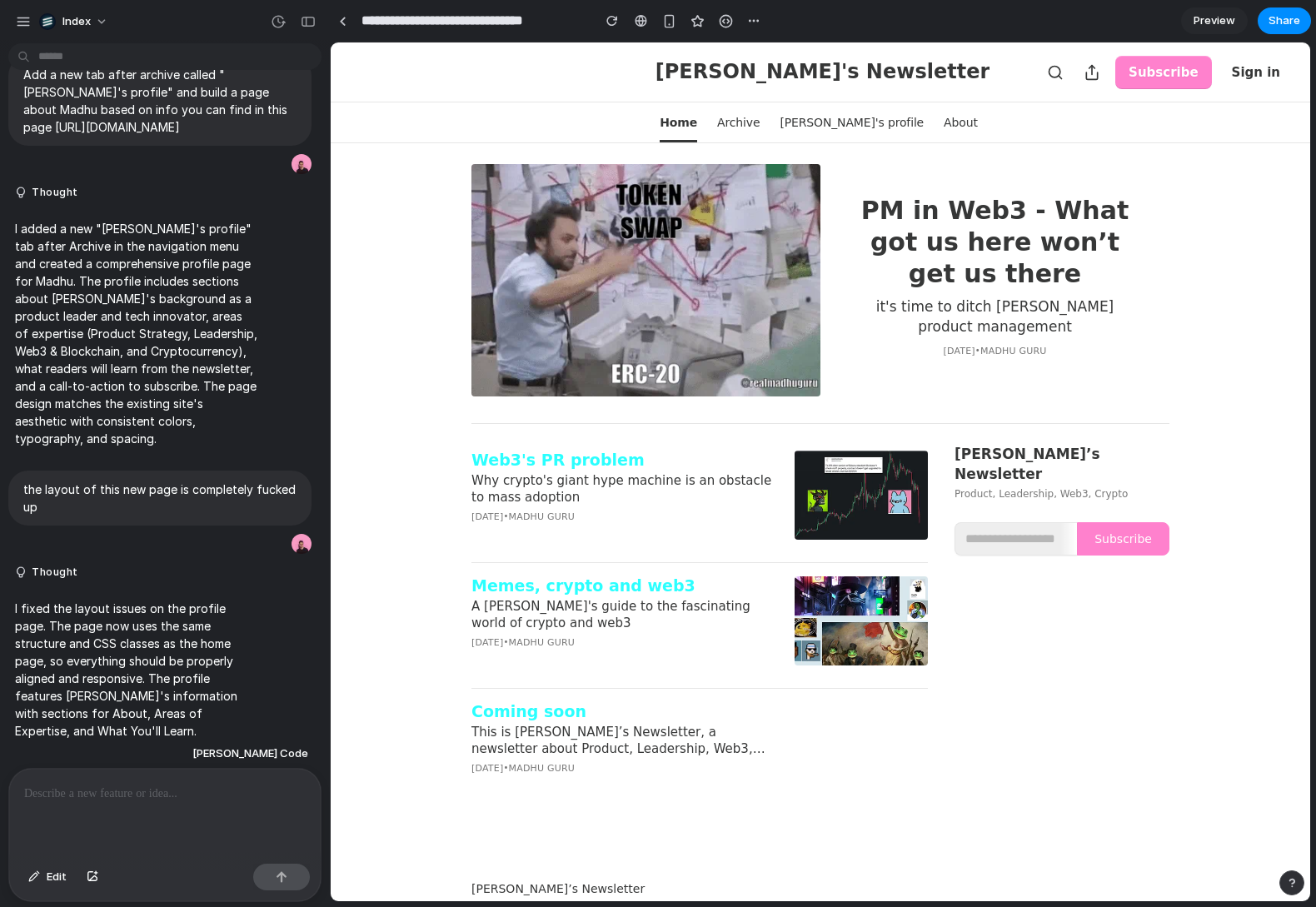
click at [399, 554] on div "Web3's PR problem Why crypto's giant hype machine is an obstacle to mass adopti…" at bounding box center [820, 633] width 952 height 378
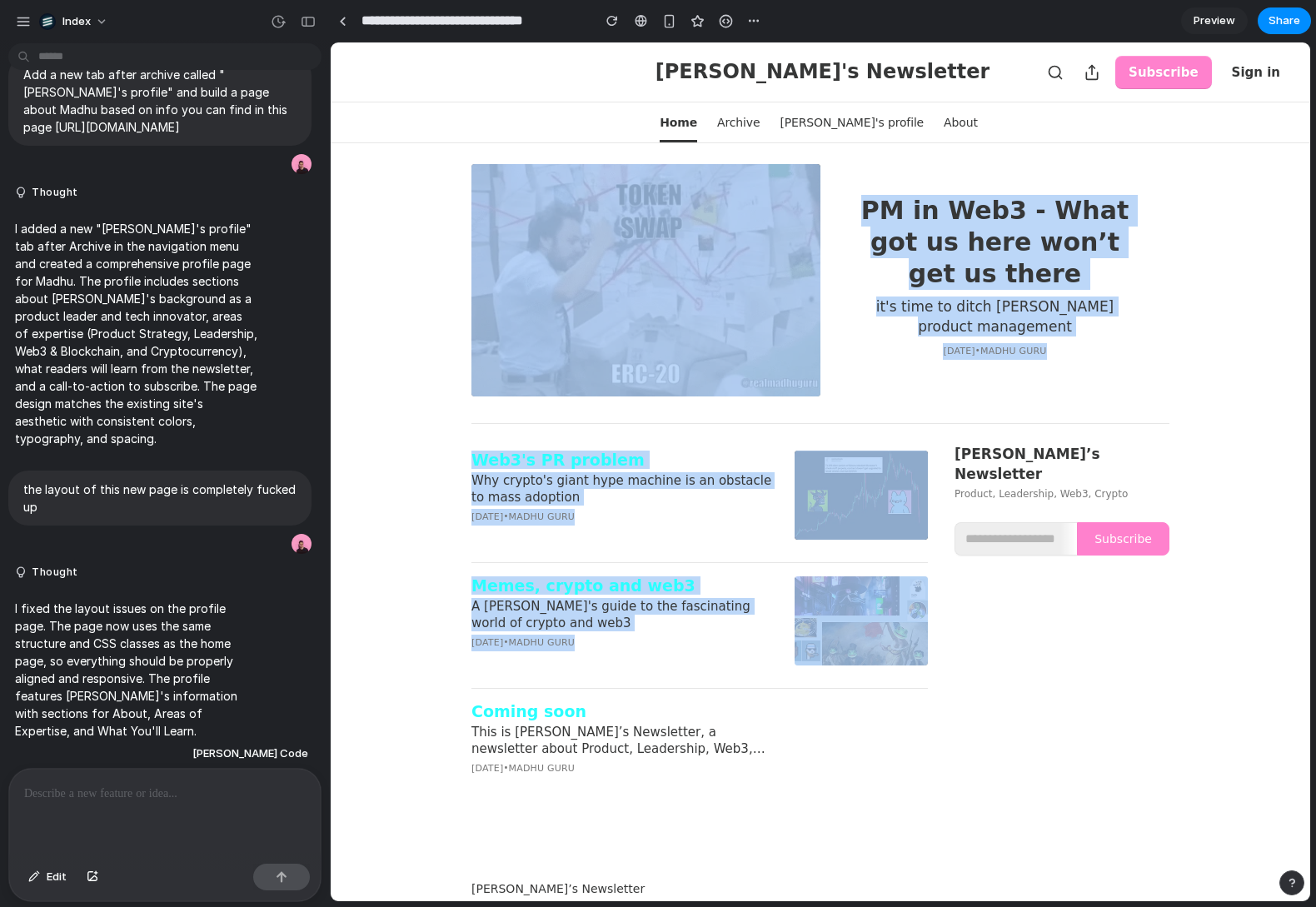
drag, startPoint x: 425, startPoint y: 386, endPoint x: 425, endPoint y: 705, distance: 319.0
click at [425, 705] on div "PM in Web3 - What got us here won’t get us there it's time to ditch [PERSON_NAM…" at bounding box center [820, 618] width 979 height 948
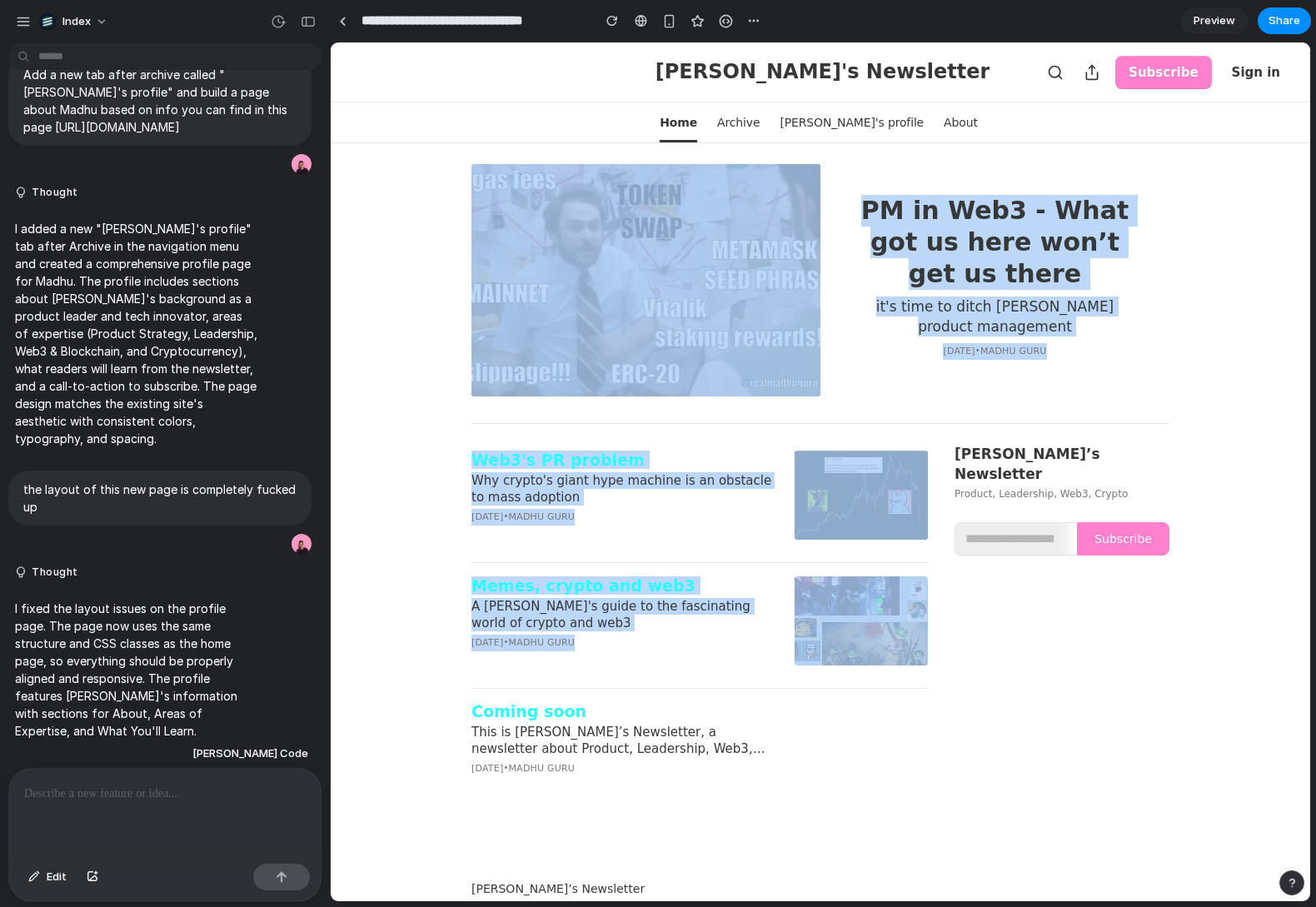
click at [425, 705] on div "Web3's PR problem Why crypto's giant hype machine is an obstacle to mass adopti…" at bounding box center [820, 633] width 952 height 378
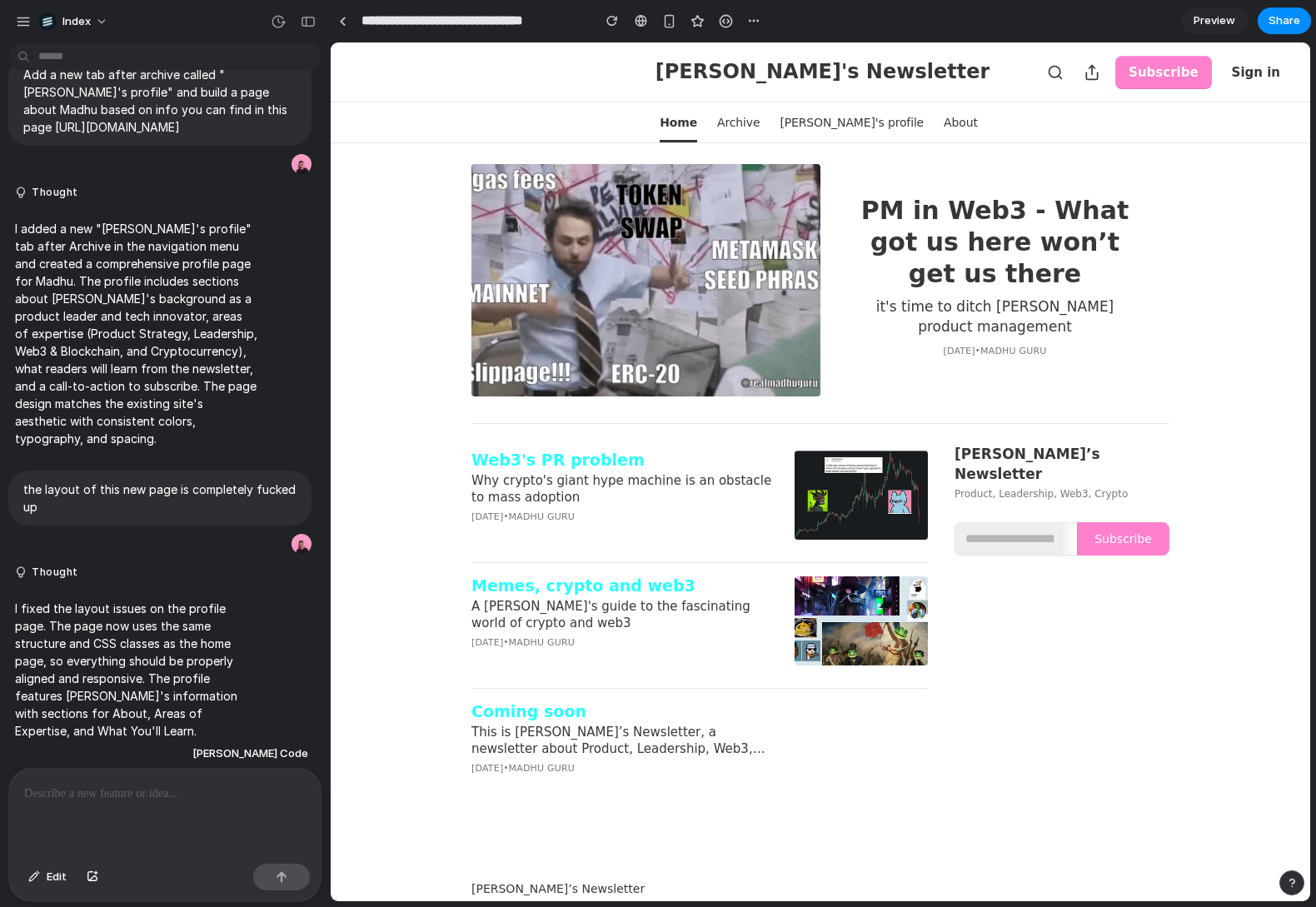
scroll to position [43, 0]
